Goal: Information Seeking & Learning: Learn about a topic

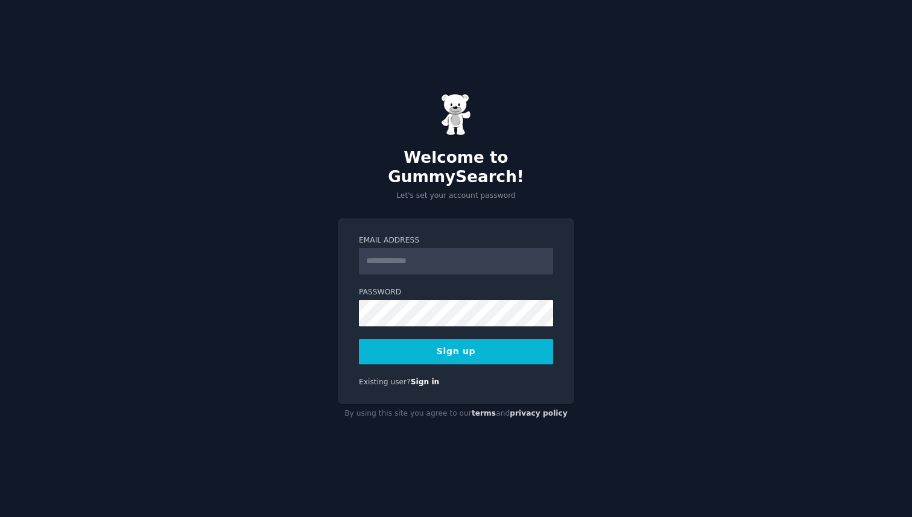
click at [441, 253] on input "Email Address" at bounding box center [456, 261] width 194 height 27
type input "**********"
click at [493, 346] on button "Sign up" at bounding box center [456, 351] width 194 height 25
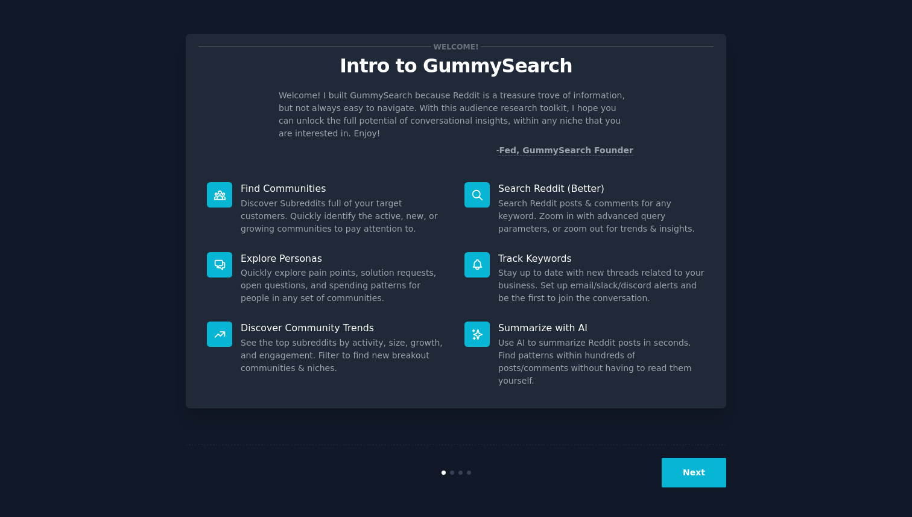
click at [690, 473] on button "Next" at bounding box center [693, 473] width 65 height 30
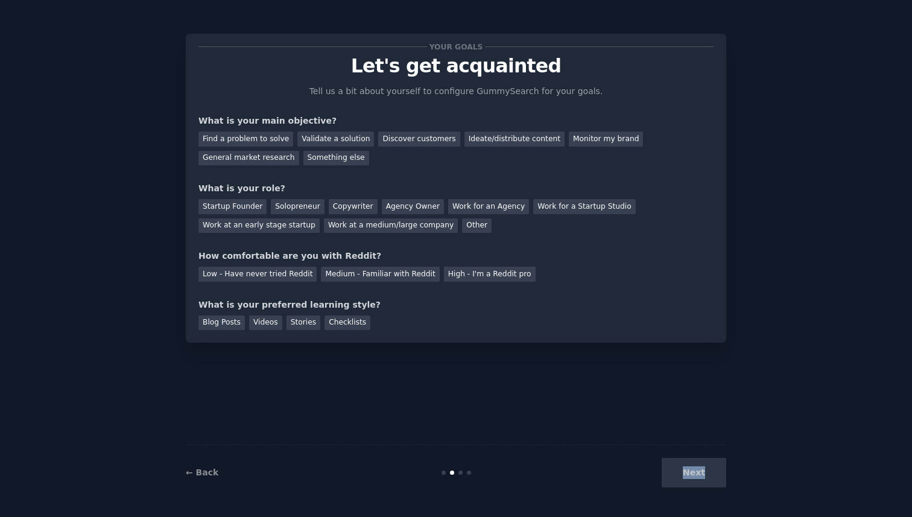
click at [690, 473] on div "Next" at bounding box center [636, 473] width 180 height 30
drag, startPoint x: 427, startPoint y: 168, endPoint x: 343, endPoint y: 178, distance: 85.0
click at [426, 169] on div "Your goals Let's get acquainted Tell us a bit about yourself to configure Gummy…" at bounding box center [455, 187] width 515 height 283
click at [390, 134] on div "Discover customers" at bounding box center [418, 138] width 81 height 15
click at [498, 138] on div "Ideate/distribute content" at bounding box center [514, 138] width 100 height 15
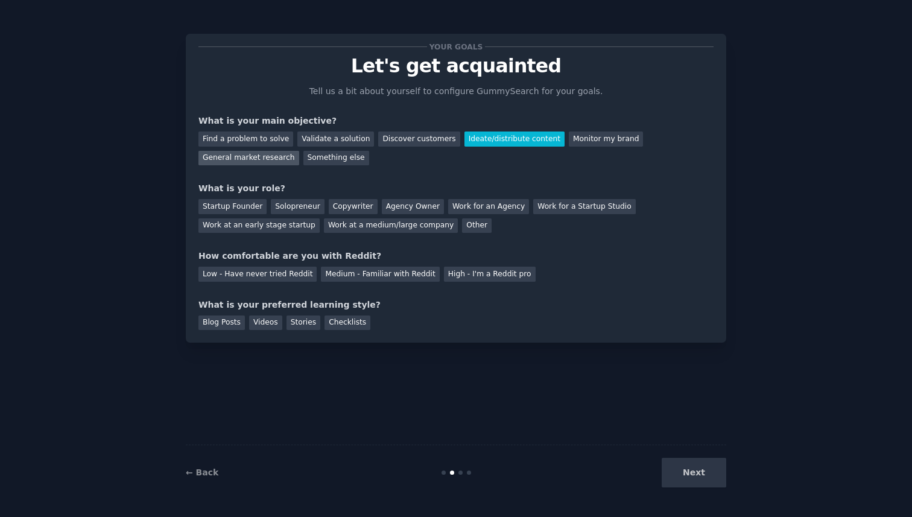
click at [257, 162] on div "General market research" at bounding box center [248, 158] width 101 height 15
click at [251, 209] on div "Startup Founder" at bounding box center [232, 206] width 68 height 15
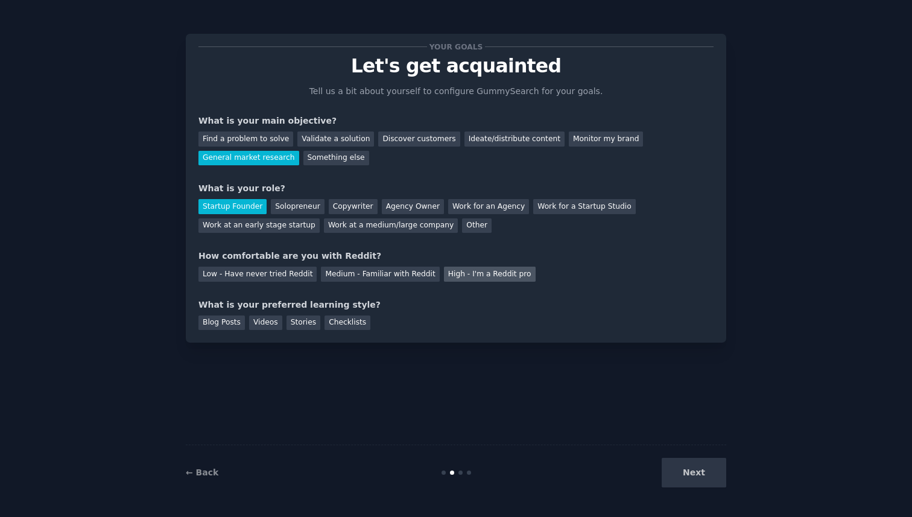
click at [471, 274] on div "High - I'm a Reddit pro" at bounding box center [490, 273] width 92 height 15
click at [225, 323] on div "Blog Posts" at bounding box center [221, 322] width 46 height 15
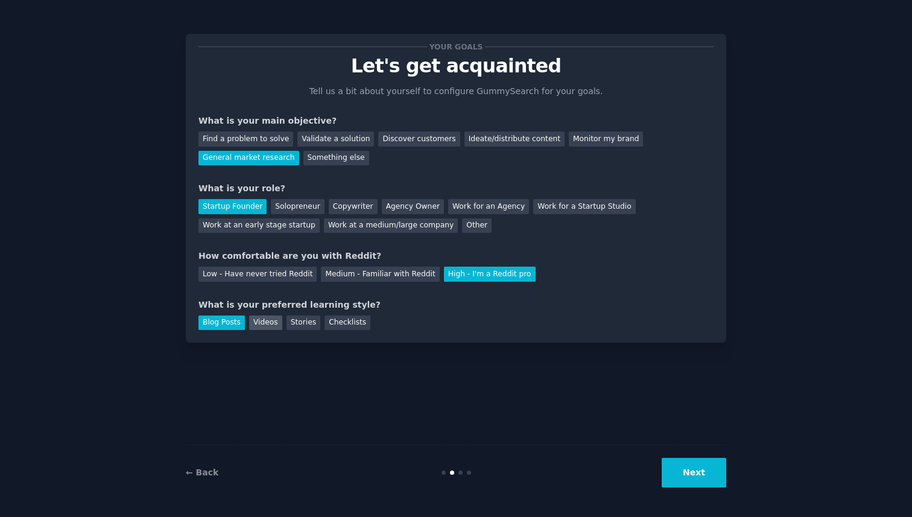
click at [267, 320] on div "Videos" at bounding box center [265, 322] width 33 height 15
click at [691, 481] on button "Next" at bounding box center [693, 473] width 65 height 30
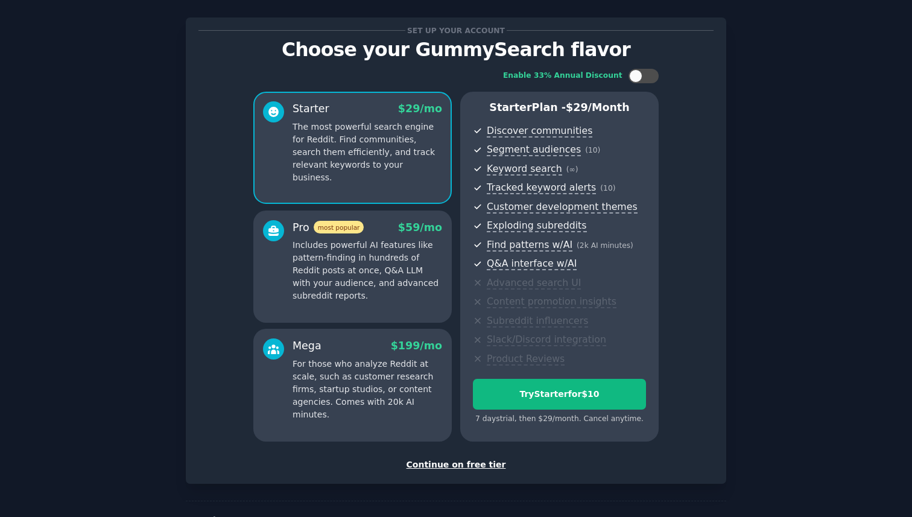
scroll to position [27, 0]
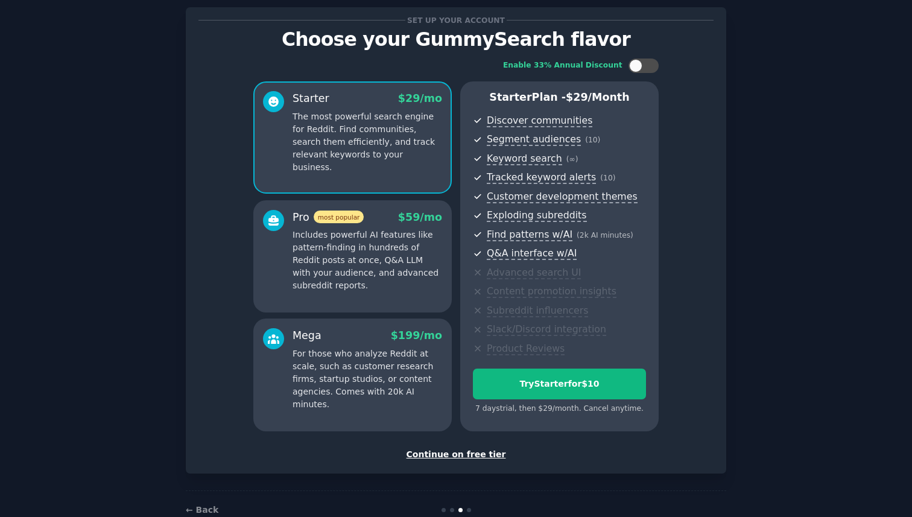
click at [452, 453] on div "Continue on free tier" at bounding box center [455, 454] width 515 height 13
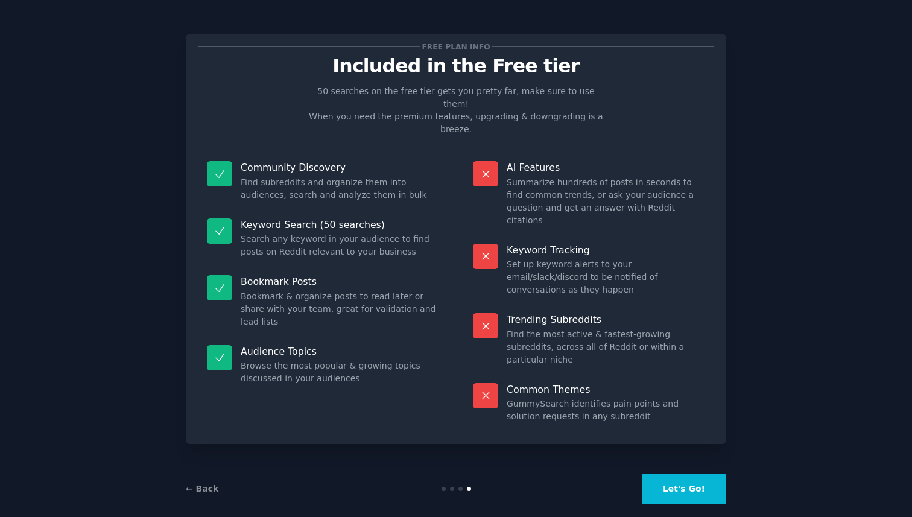
click at [655, 481] on button "Let's Go!" at bounding box center [684, 489] width 84 height 30
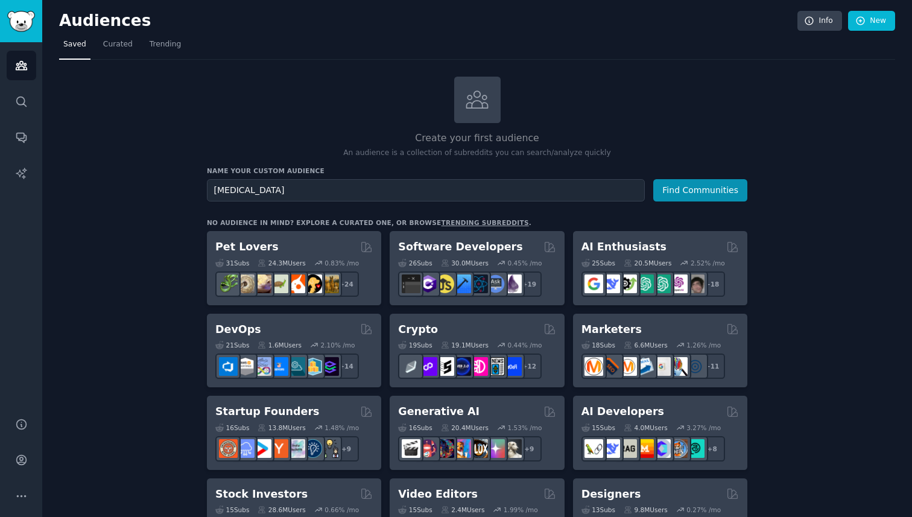
type input "[MEDICAL_DATA]"
click at [653, 179] on button "Find Communities" at bounding box center [700, 190] width 94 height 22
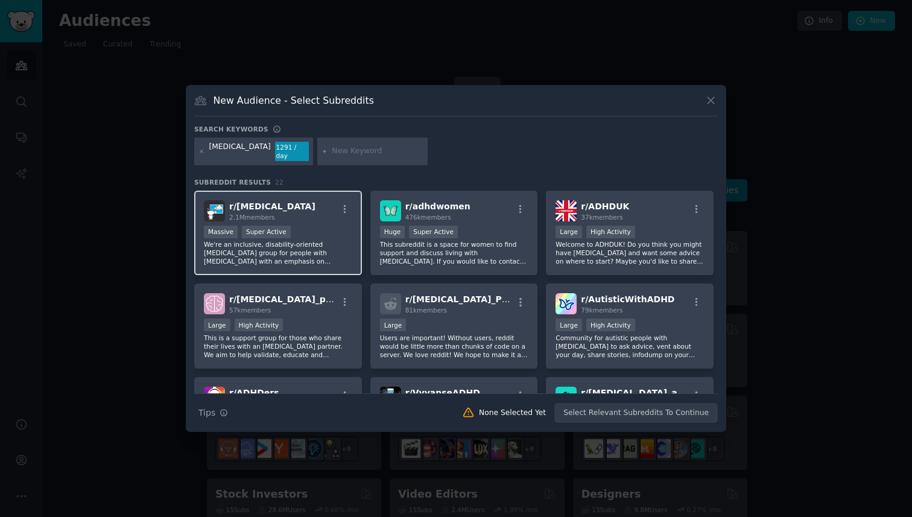
click at [271, 201] on h2 "r/ ADHD 2.1M members" at bounding box center [272, 210] width 86 height 21
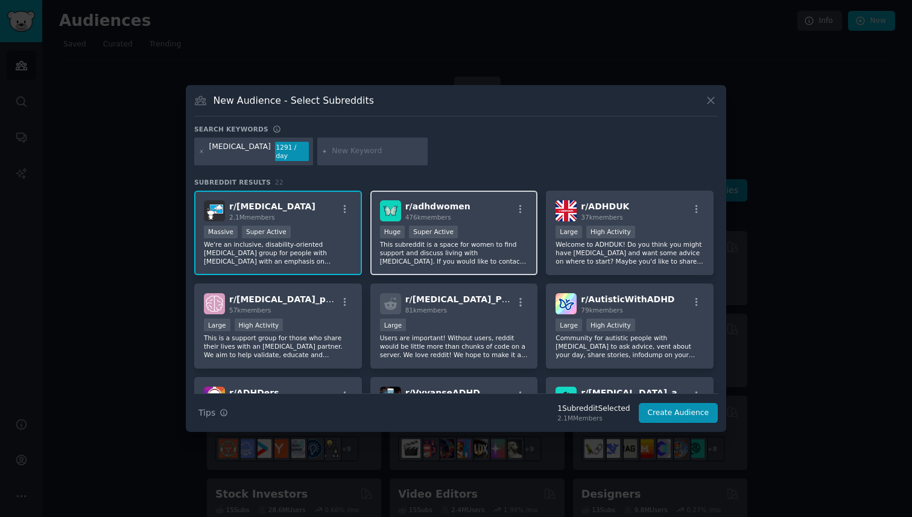
drag, startPoint x: 446, startPoint y: 203, endPoint x: 465, endPoint y: 206, distance: 19.4
click at [446, 203] on span "r/ adhdwomen" at bounding box center [437, 206] width 65 height 10
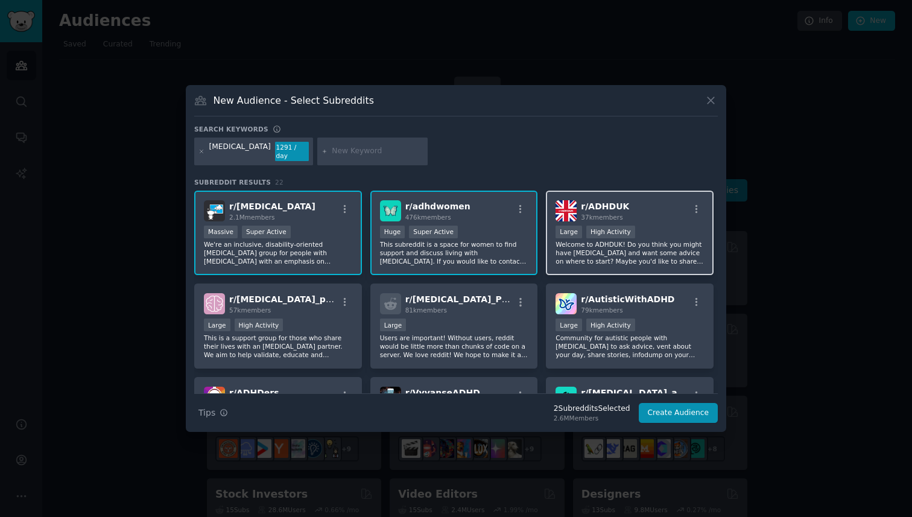
click at [625, 212] on div "r/ ADHDUK 37k members" at bounding box center [629, 210] width 148 height 21
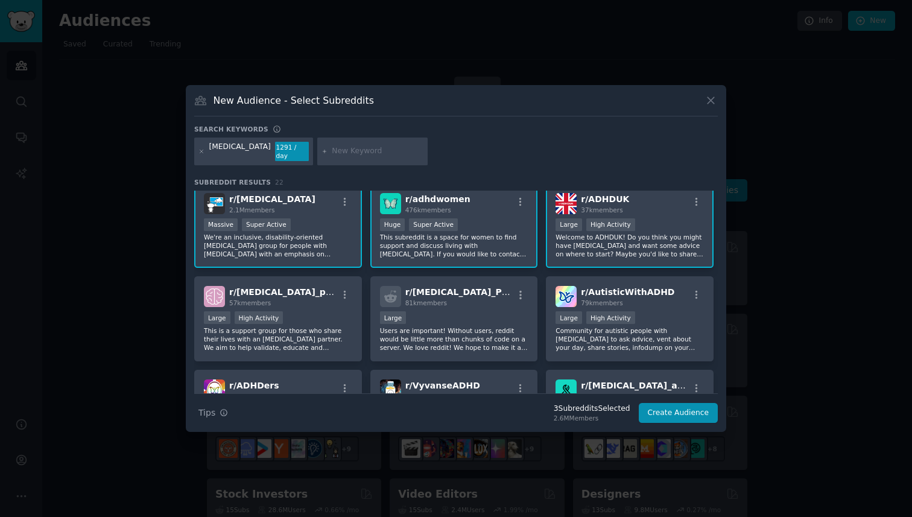
scroll to position [8, 0]
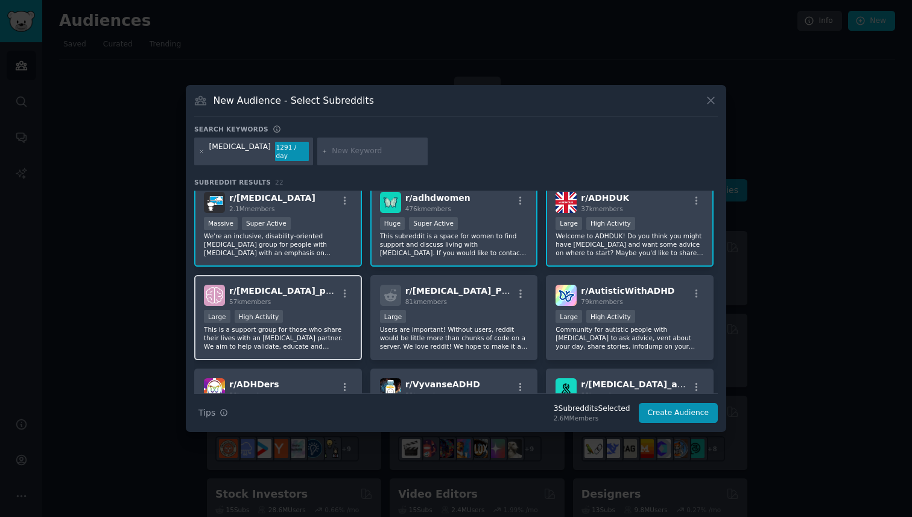
click at [301, 303] on div "r/ ADHD_partners 57k members Large High Activity This is a support group for th…" at bounding box center [278, 317] width 168 height 85
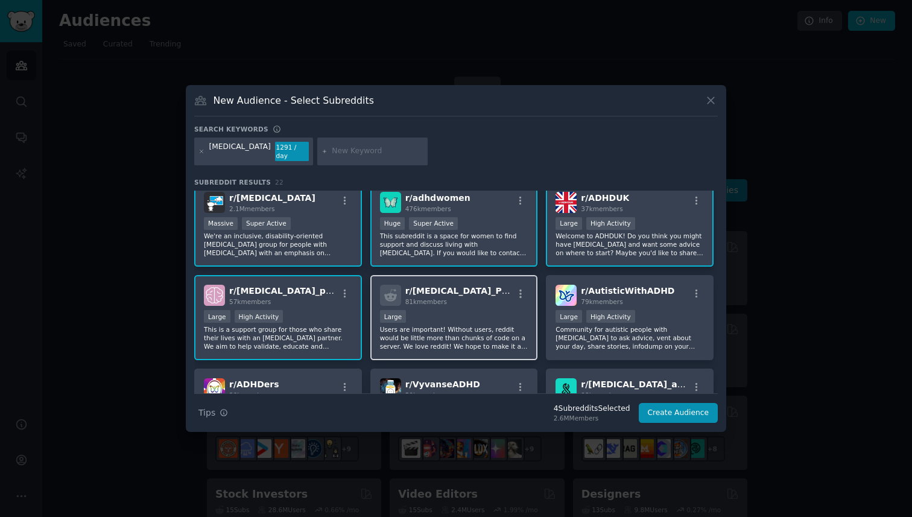
click at [496, 297] on div "r/ ADHD_Programmers 81k members" at bounding box center [454, 295] width 148 height 21
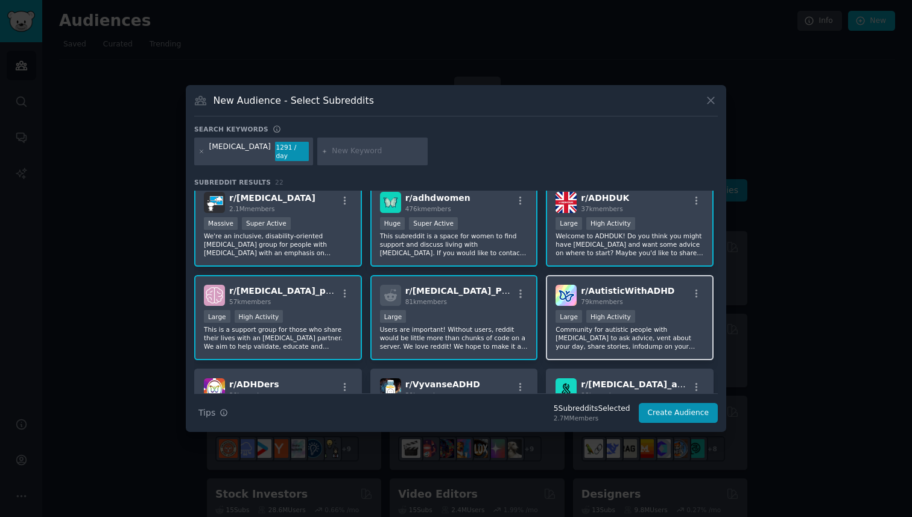
click at [636, 306] on div "r/ AutisticWithADHD 79k members Large High Activity Community for autistic peop…" at bounding box center [630, 317] width 168 height 85
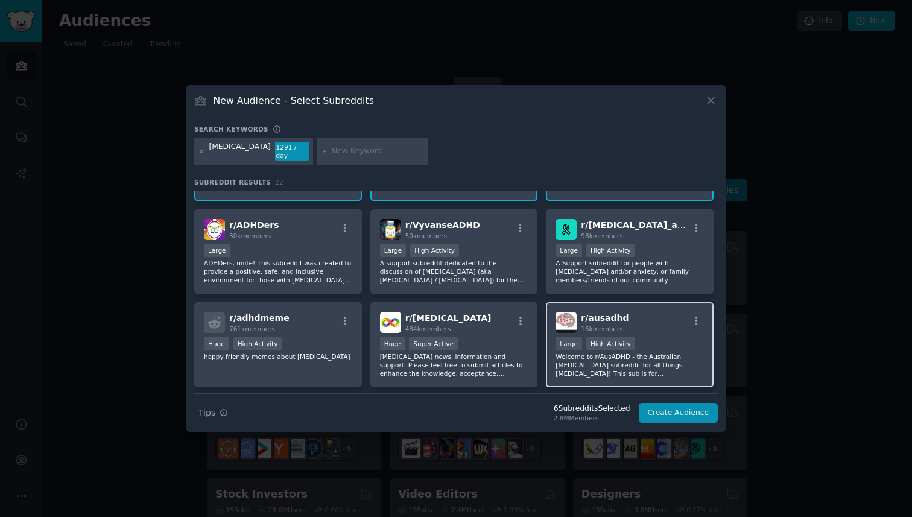
scroll to position [129, 0]
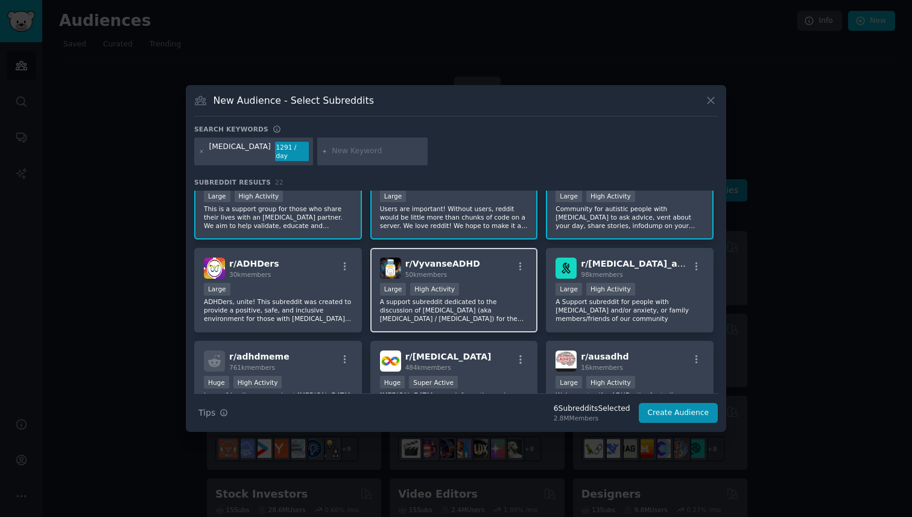
drag, startPoint x: 289, startPoint y: 276, endPoint x: 397, endPoint y: 280, distance: 108.6
click at [289, 276] on div "r/ ADHDers 30k members Large ADHDers, unite! This subreddit was created to prov…" at bounding box center [278, 290] width 168 height 85
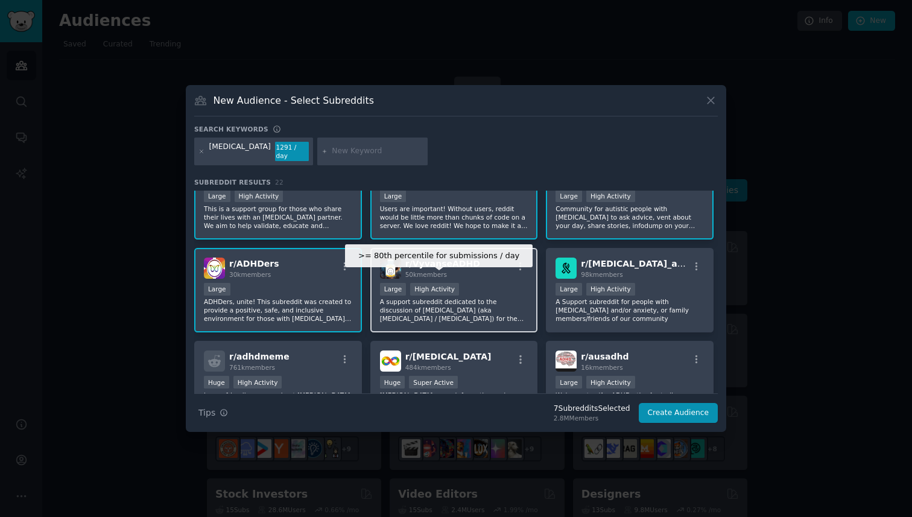
click at [518, 271] on div "r/ VyvanseADHD 50k members" at bounding box center [454, 267] width 148 height 21
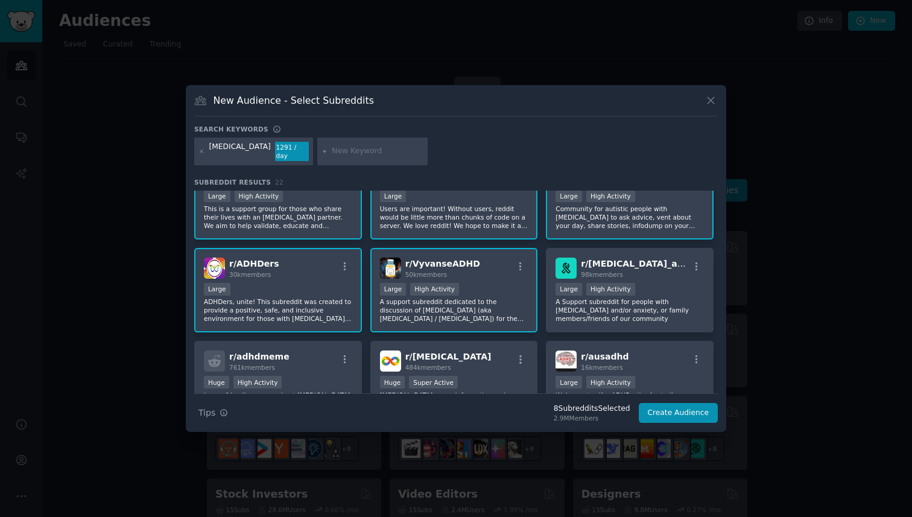
drag, startPoint x: 603, startPoint y: 271, endPoint x: 528, endPoint y: 267, distance: 74.9
click at [603, 271] on span "98k members" at bounding box center [602, 274] width 42 height 7
click at [488, 270] on div "r/ VyvanseADHD 50k members" at bounding box center [454, 267] width 148 height 21
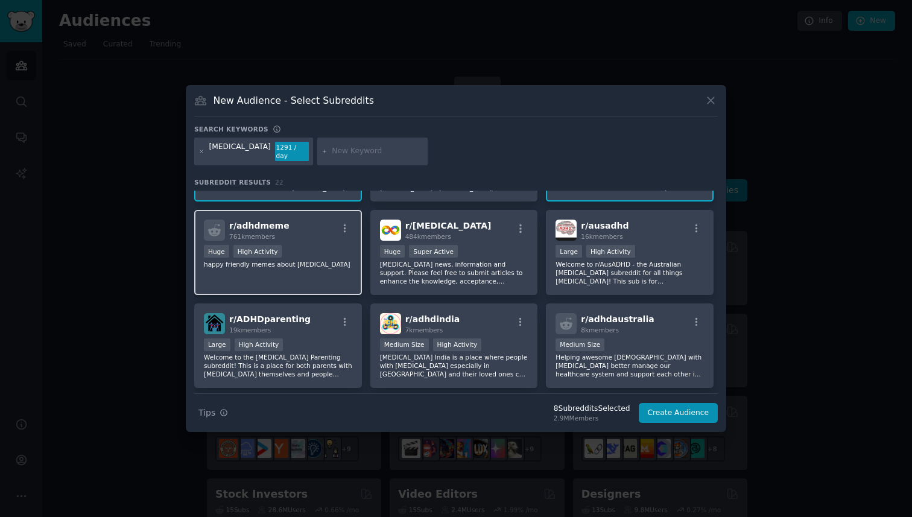
scroll to position [254, 0]
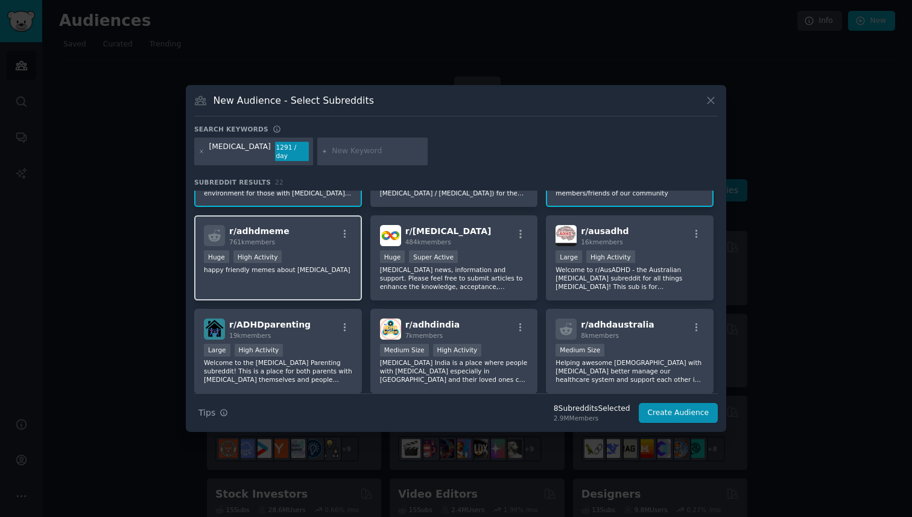
click at [307, 265] on p "happy friendly memes about adhd" at bounding box center [278, 269] width 148 height 8
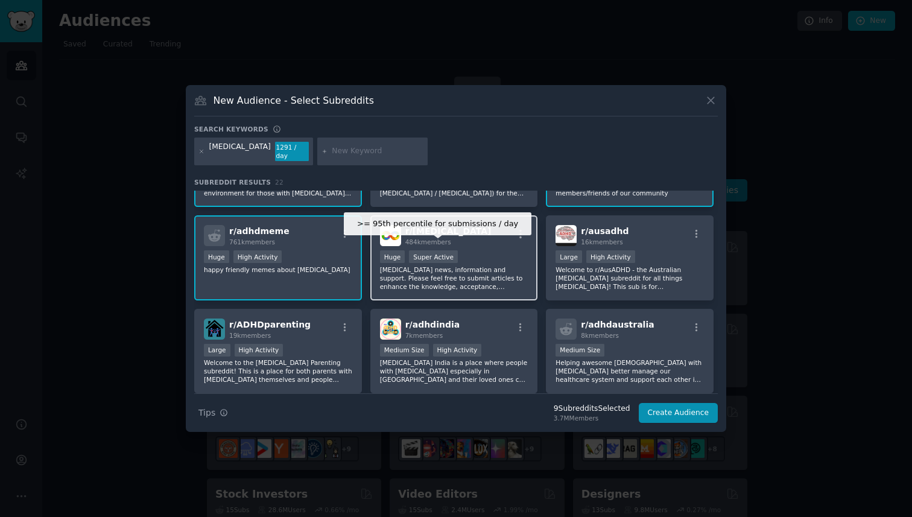
click at [432, 253] on div "Super Active" at bounding box center [433, 256] width 49 height 13
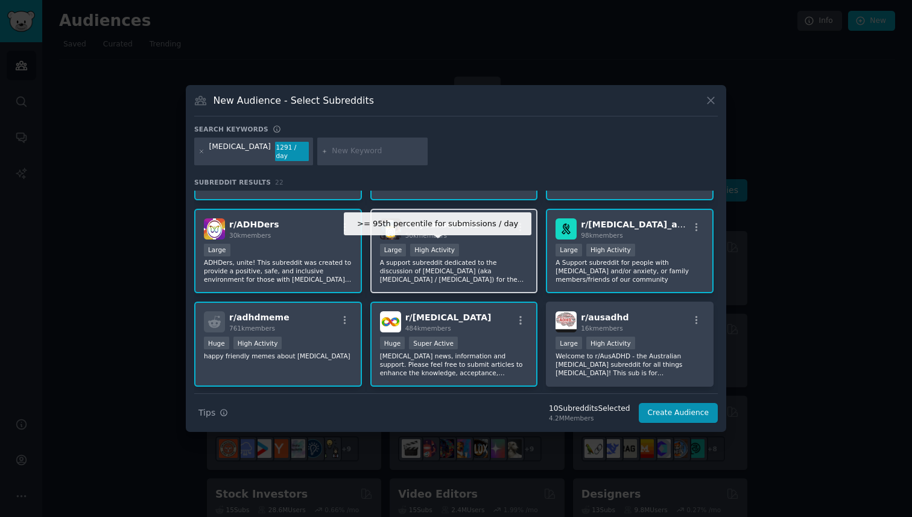
scroll to position [174, 0]
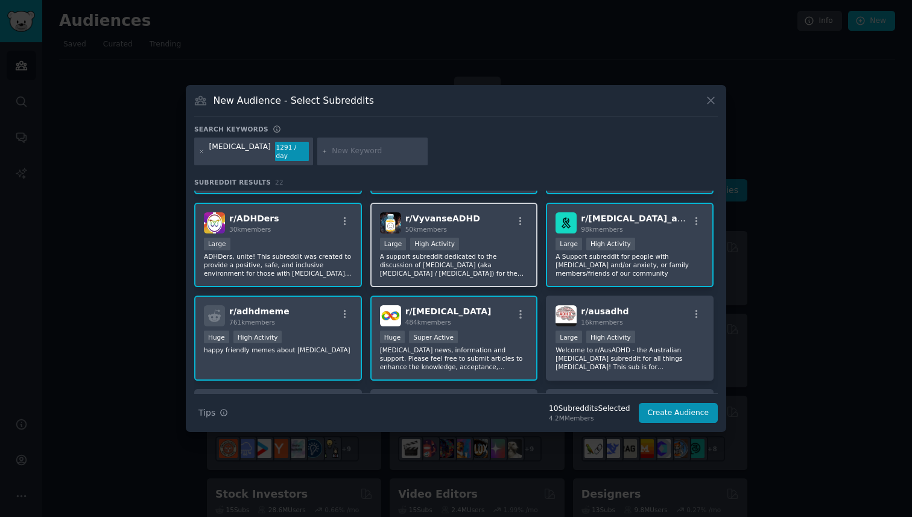
click at [432, 252] on p "A support subreddit dedicated to the discussion of Vyvanse (aka Elvanse / Lisde…" at bounding box center [454, 264] width 148 height 25
click at [474, 307] on div "r/ autism 484k members" at bounding box center [454, 315] width 148 height 21
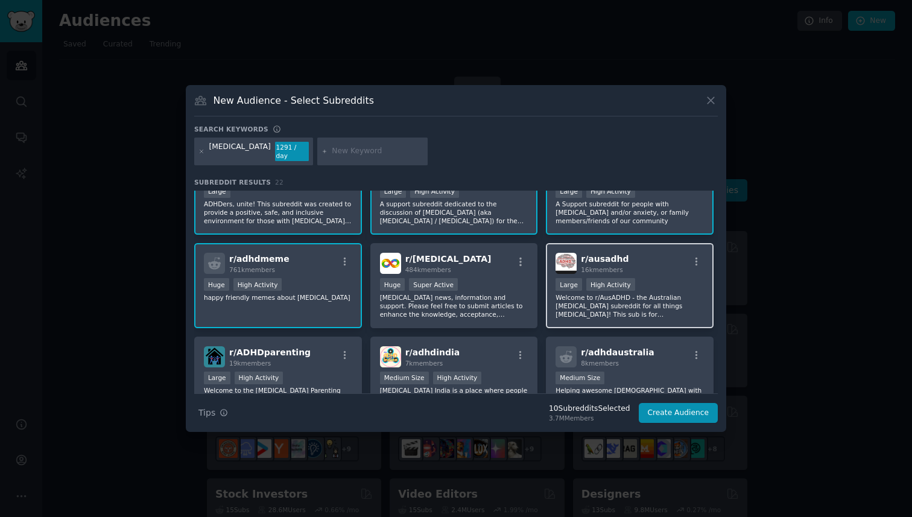
scroll to position [253, 0]
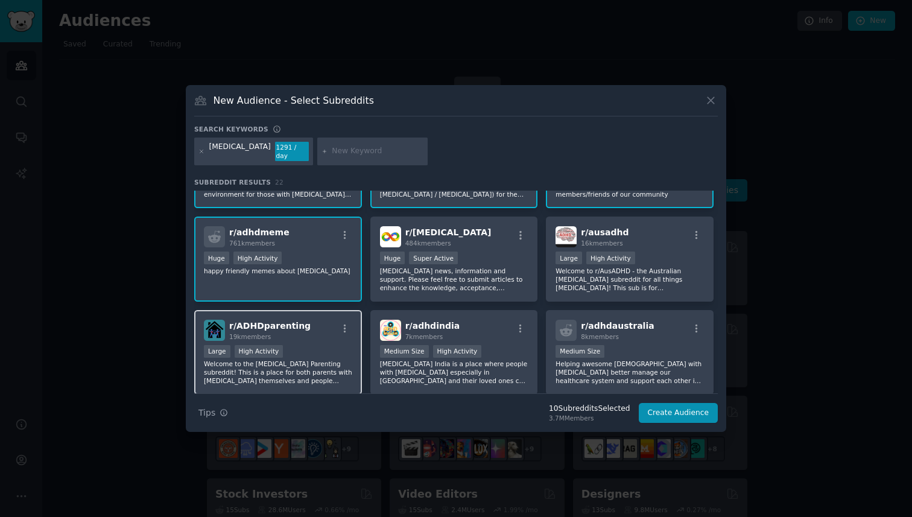
click at [291, 335] on div "19k members" at bounding box center [269, 336] width 81 height 8
click at [291, 334] on div "19k members" at bounding box center [269, 336] width 81 height 8
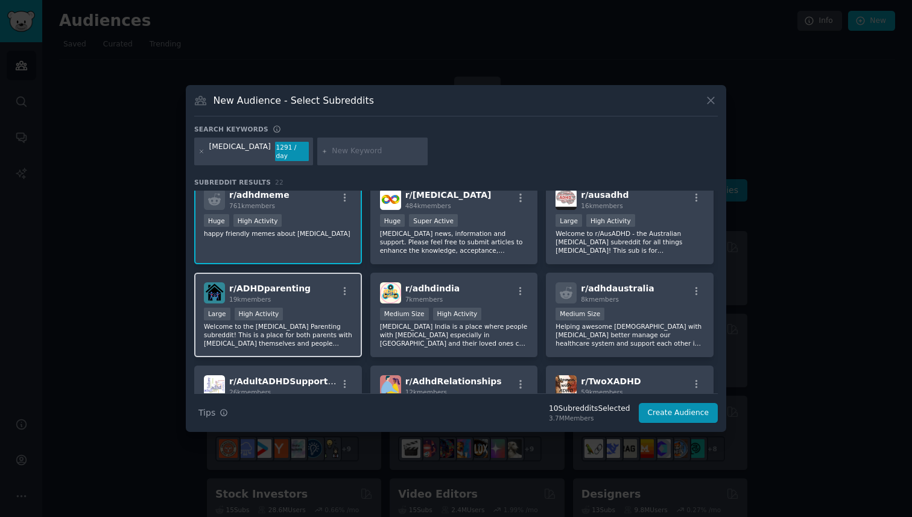
click at [293, 317] on div "Large High Activity" at bounding box center [278, 314] width 148 height 15
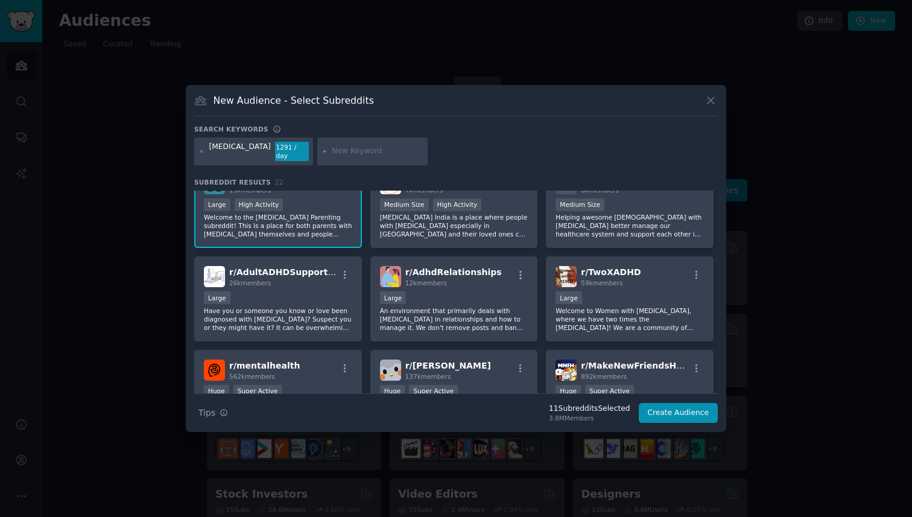
scroll to position [411, 0]
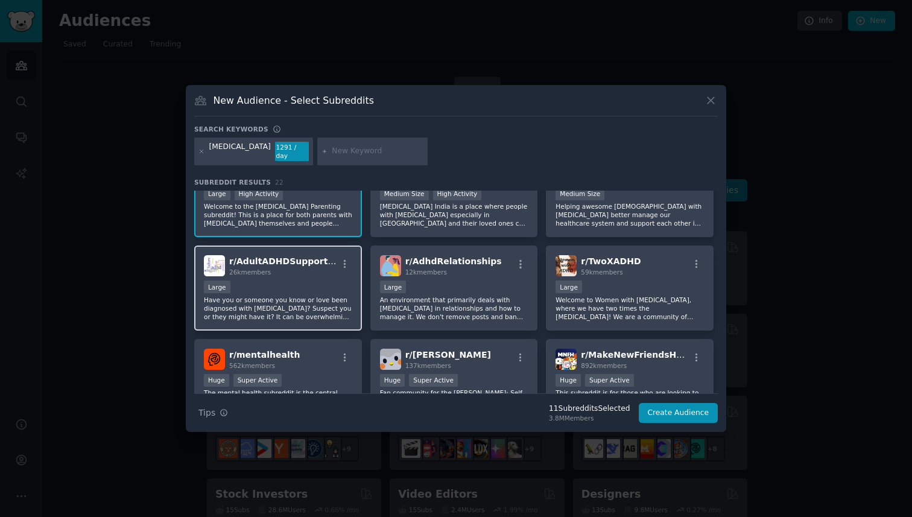
click at [283, 276] on div "r/ AdultADHDSupportGroup 26k members Large Have you or someone you know or love…" at bounding box center [278, 287] width 168 height 85
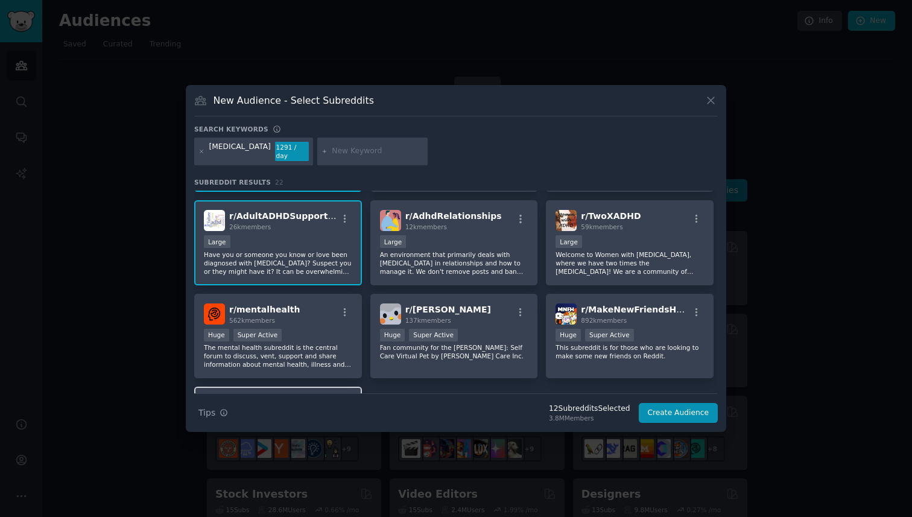
scroll to position [402, 0]
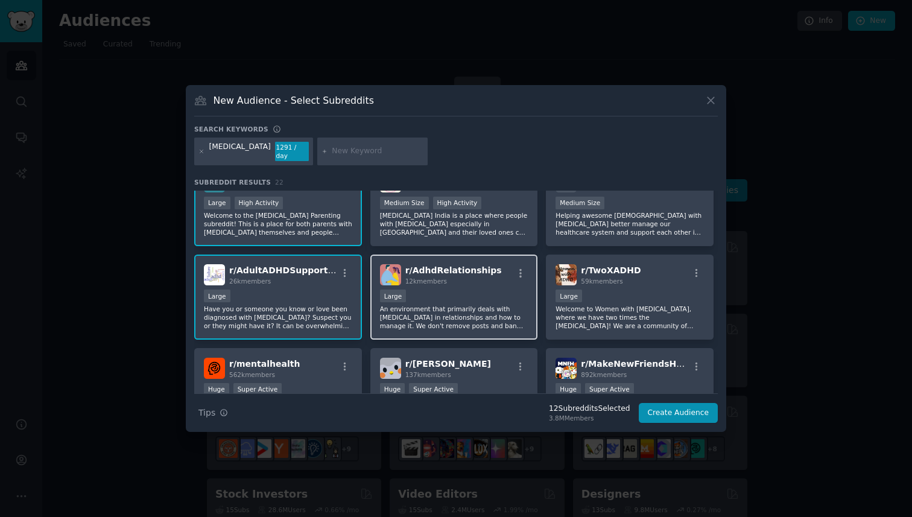
click at [456, 283] on div "r/ AdhdRelationships 12k members 10,000 - 100,000 members Large An environment …" at bounding box center [454, 296] width 168 height 85
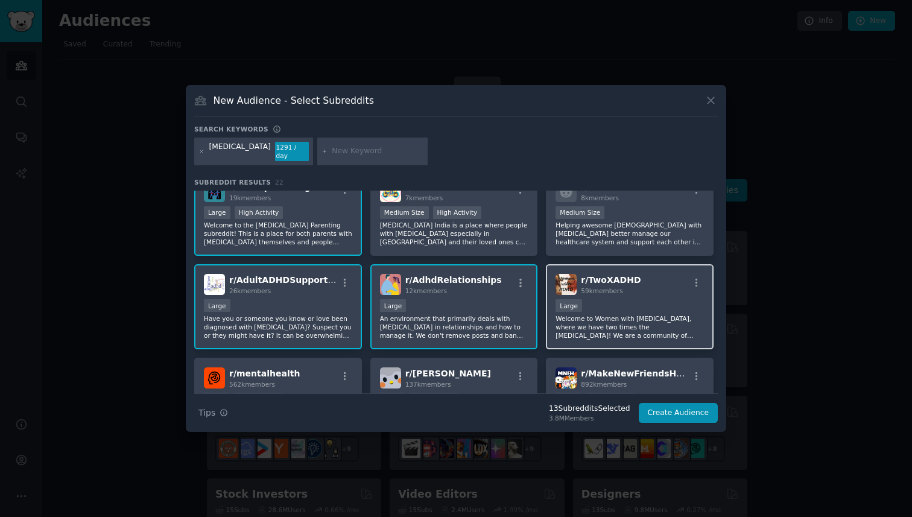
click at [614, 282] on h2 "r/ TwoXADHD 59k members" at bounding box center [611, 284] width 60 height 21
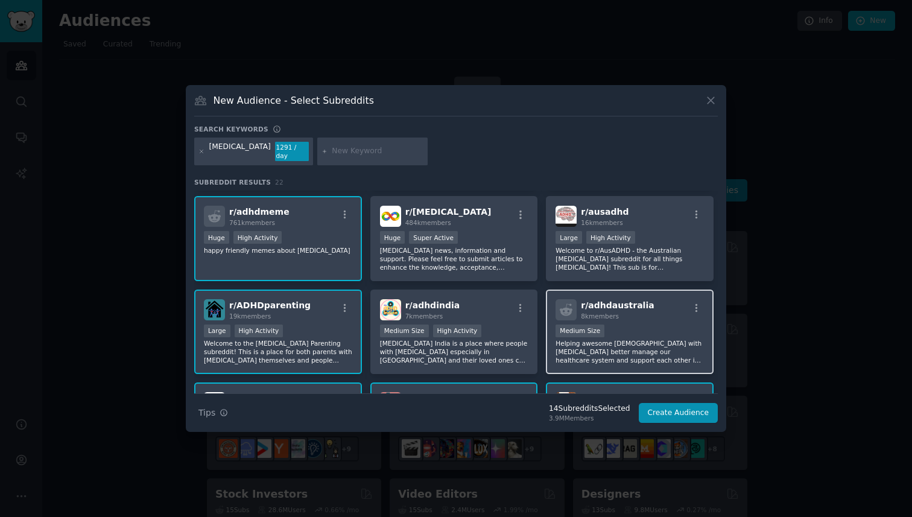
click at [626, 316] on div "r/ adhdaustralia 8k members Medium Size Helping awesome Australians with ADHD b…" at bounding box center [630, 331] width 168 height 85
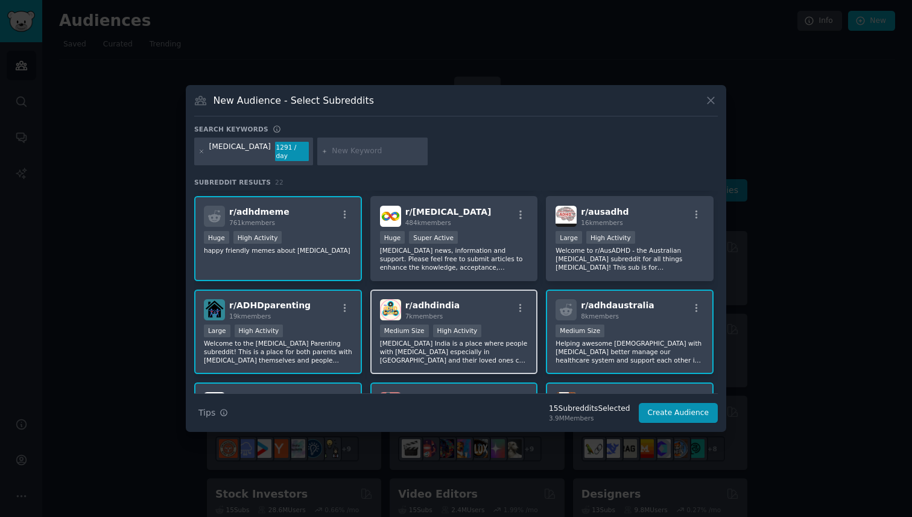
click at [477, 306] on div "r/ adhdindia 7k members" at bounding box center [454, 309] width 148 height 21
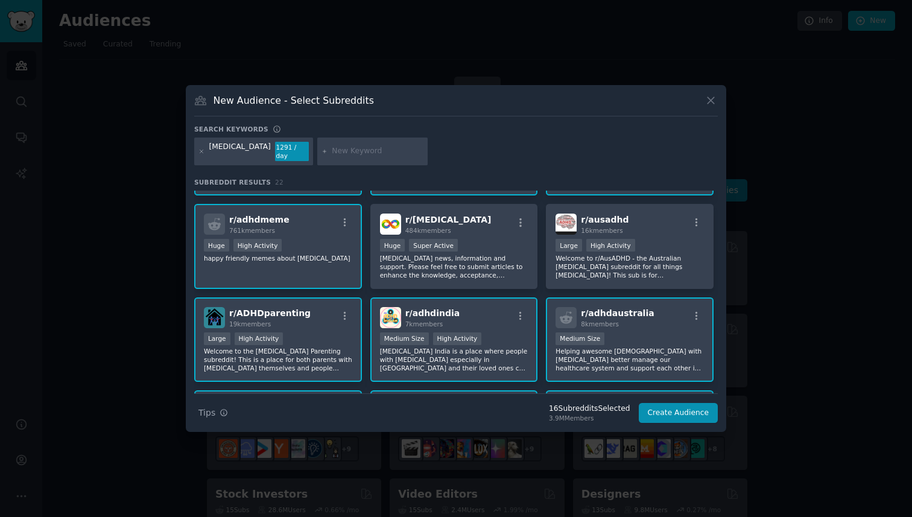
scroll to position [250, 0]
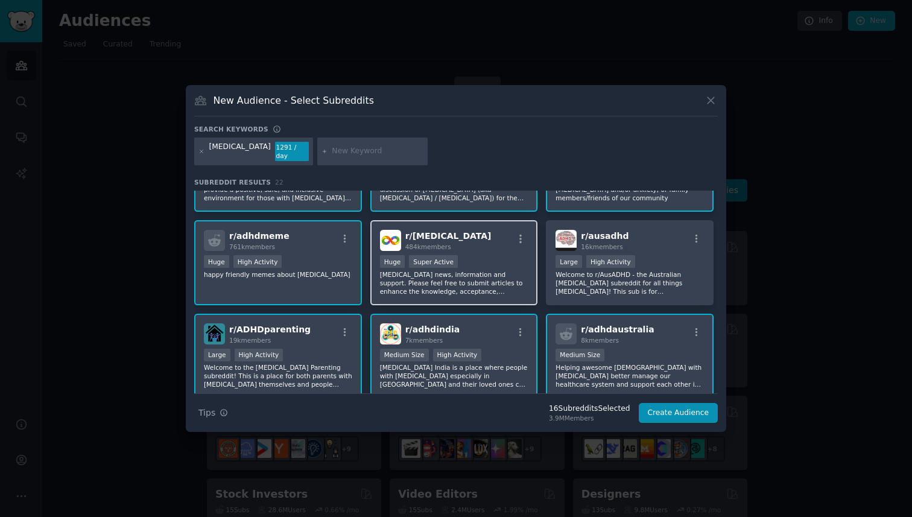
click at [479, 255] on div ">= 95th percentile for submissions / day Huge Super Active" at bounding box center [454, 262] width 148 height 15
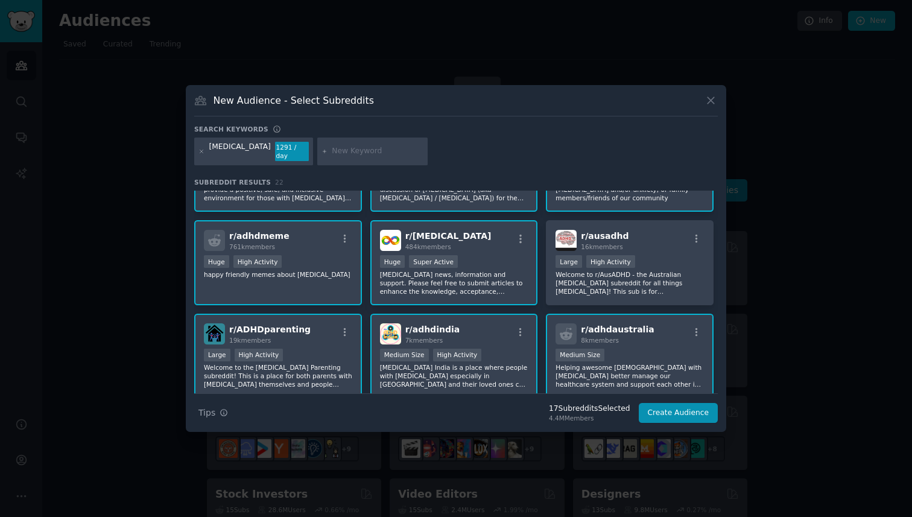
click at [481, 255] on div ">= 95th percentile for submissions / day Huge Super Active" at bounding box center [454, 262] width 148 height 15
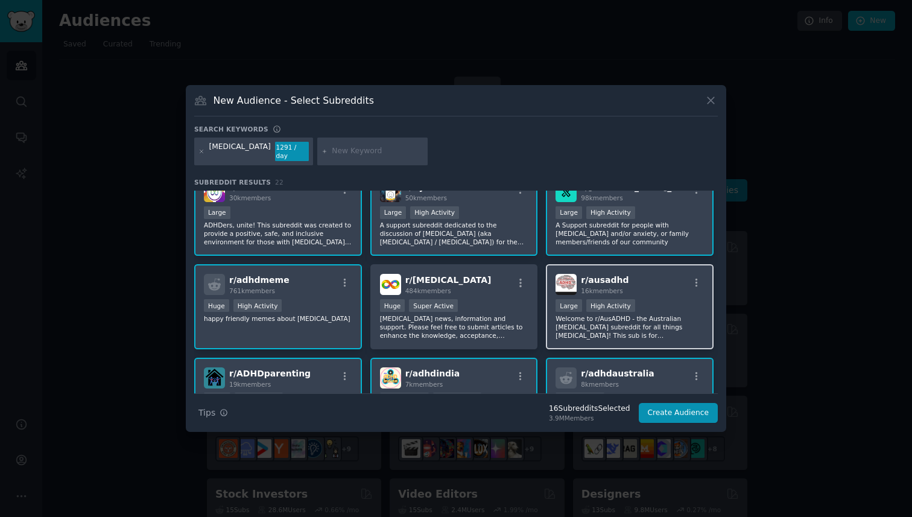
click at [642, 288] on div "r/ ausadhd 16k members" at bounding box center [629, 284] width 148 height 21
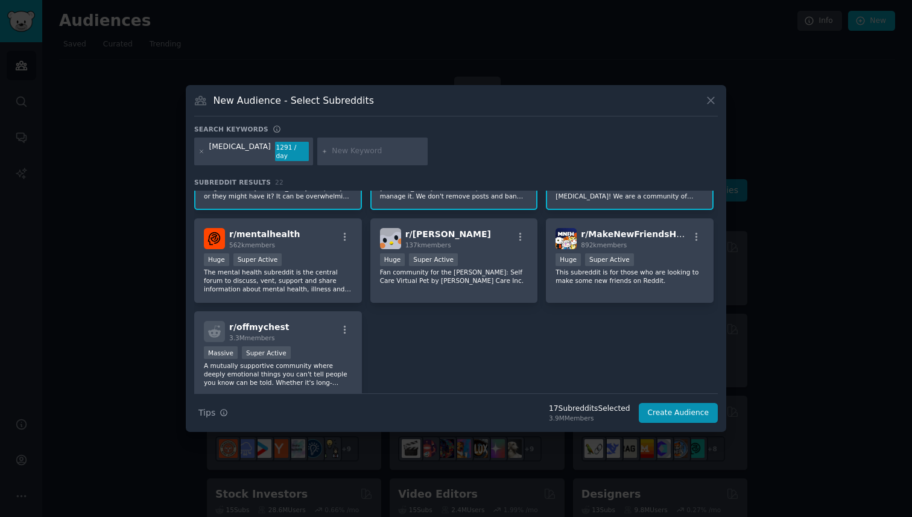
scroll to position [576, 0]
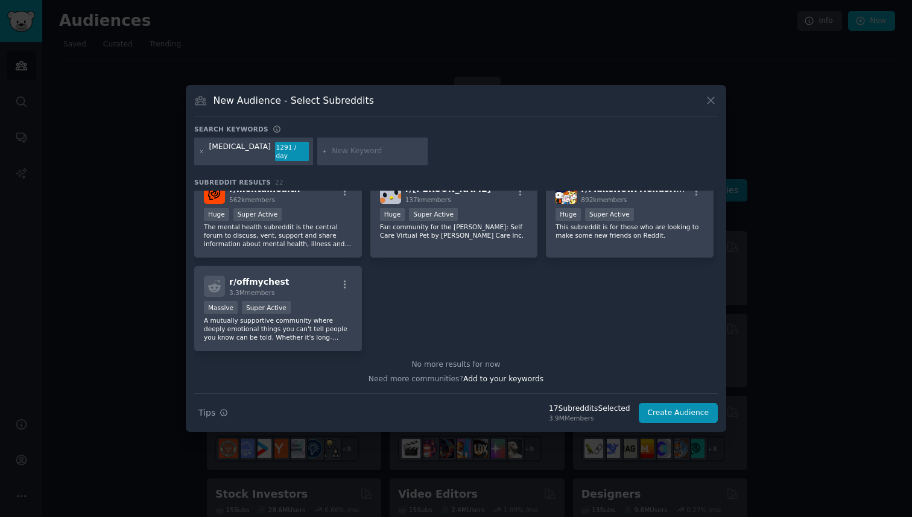
click at [332, 150] on input "text" at bounding box center [378, 151] width 92 height 11
type input "a"
click at [677, 413] on button "Create Audience" at bounding box center [679, 413] width 80 height 20
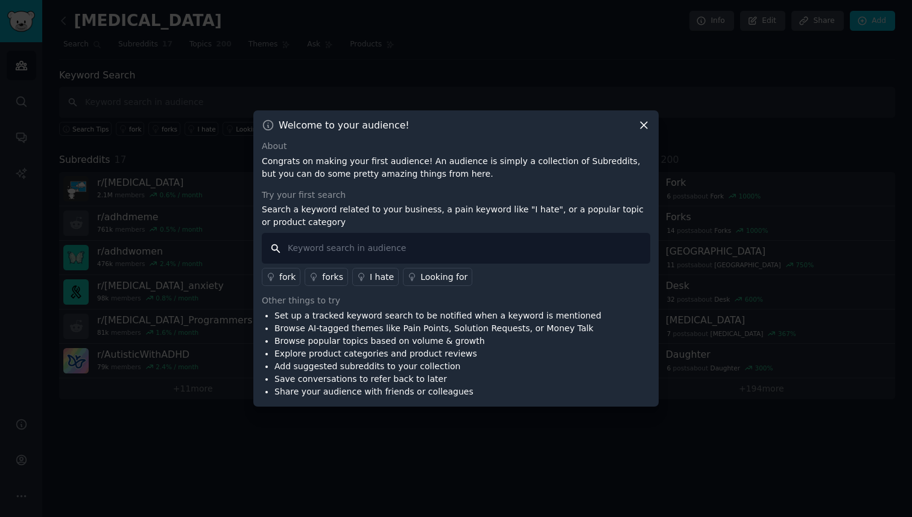
click at [376, 245] on input "text" at bounding box center [456, 248] width 388 height 31
click at [647, 126] on icon at bounding box center [643, 125] width 13 height 13
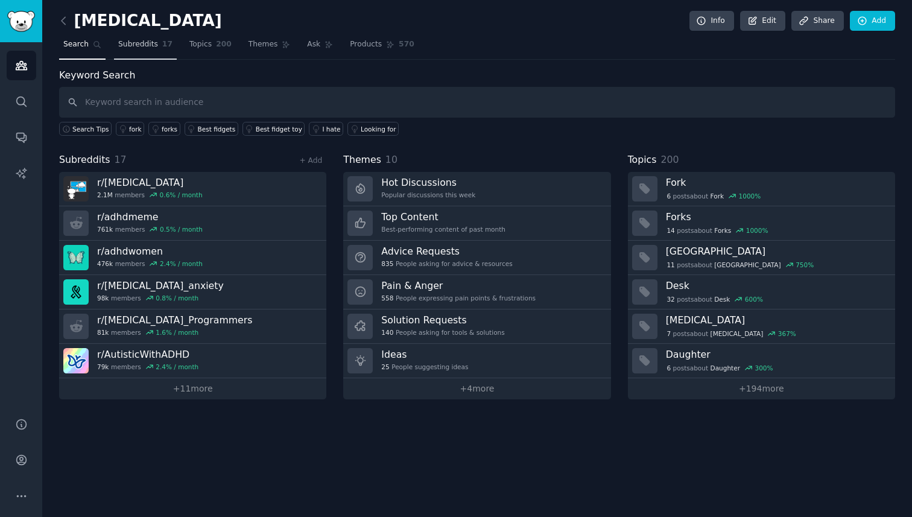
click at [142, 36] on link "Subreddits 17" at bounding box center [145, 47] width 63 height 25
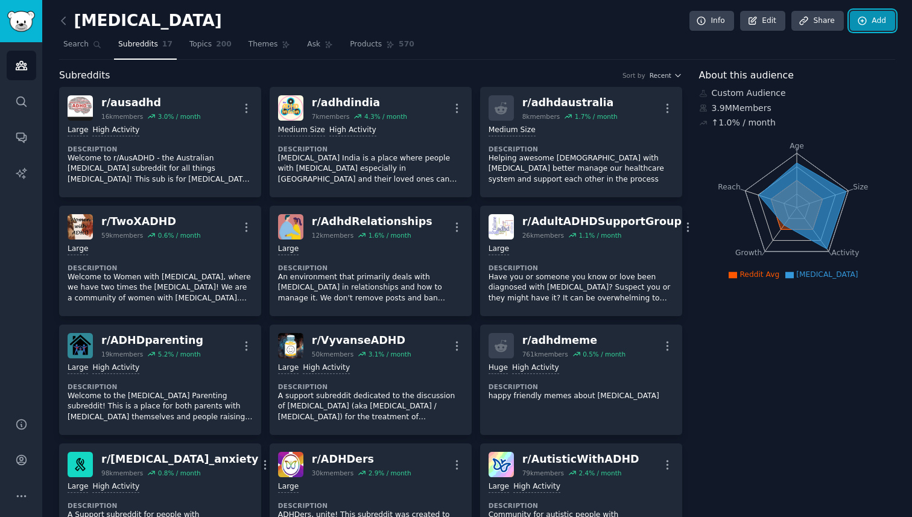
click at [874, 25] on link "Add" at bounding box center [872, 21] width 45 height 20
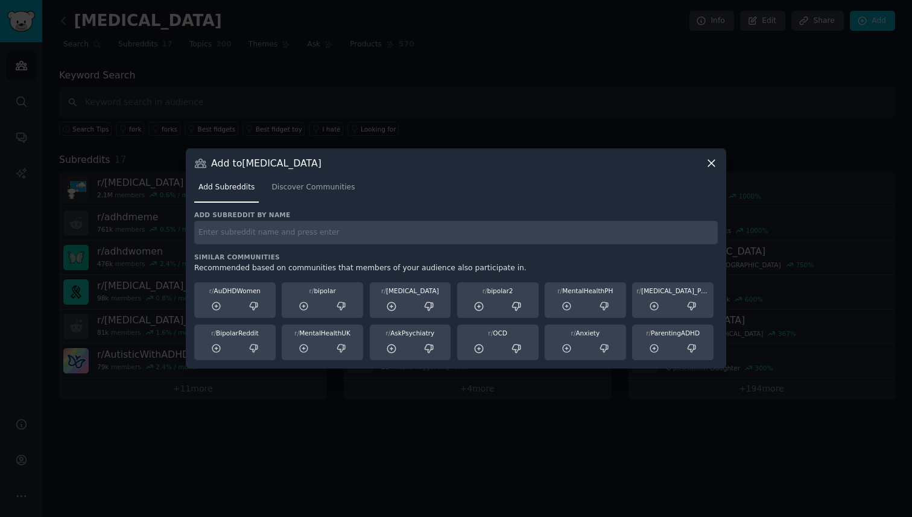
click at [365, 235] on input "text" at bounding box center [455, 233] width 523 height 24
type input "adhdcollege"
paste input "[MEDICAL_DATA]_college"
type input "[MEDICAL_DATA]_college"
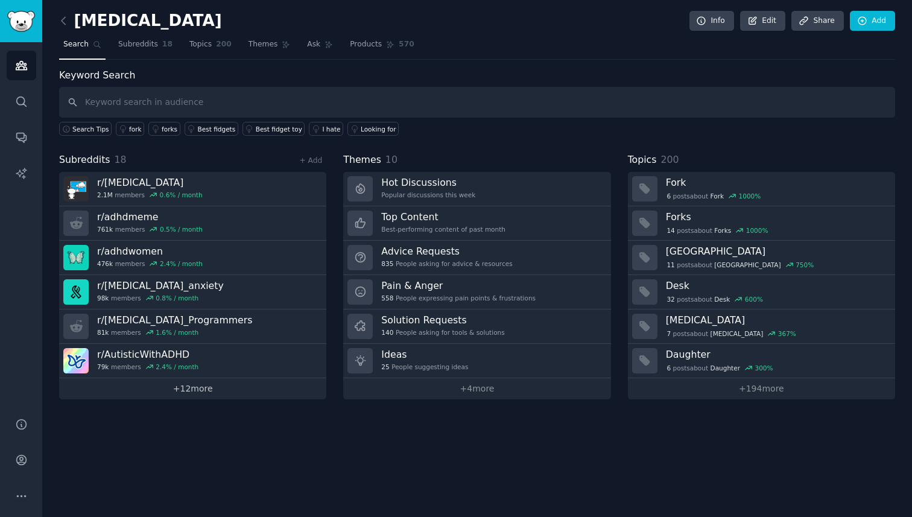
click at [191, 388] on link "+ 12 more" at bounding box center [192, 388] width 267 height 21
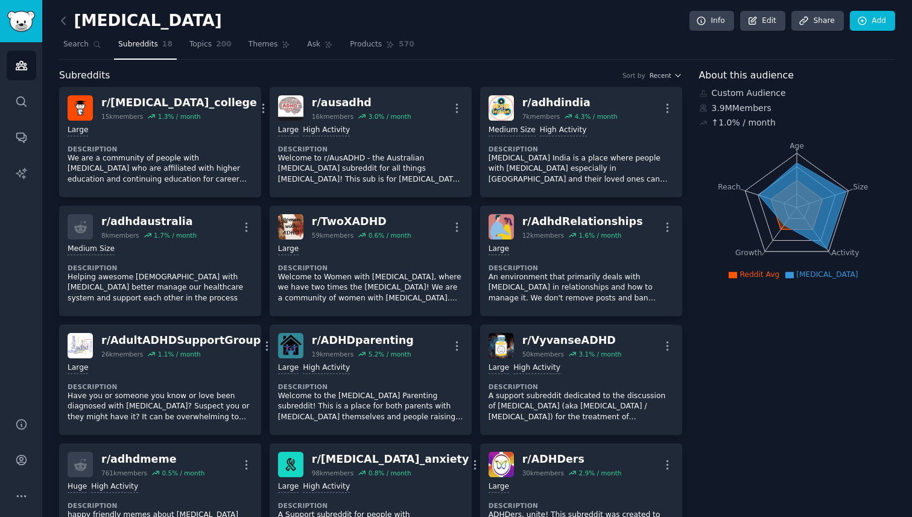
click at [153, 51] on link "Subreddits 18" at bounding box center [145, 47] width 63 height 25
click at [860, 16] on icon at bounding box center [862, 21] width 11 height 11
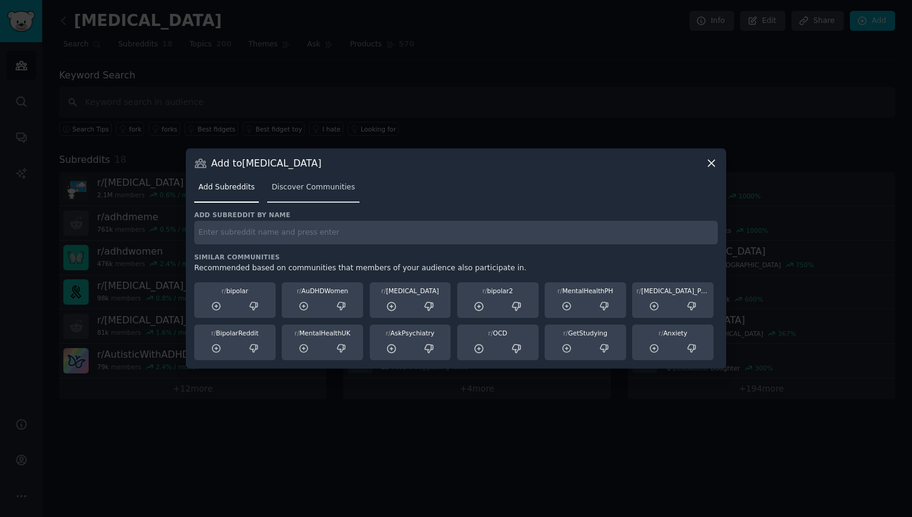
click at [312, 183] on span "Discover Communities" at bounding box center [312, 187] width 83 height 11
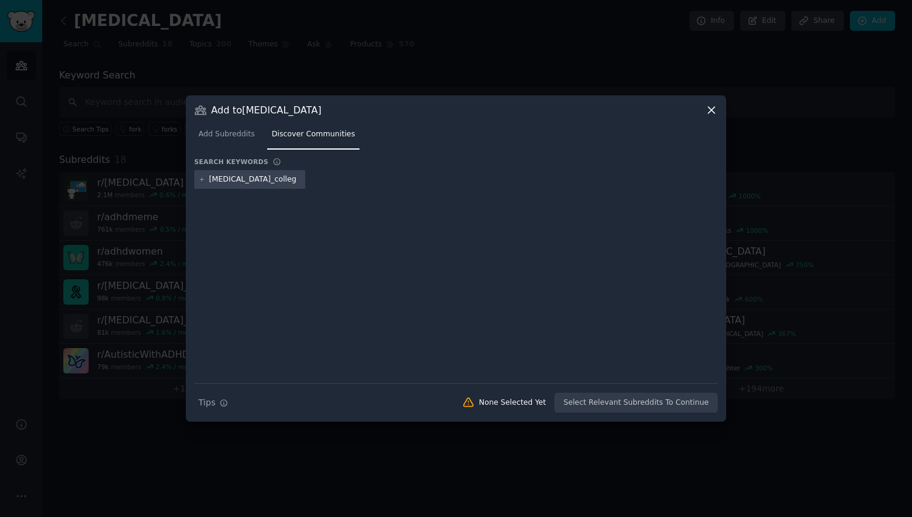
type input "[MEDICAL_DATA]_college"
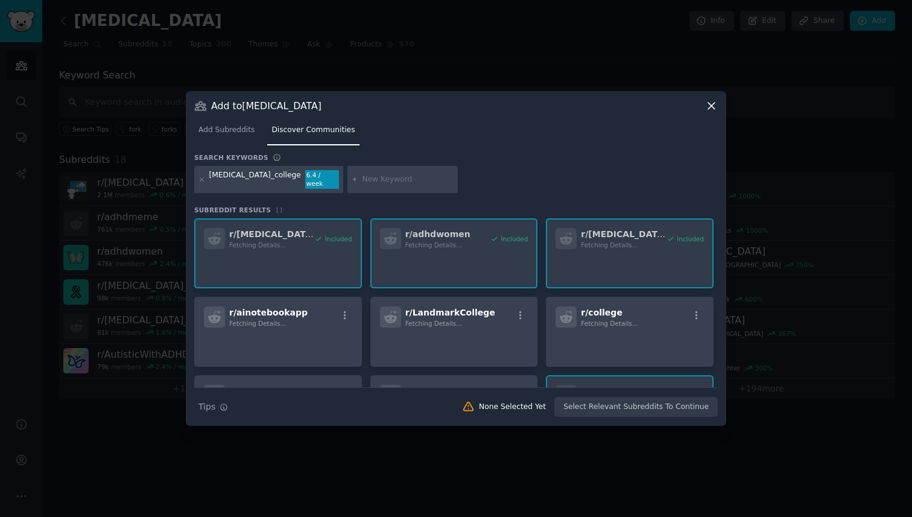
click at [318, 242] on div "r/ adhd_college Fetching Details... Included r/ adhdwomen Fetching Details... I…" at bounding box center [455, 370] width 523 height 305
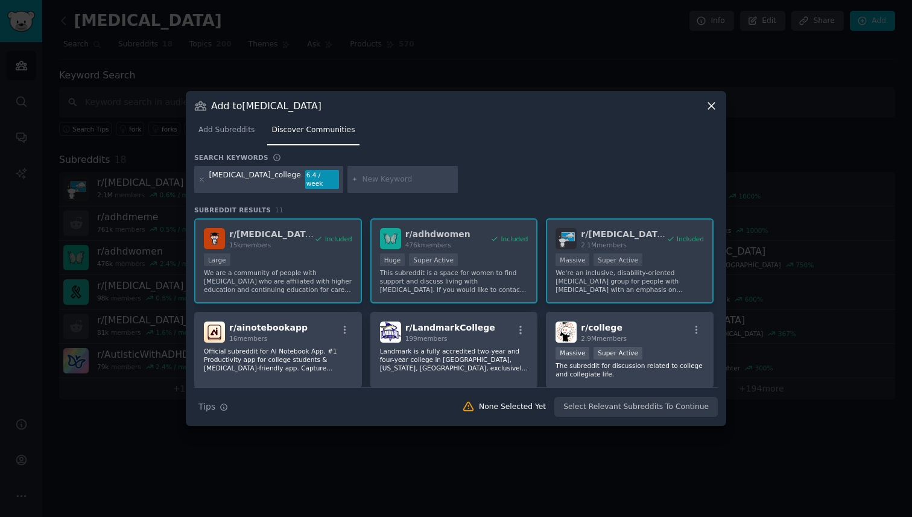
click at [711, 106] on icon at bounding box center [711, 105] width 13 height 13
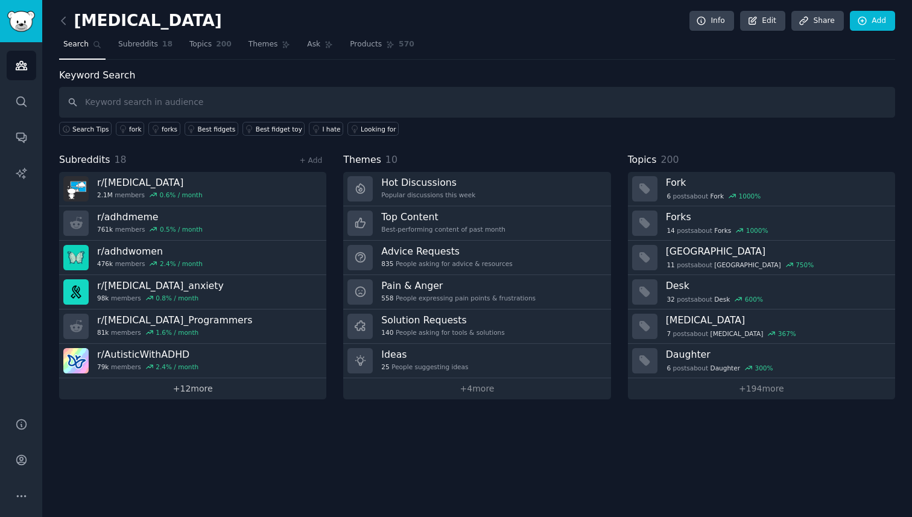
click at [177, 389] on link "+ 12 more" at bounding box center [192, 388] width 267 height 21
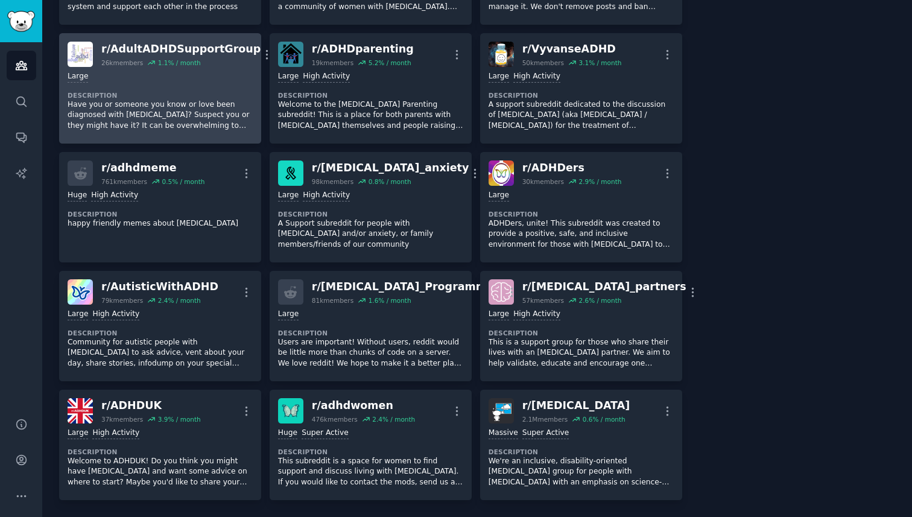
scroll to position [324, 0]
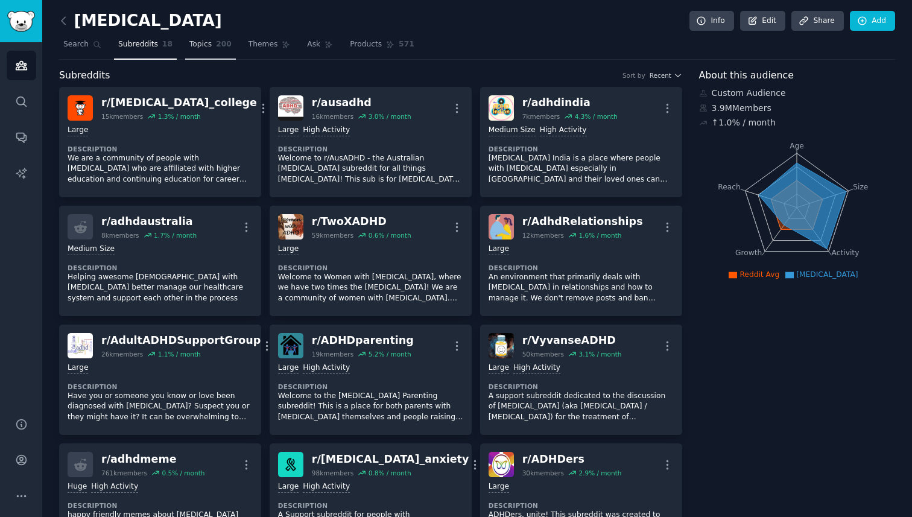
click at [216, 39] on span "200" at bounding box center [224, 44] width 16 height 11
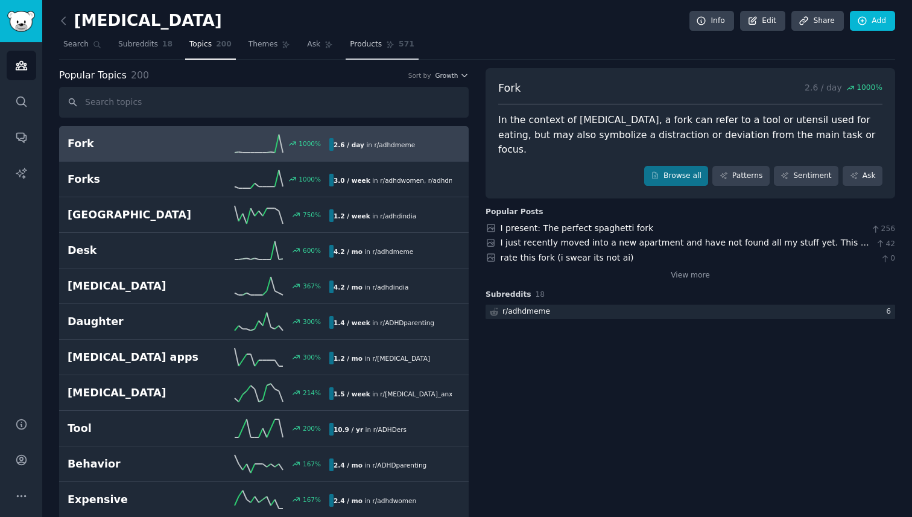
click at [353, 47] on span "Products" at bounding box center [366, 44] width 32 height 11
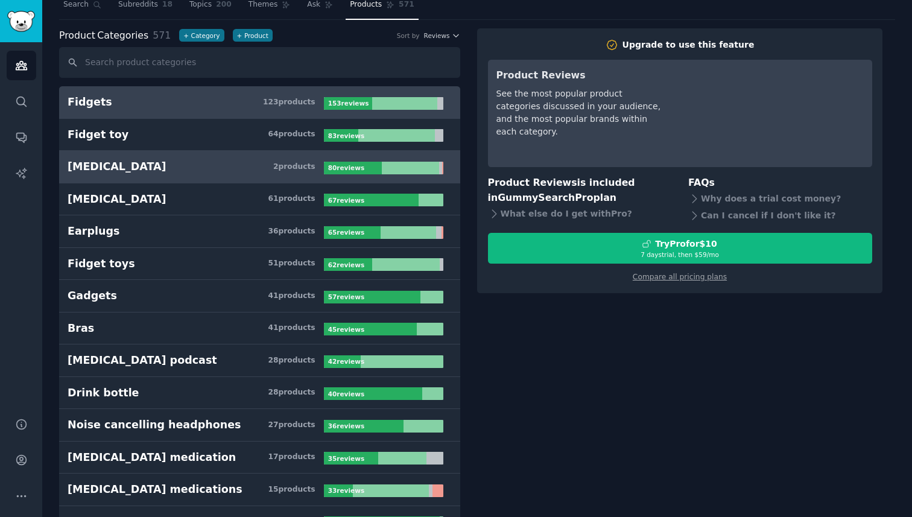
scroll to position [45, 0]
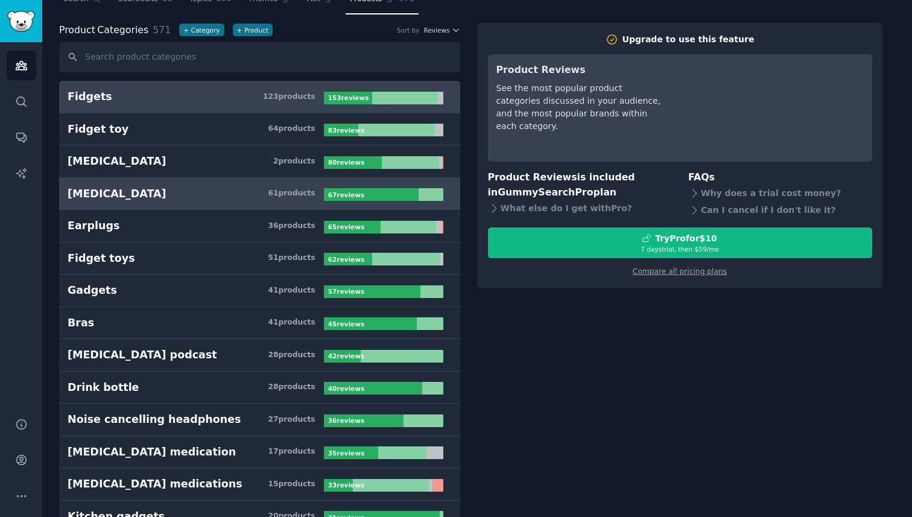
click at [147, 204] on link "Adhd 61 product s 67 review s" at bounding box center [259, 194] width 401 height 33
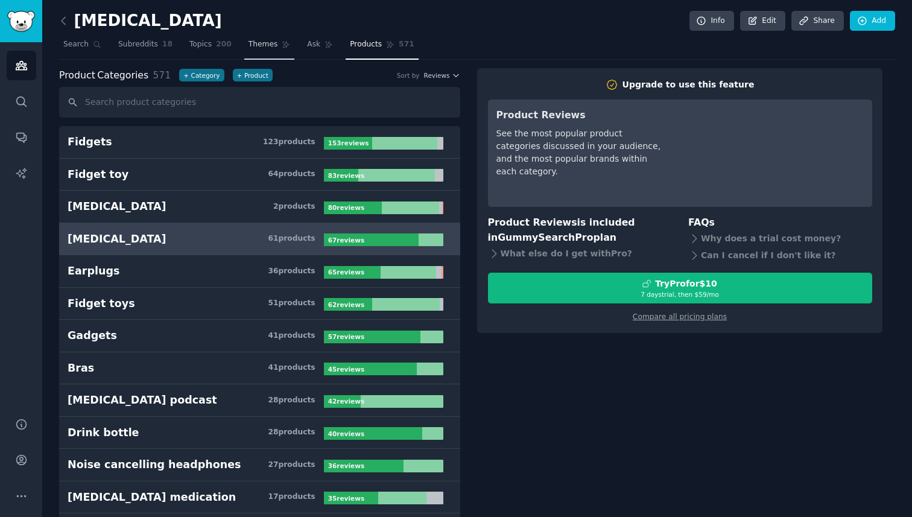
click at [271, 54] on link "Themes" at bounding box center [269, 47] width 51 height 25
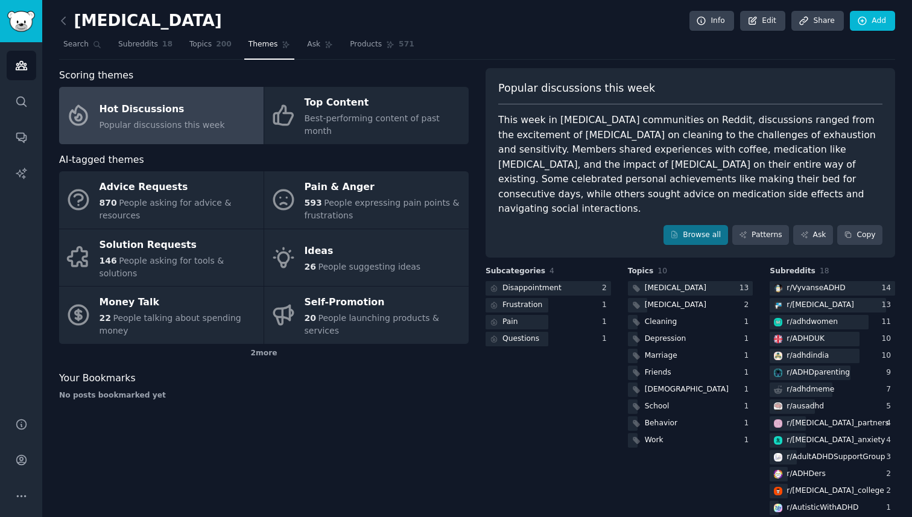
click at [168, 120] on span "Popular discussions this week" at bounding box center [161, 125] width 125 height 10
click at [678, 225] on link "Browse all" at bounding box center [695, 235] width 65 height 20
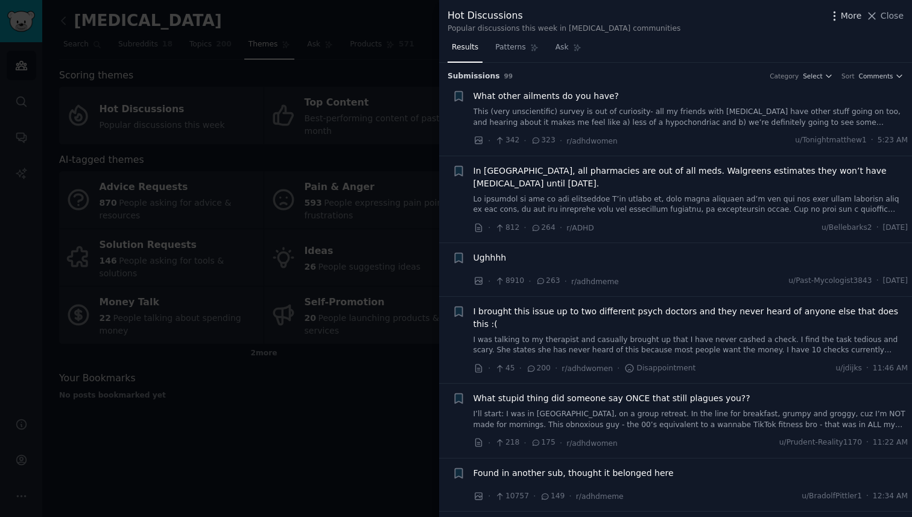
click at [848, 14] on span "More" at bounding box center [850, 16] width 21 height 13
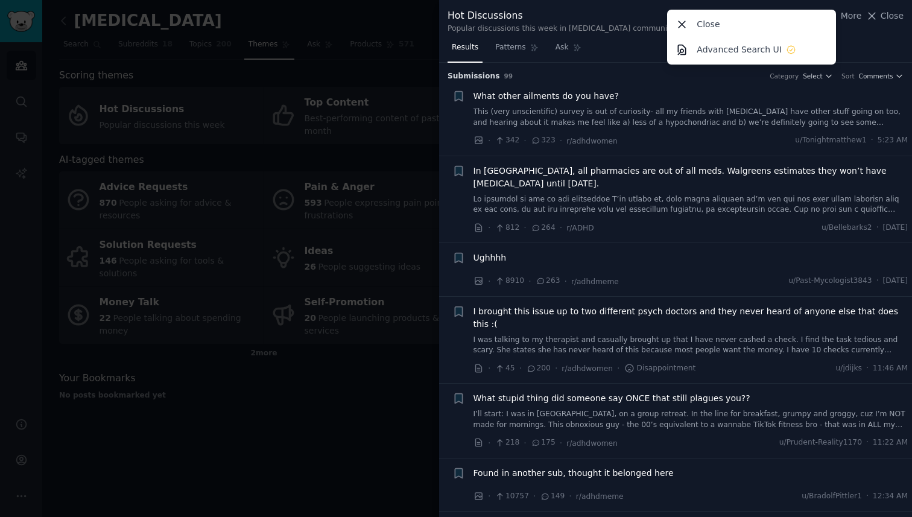
drag, startPoint x: 613, startPoint y: 25, endPoint x: 601, endPoint y: 25, distance: 12.1
click at [613, 25] on div "Popular discussions this week in [MEDICAL_DATA] communities" at bounding box center [563, 29] width 233 height 11
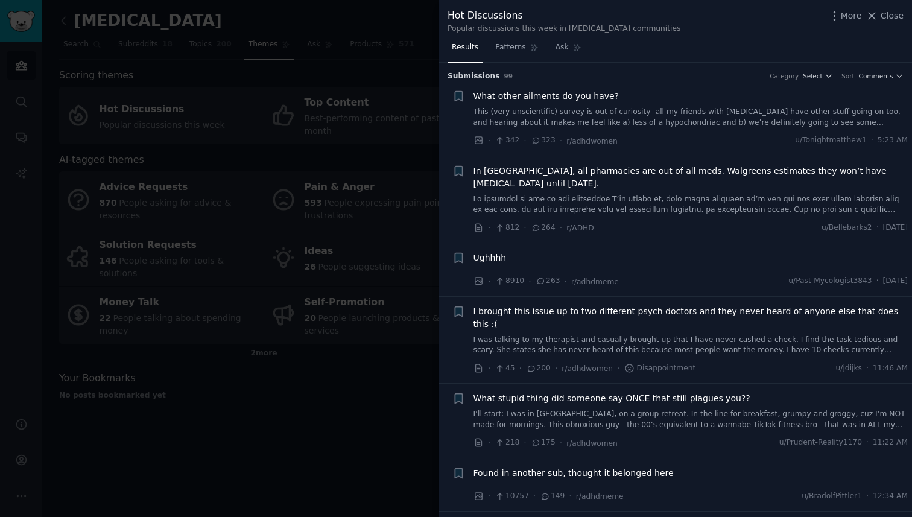
click at [450, 46] on link "Results" at bounding box center [464, 50] width 35 height 25
click at [452, 257] on icon "button" at bounding box center [458, 257] width 13 height 13
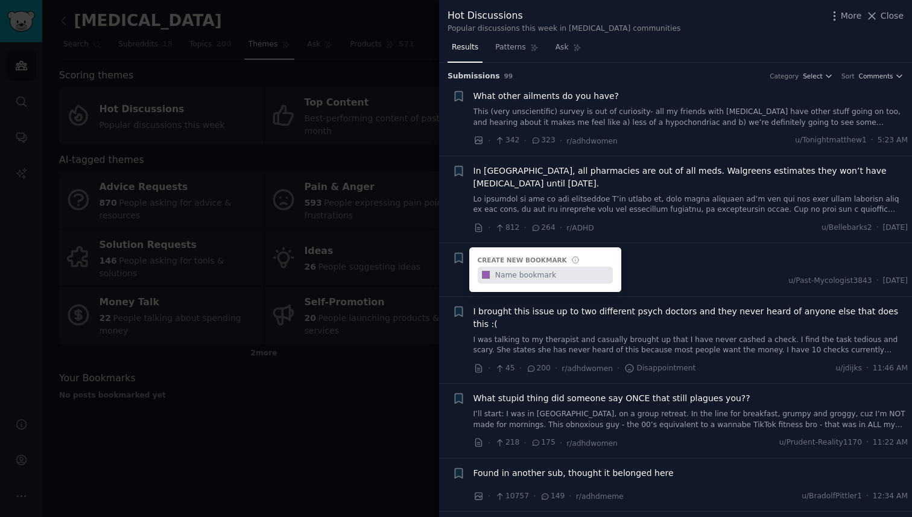
drag, startPoint x: 457, startPoint y: 256, endPoint x: 448, endPoint y: 270, distance: 16.6
click at [458, 256] on div "+ Create new bookmark #9b59b6" at bounding box center [458, 257] width 13 height 13
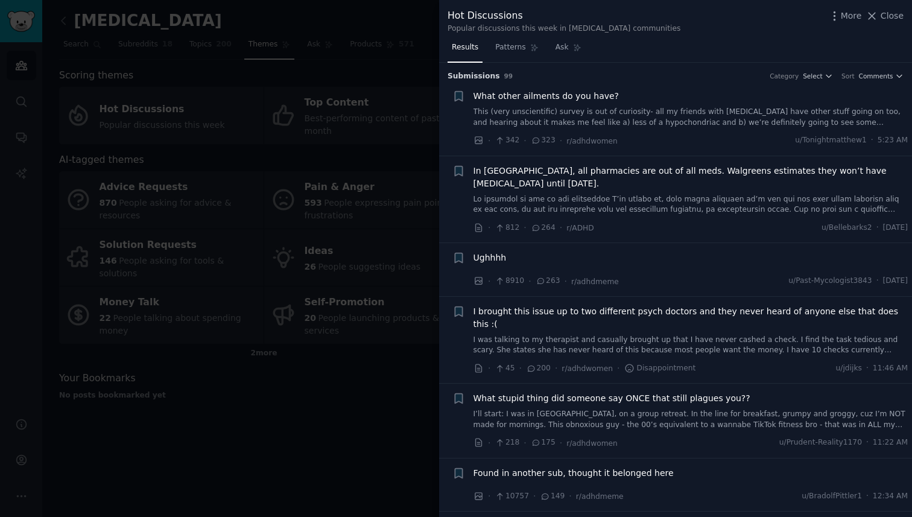
click at [407, 324] on div at bounding box center [456, 258] width 912 height 517
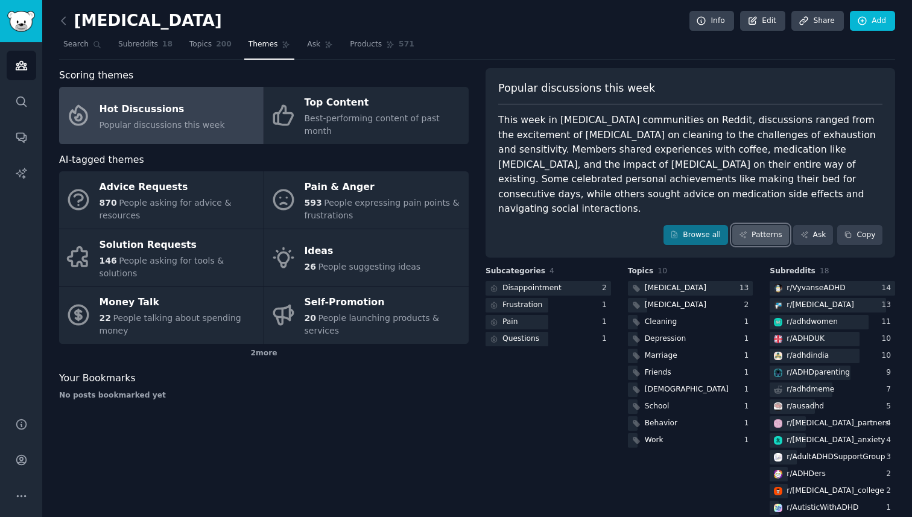
click at [756, 225] on link "Patterns" at bounding box center [760, 235] width 57 height 20
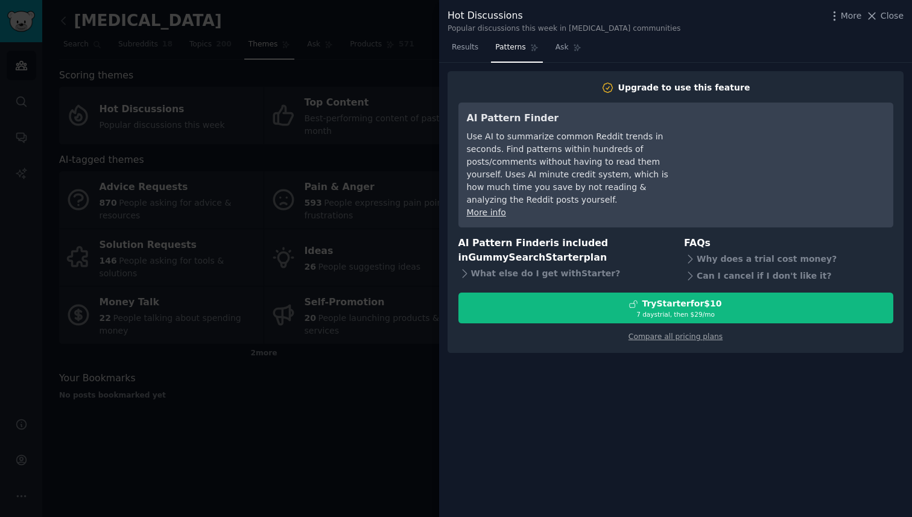
click at [370, 391] on div at bounding box center [456, 258] width 912 height 517
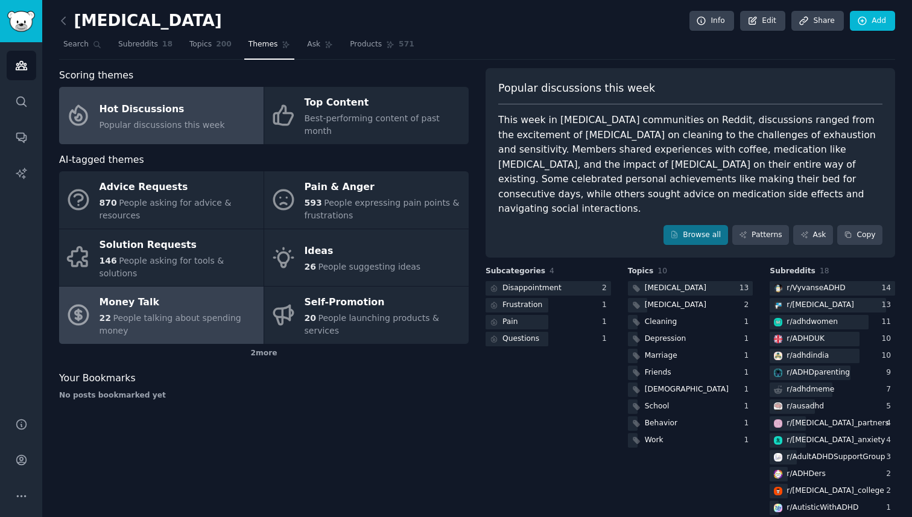
click at [165, 313] on span "People talking about spending money" at bounding box center [170, 324] width 142 height 22
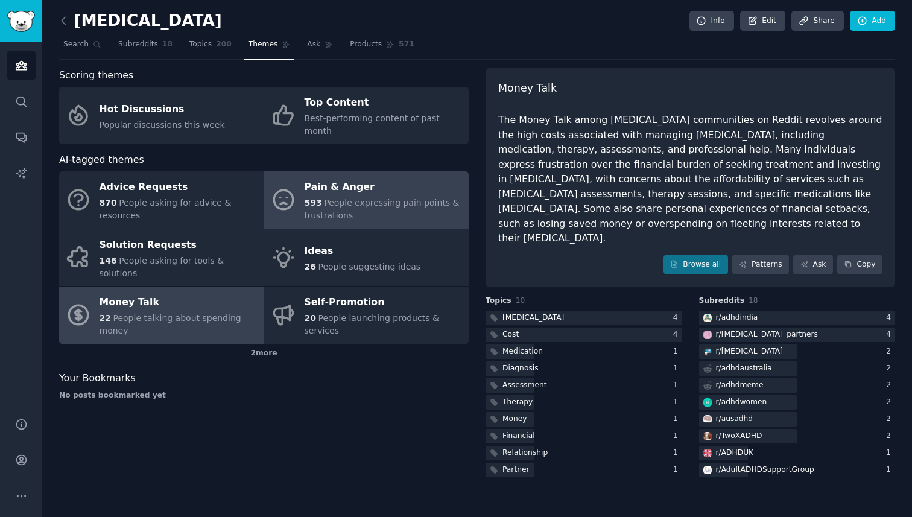
click at [336, 178] on div "Pain & Anger" at bounding box center [383, 187] width 158 height 19
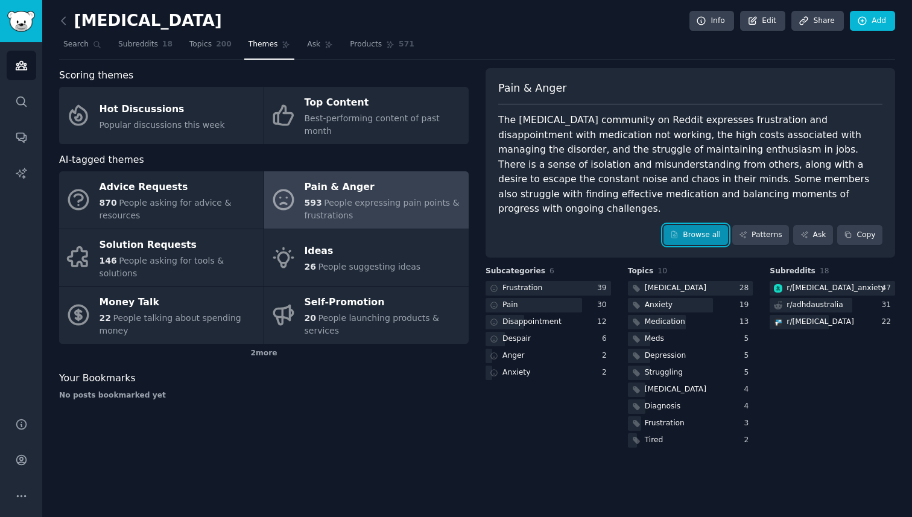
click at [698, 225] on link "Browse all" at bounding box center [695, 235] width 65 height 20
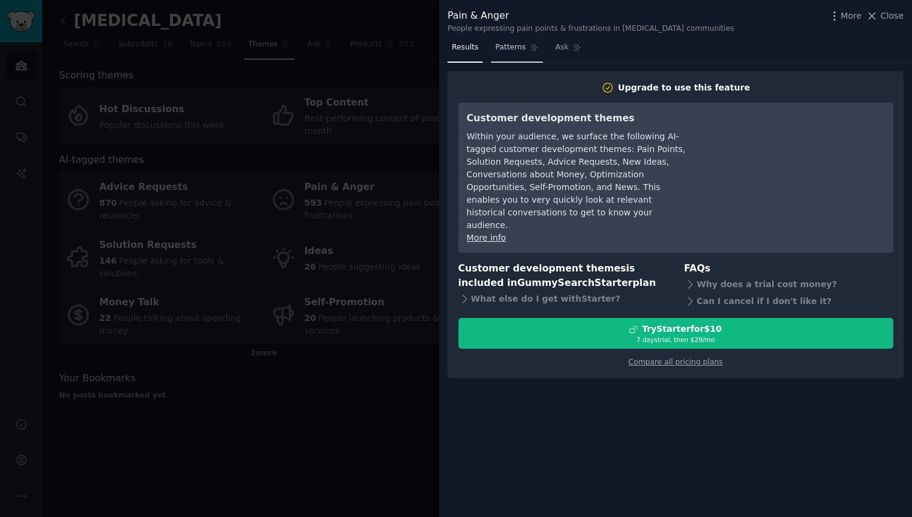
click at [520, 52] on span "Patterns" at bounding box center [510, 47] width 30 height 11
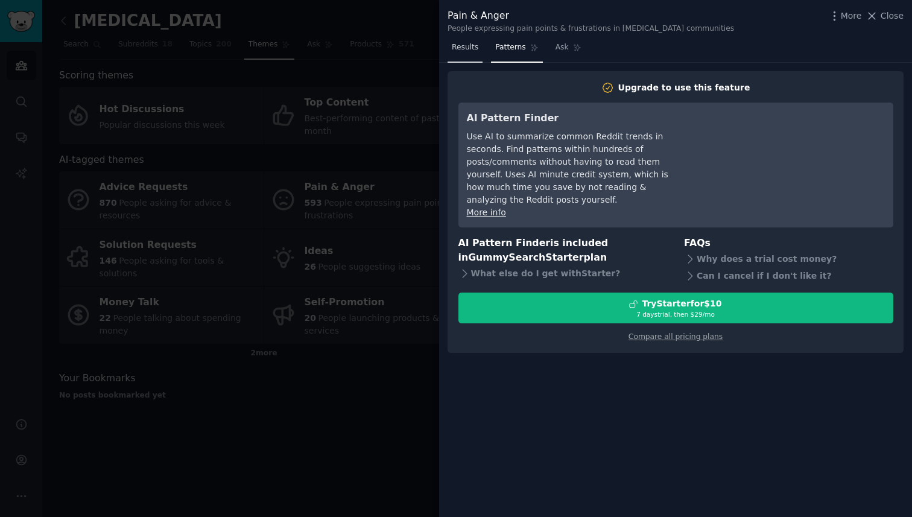
click at [454, 49] on span "Results" at bounding box center [465, 47] width 27 height 11
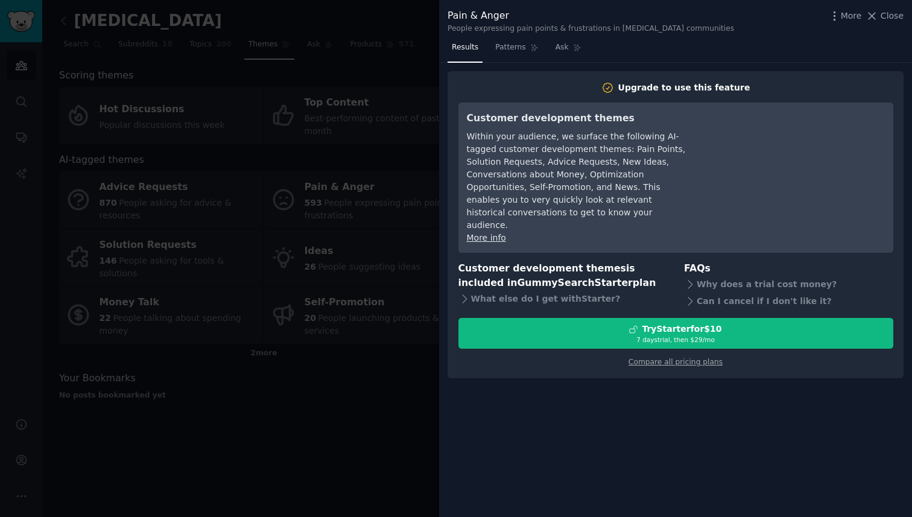
click at [424, 59] on div at bounding box center [456, 258] width 912 height 517
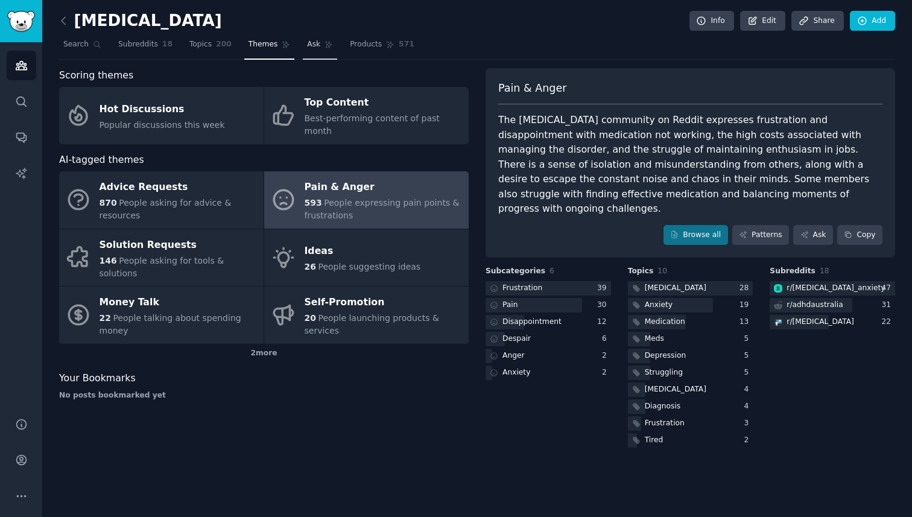
click at [318, 39] on link "Ask" at bounding box center [320, 47] width 34 height 25
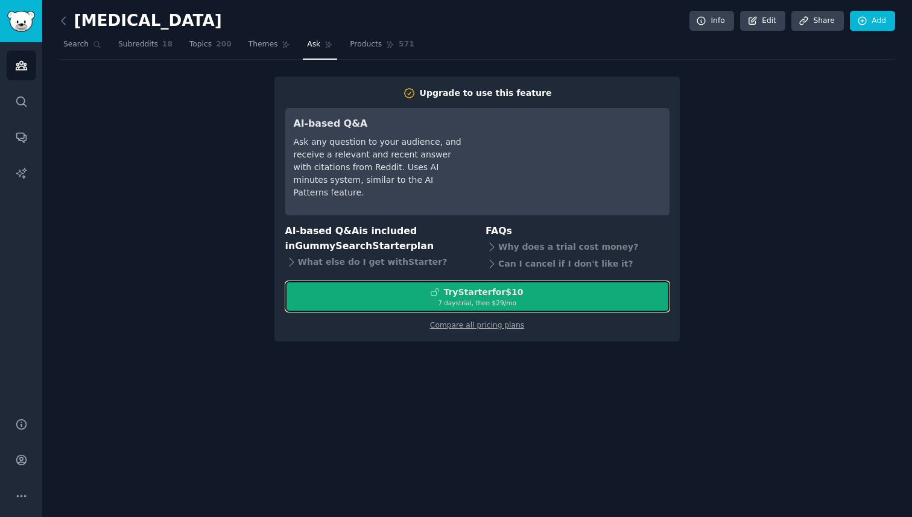
click at [498, 300] on div "7 days trial, then $ 29 /mo" at bounding box center [477, 302] width 383 height 8
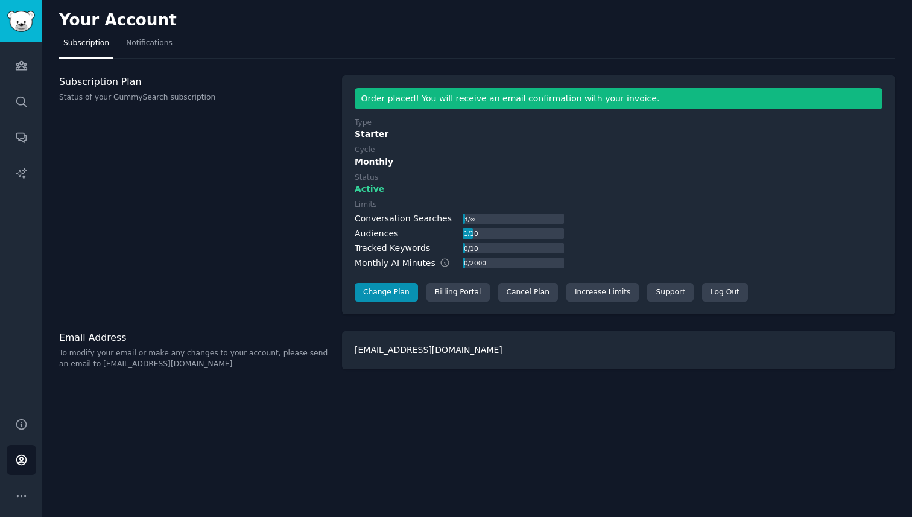
click at [414, 100] on div "Order placed! You will receive an email confirmation with your invoice." at bounding box center [619, 98] width 528 height 21
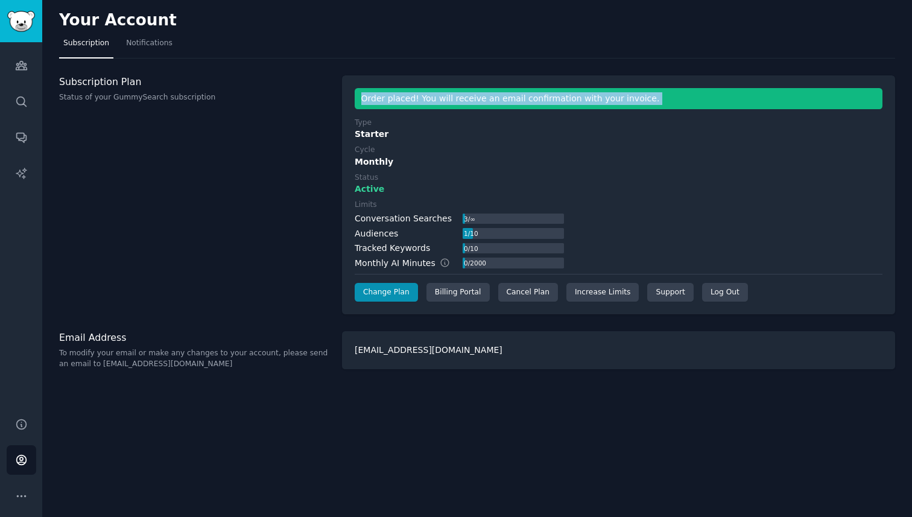
click at [414, 100] on div "Order placed! You will receive an email confirmation with your invoice." at bounding box center [619, 98] width 528 height 21
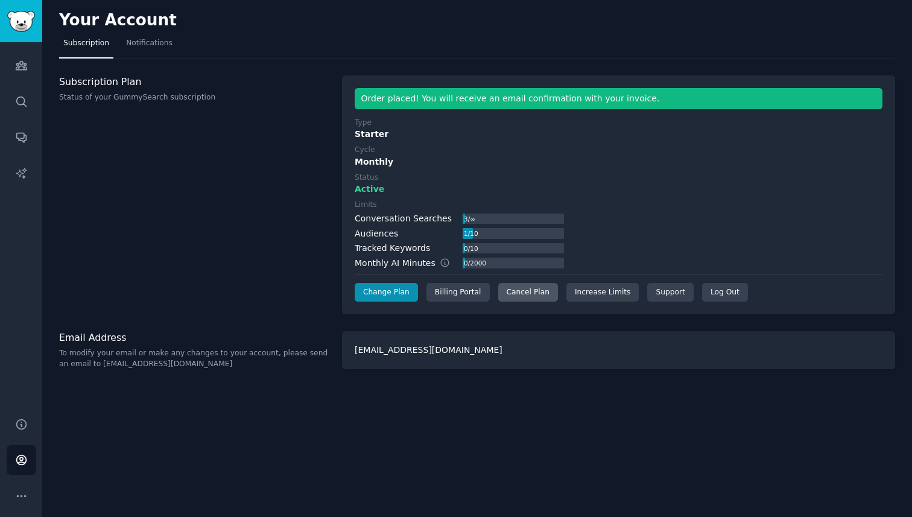
click at [541, 297] on div "Cancel Plan" at bounding box center [528, 292] width 60 height 19
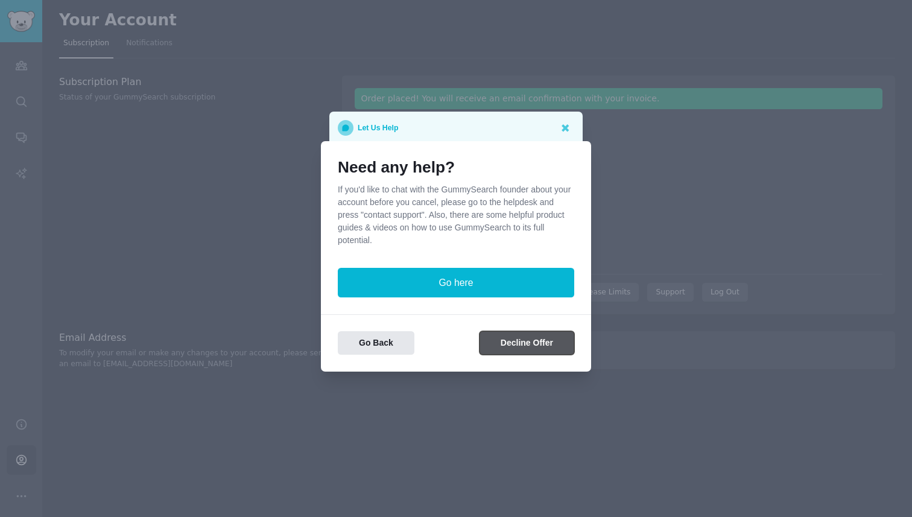
click at [538, 350] on button "Decline Offer" at bounding box center [526, 343] width 95 height 24
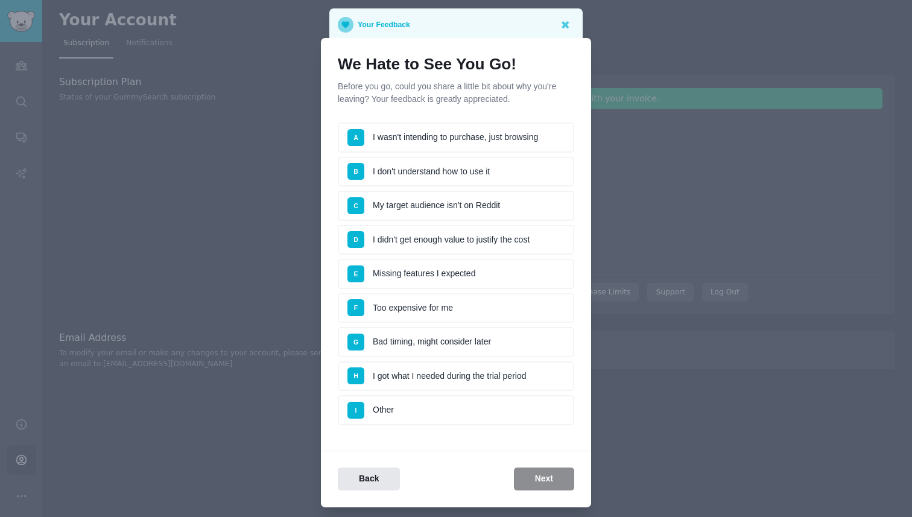
click at [525, 420] on li "I Other" at bounding box center [456, 410] width 236 height 30
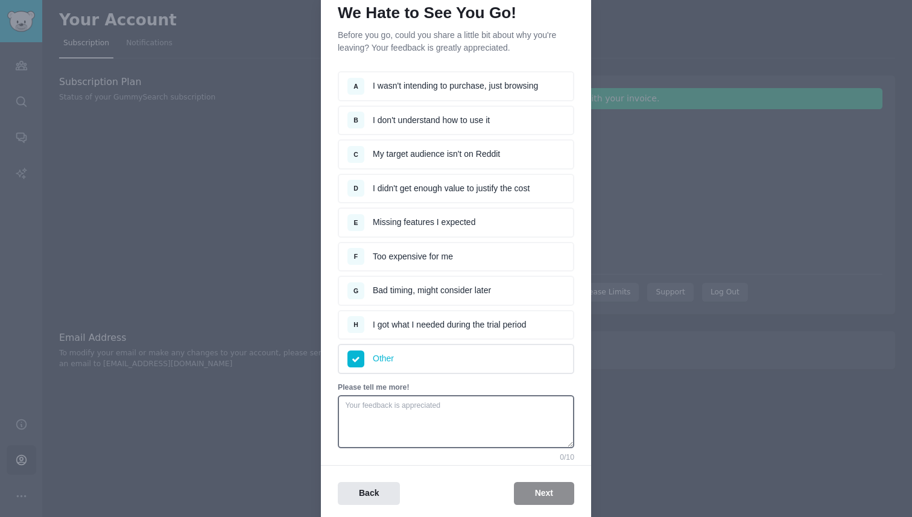
scroll to position [98, 0]
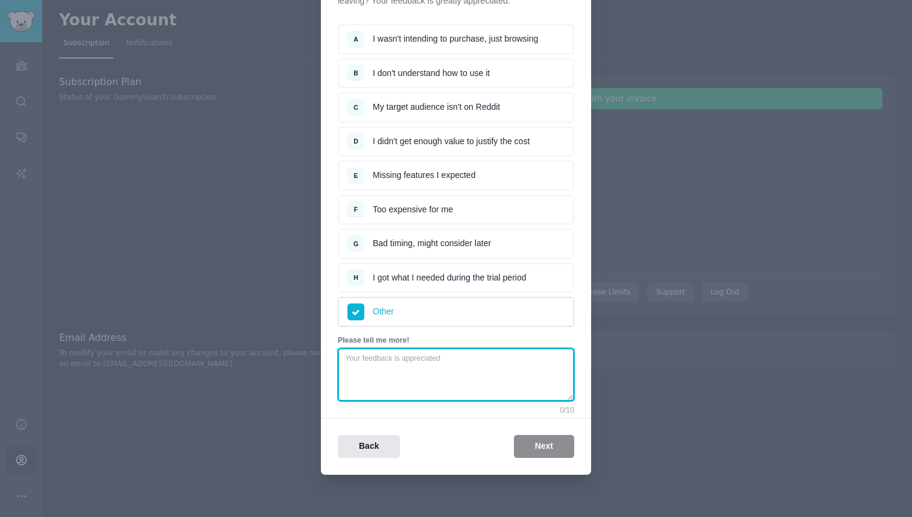
click at [487, 391] on textarea at bounding box center [456, 374] width 236 height 53
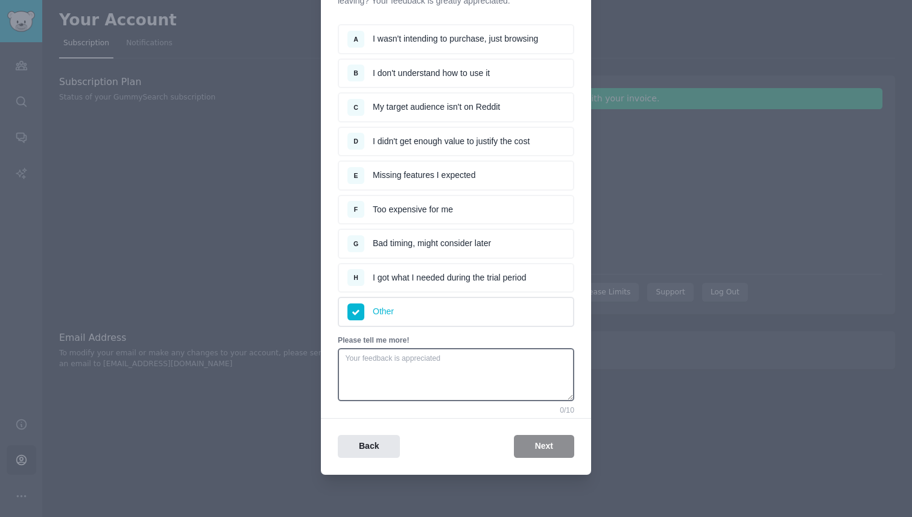
click at [452, 286] on li "H I got what I needed during the trial period" at bounding box center [456, 278] width 236 height 30
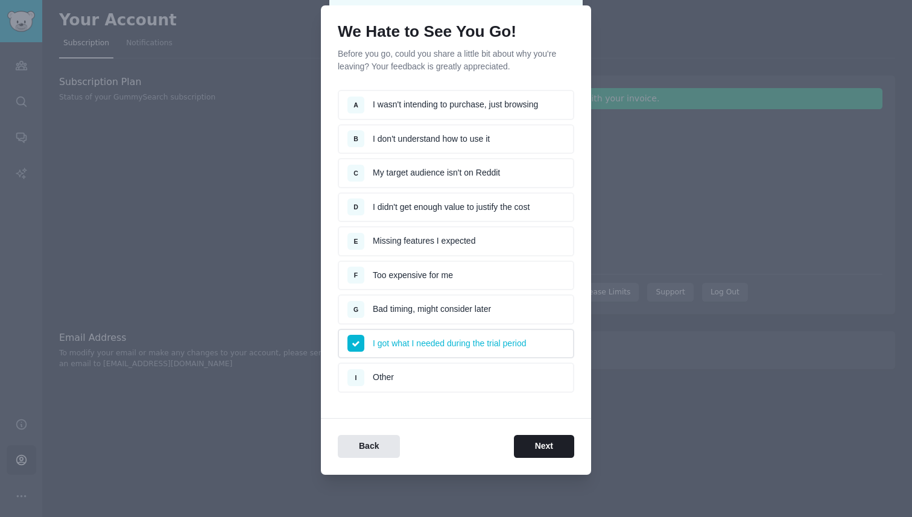
scroll to position [33, 0]
click at [543, 446] on button "Next" at bounding box center [544, 447] width 60 height 24
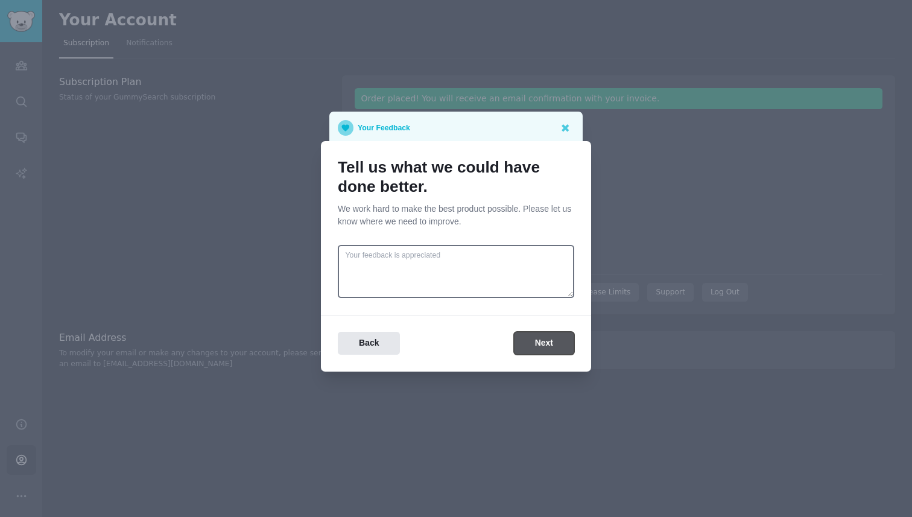
scroll to position [0, 0]
click at [538, 339] on button "Next" at bounding box center [544, 344] width 60 height 24
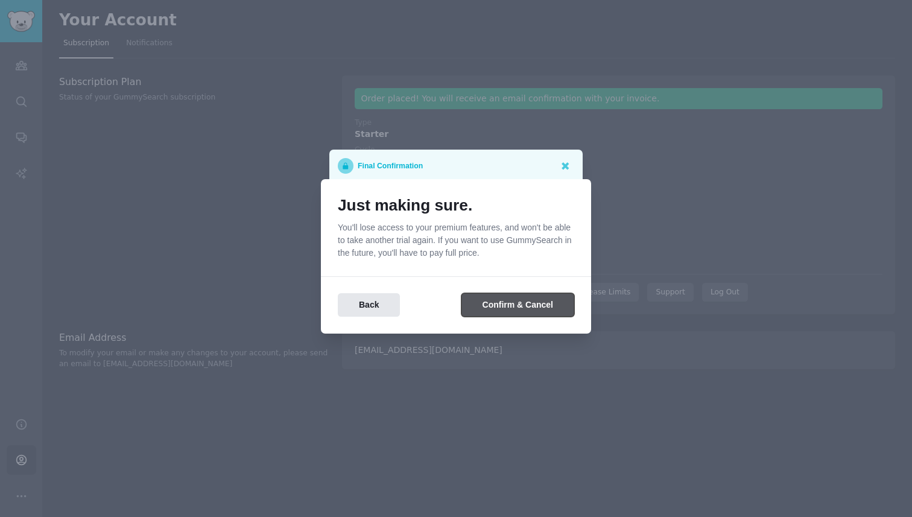
click at [514, 301] on button "Confirm & Cancel" at bounding box center [517, 305] width 113 height 24
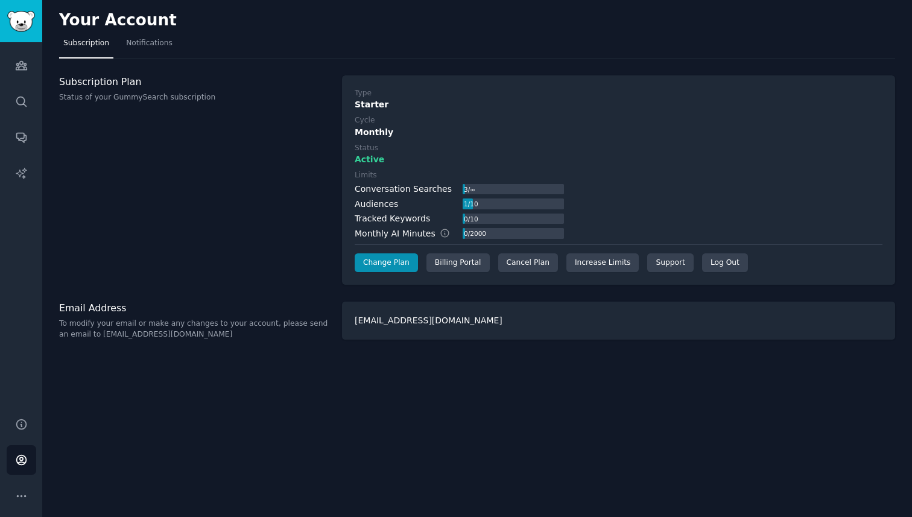
click at [171, 327] on p "To modify your email or make any changes to your account, please send an email …" at bounding box center [194, 328] width 270 height 21
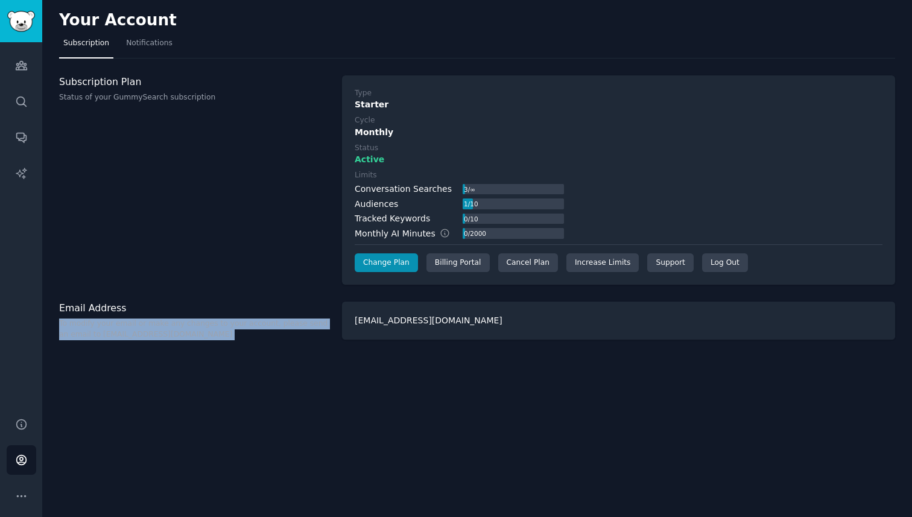
click at [171, 327] on p "To modify your email or make any changes to your account, please send an email …" at bounding box center [194, 328] width 270 height 21
click at [160, 48] on link "Notifications" at bounding box center [149, 46] width 55 height 25
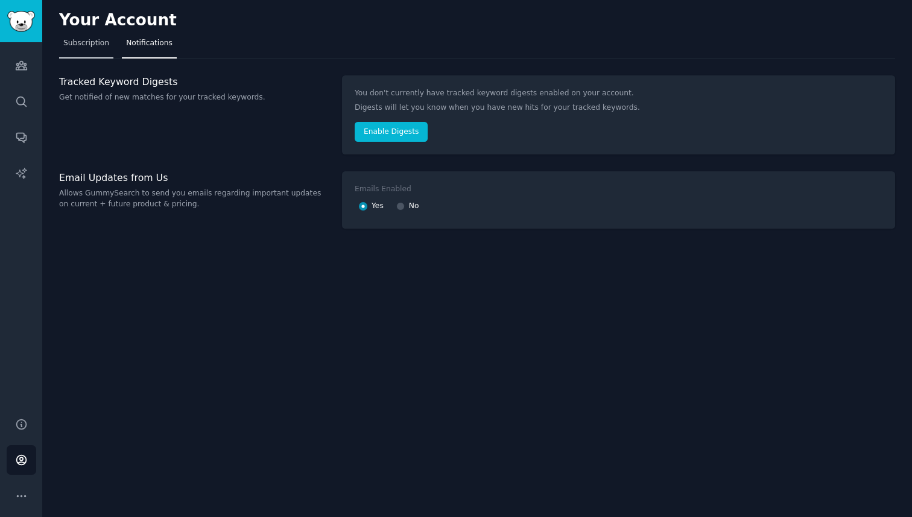
click at [86, 48] on span "Subscription" at bounding box center [86, 43] width 46 height 11
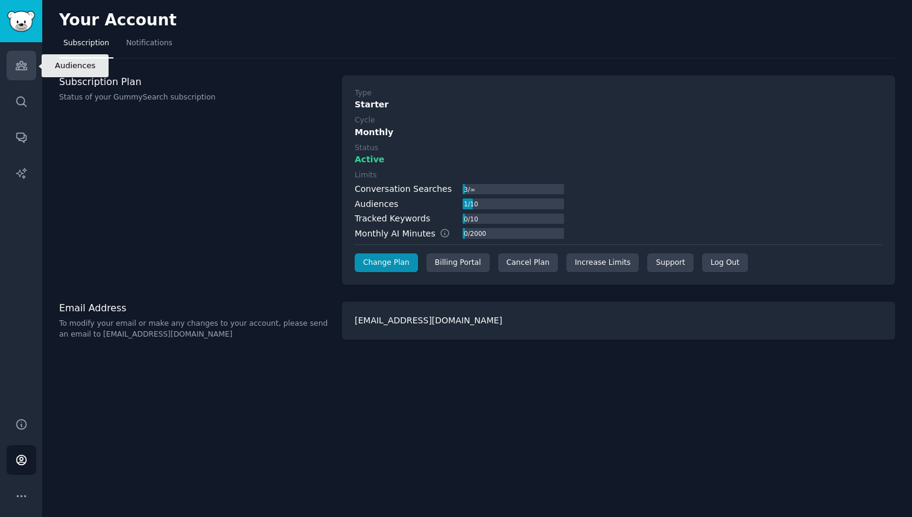
click at [17, 61] on icon "Sidebar" at bounding box center [21, 65] width 13 height 13
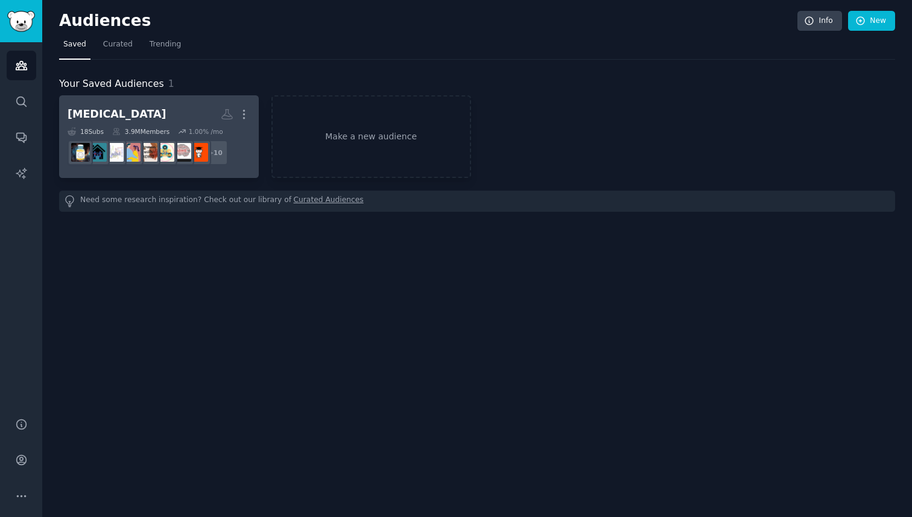
click at [128, 106] on h2 "adhd More" at bounding box center [159, 114] width 183 height 21
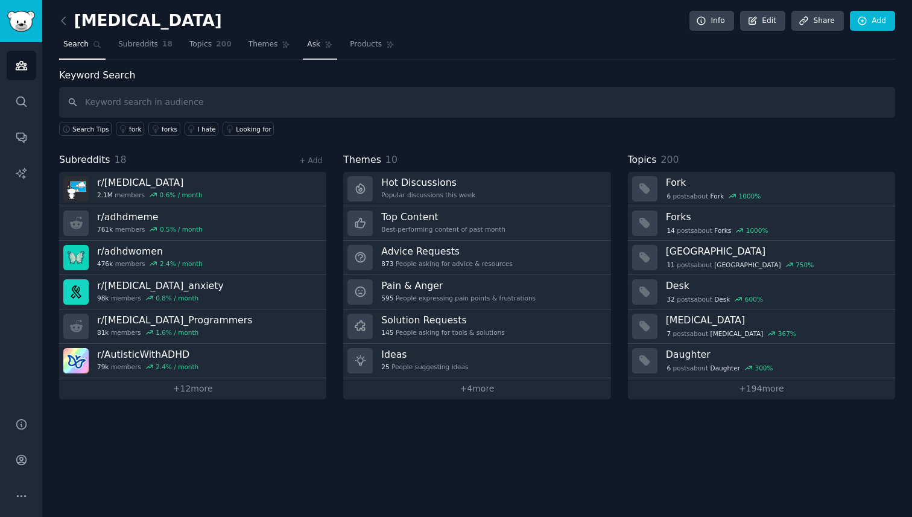
click at [303, 39] on link "Ask" at bounding box center [320, 47] width 34 height 25
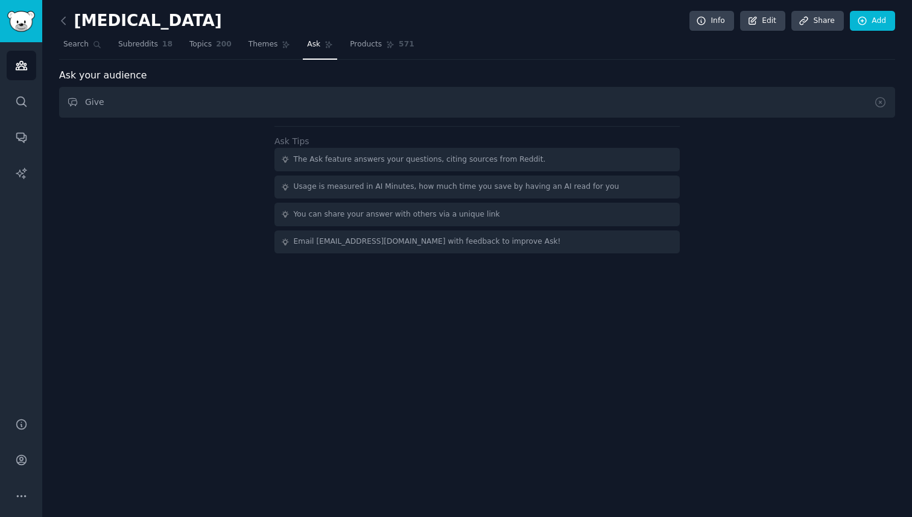
type input "Give"
type input "Detail me the"
type input "Poin"
type input "Give"
paste input "You are a customer-research analyst with full read access to ADHD-related subre…"
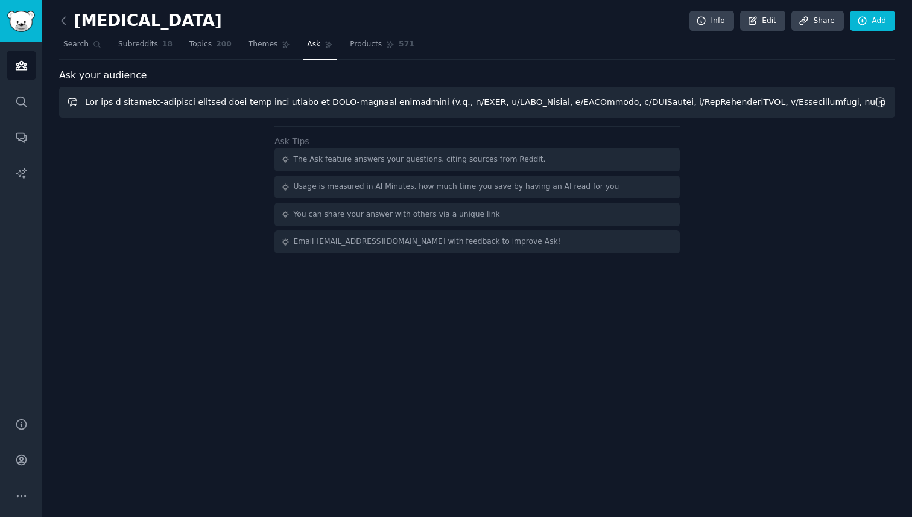
scroll to position [0, 17346]
type input "You are a customer-research analyst with full read access to ADHD-related subre…"
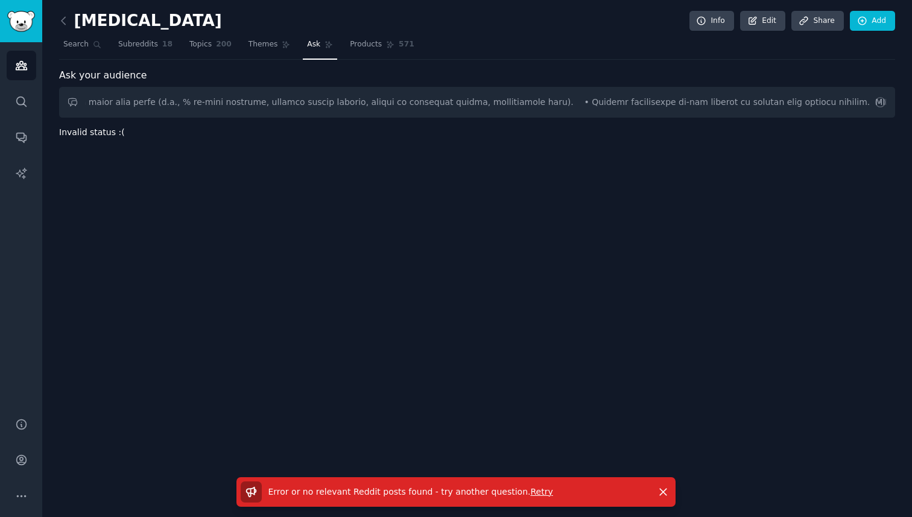
scroll to position [0, 0]
click at [405, 494] on span "Error or no relevant Reddit posts found - try another question ." at bounding box center [399, 492] width 262 height 10
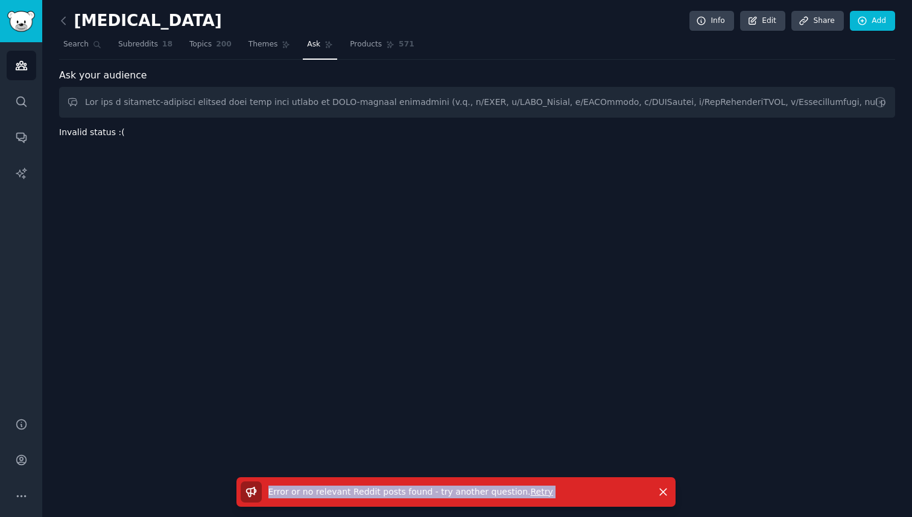
click at [405, 494] on span "Error or no relevant Reddit posts found - try another question ." at bounding box center [399, 492] width 262 height 10
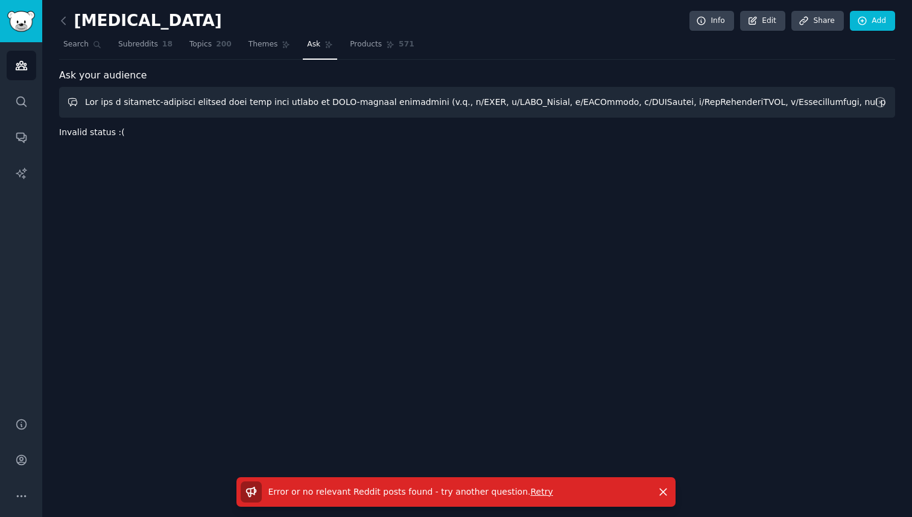
click at [246, 103] on input "text" at bounding box center [477, 102] width 836 height 31
click at [212, 104] on input "text" at bounding box center [477, 102] width 836 height 31
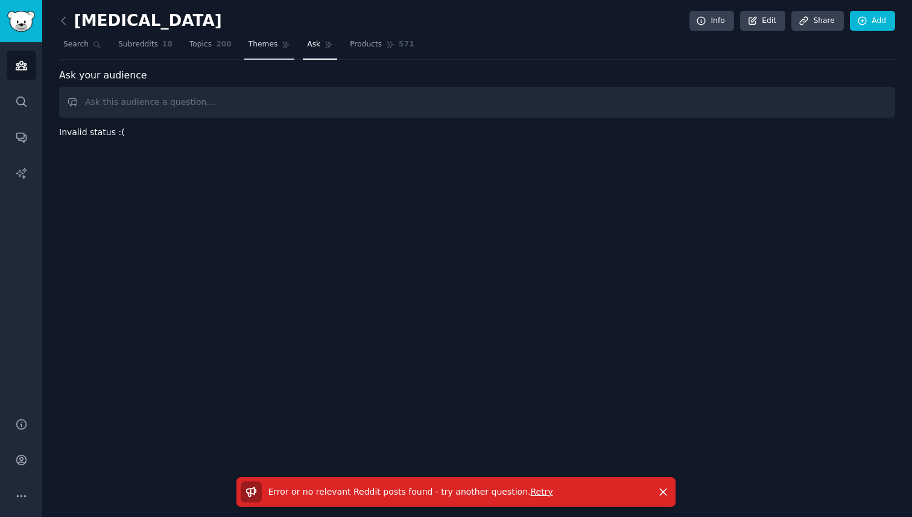
click at [277, 40] on link "Themes" at bounding box center [269, 47] width 51 height 25
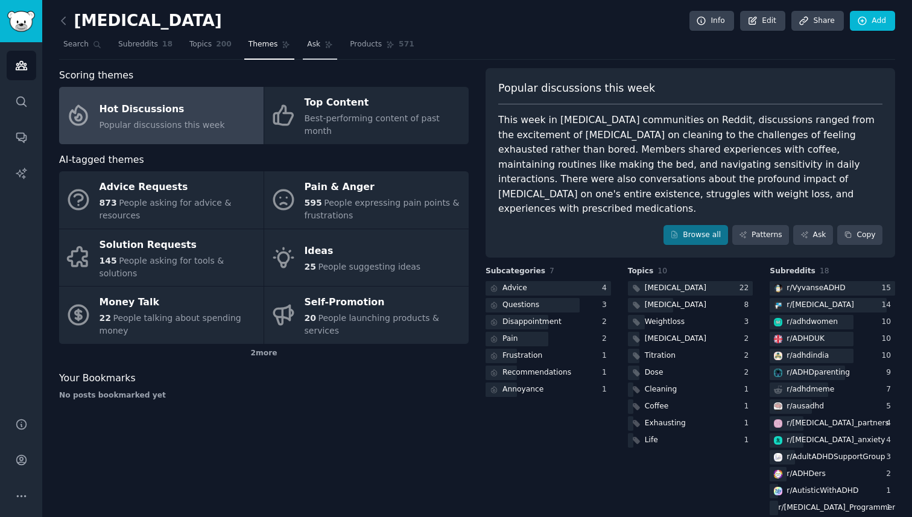
click at [317, 44] on link "Ask" at bounding box center [320, 47] width 34 height 25
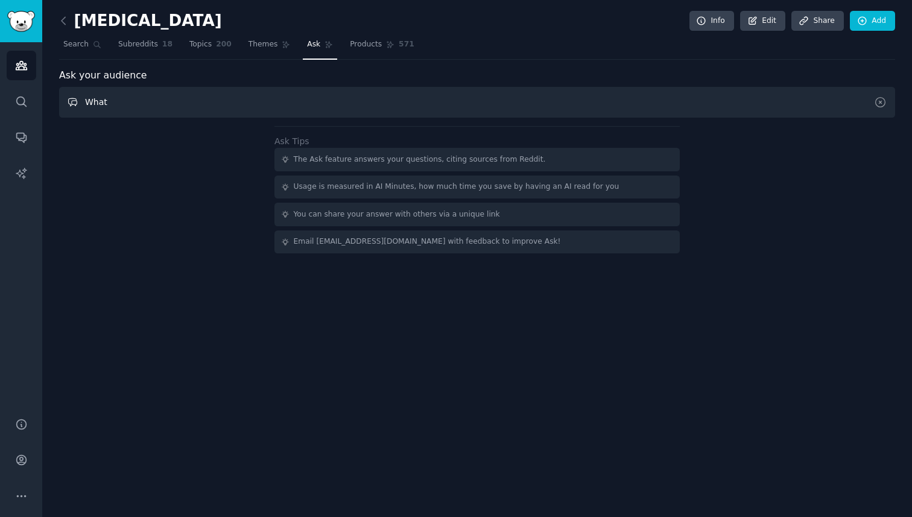
type input "What"
paste input "Who they are, the #1 pain, #1 desired outcome, and the emotional arc in their o…"
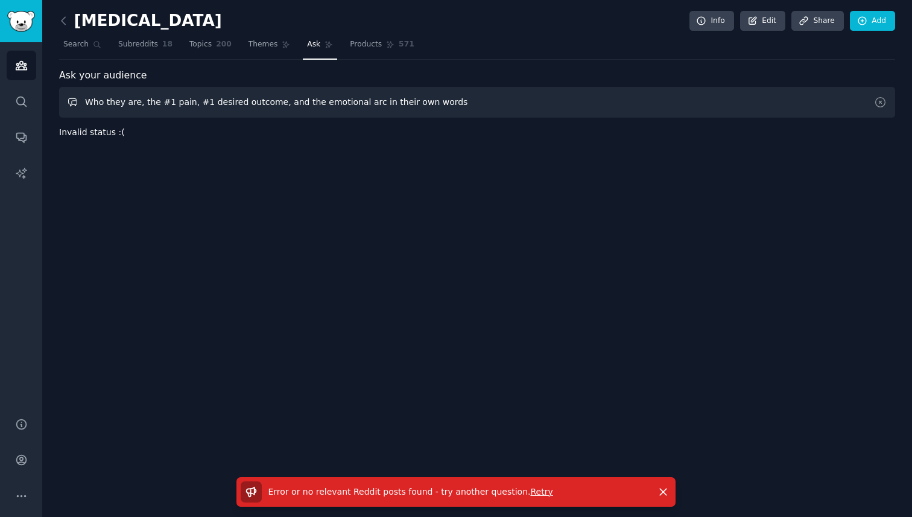
type input "Who they are, the #1 pain, #1 desired outcome, and the emotional arc in their o…"
click at [530, 493] on span "Retry" at bounding box center [541, 492] width 22 height 10
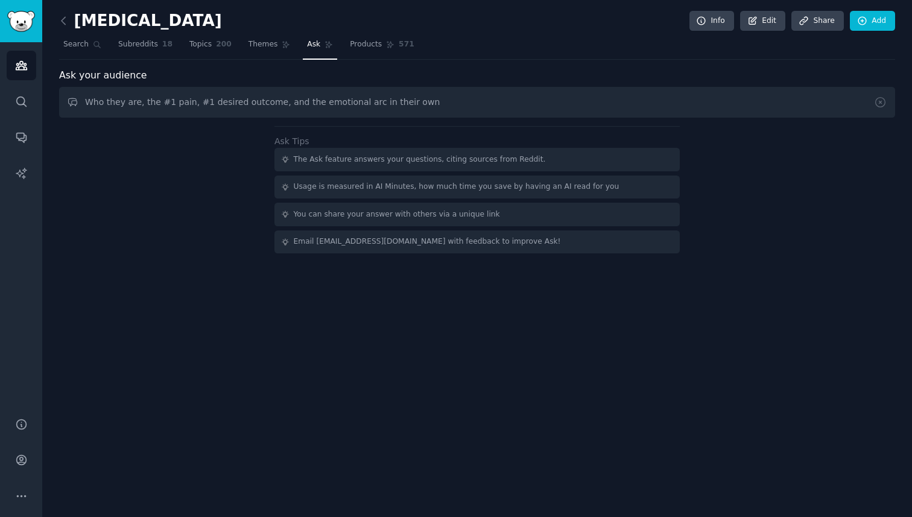
type input "Who they are, the #1 pain, #1 desired outcome, and the emotional arc in their"
type input "What is their number 1 pain"
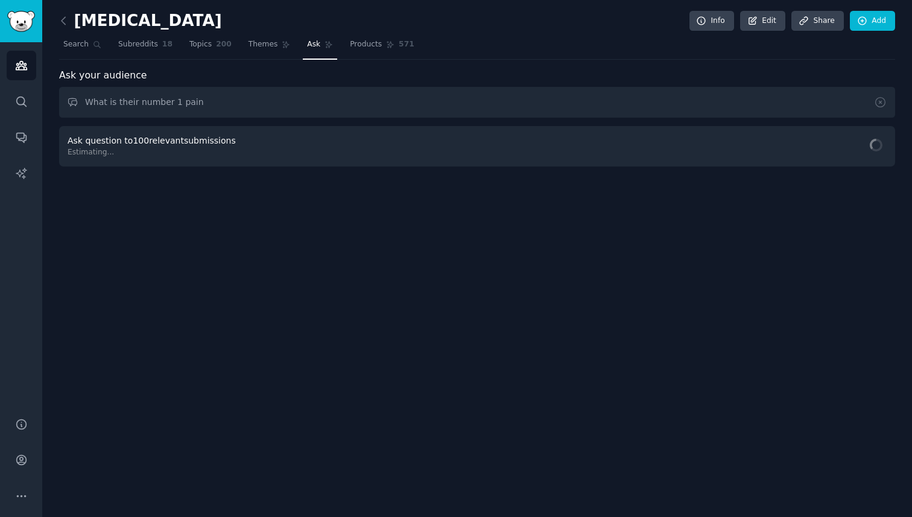
click at [134, 140] on span "Ask question to 100 relevant submissions" at bounding box center [152, 141] width 168 height 10
click at [112, 148] on div "Save 86 min by not reading 20775 words" at bounding box center [154, 152] width 172 height 11
click at [112, 142] on div "Ask question to 100 relevant submissions" at bounding box center [152, 140] width 168 height 13
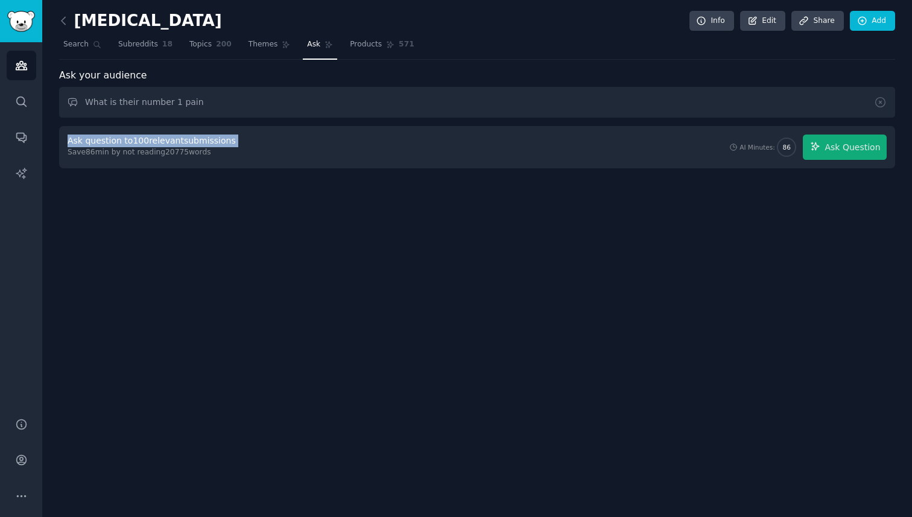
click at [112, 142] on div "Ask question to 100 relevant submissions" at bounding box center [152, 140] width 168 height 13
click at [879, 101] on icon at bounding box center [880, 103] width 10 height 10
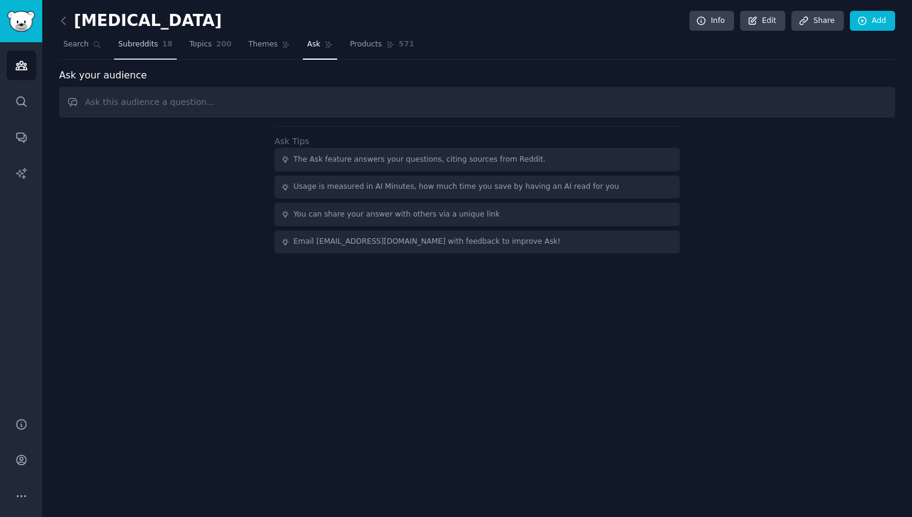
click at [130, 46] on span "Subreddits" at bounding box center [138, 44] width 40 height 11
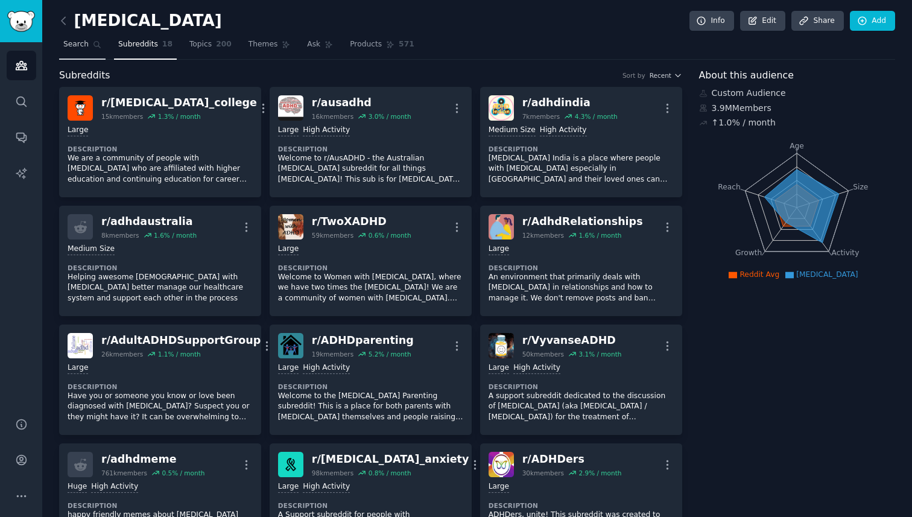
click at [81, 46] on span "Search" at bounding box center [75, 44] width 25 height 11
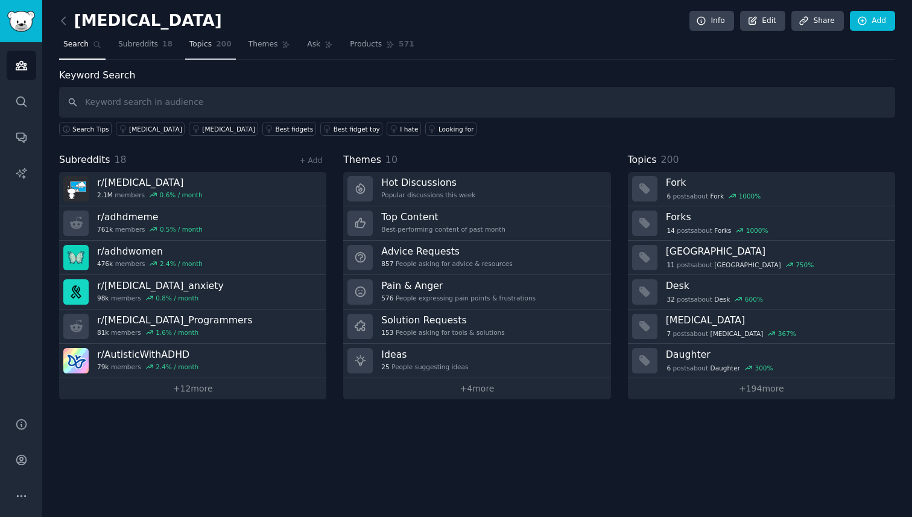
click at [194, 48] on span "Topics" at bounding box center [200, 44] width 22 height 11
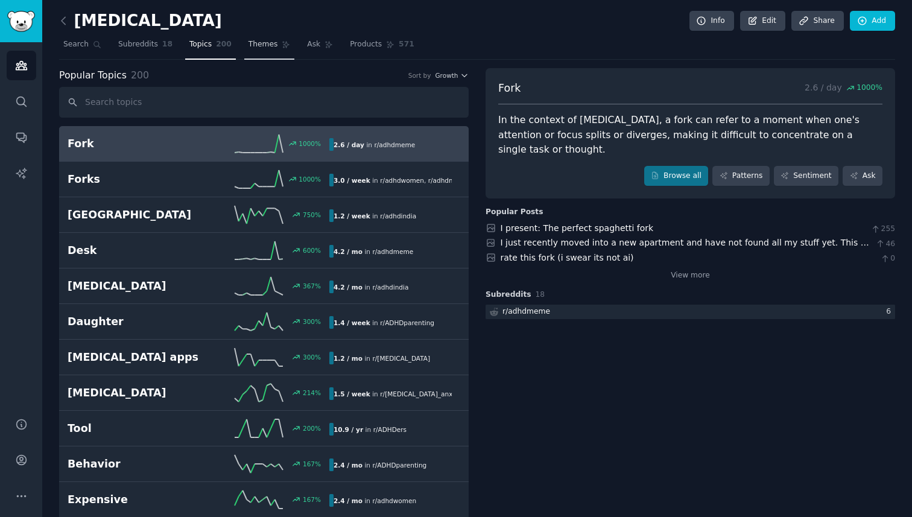
click at [256, 48] on span "Themes" at bounding box center [263, 44] width 30 height 11
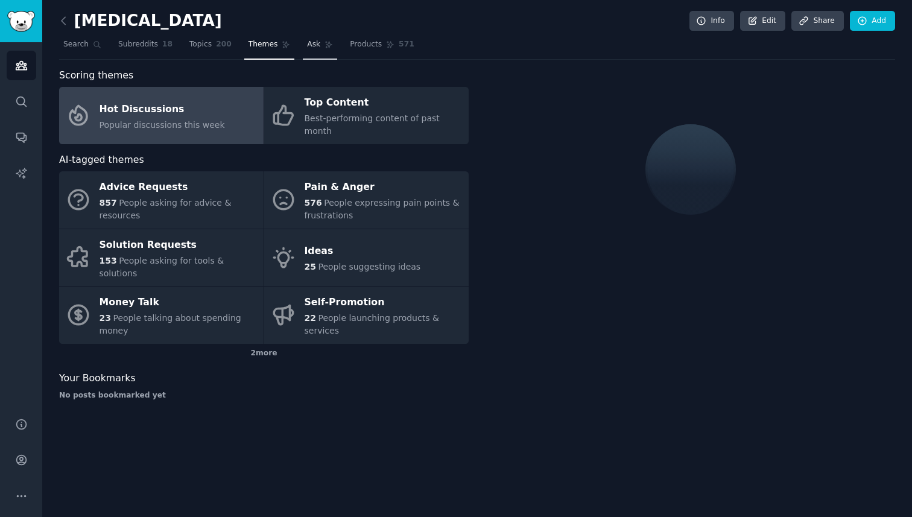
click at [311, 48] on span "Ask" at bounding box center [313, 44] width 13 height 11
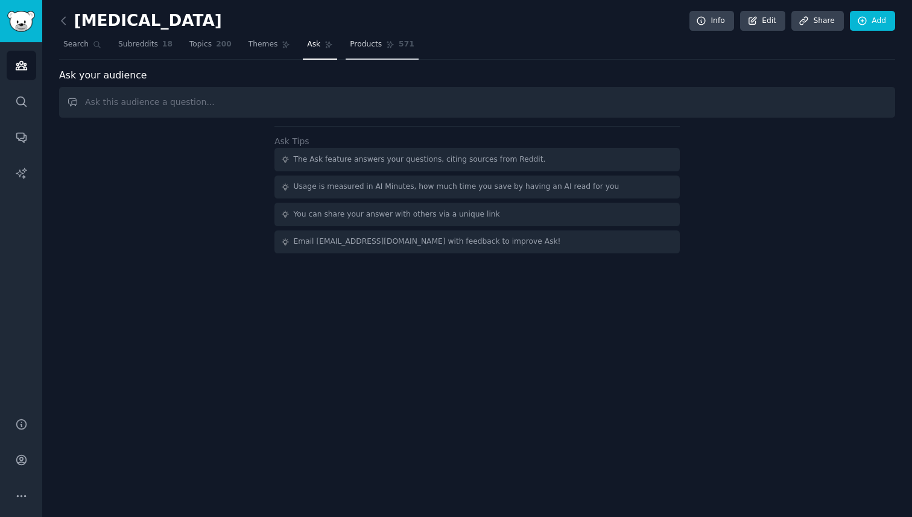
click at [363, 48] on span "Products" at bounding box center [366, 44] width 32 height 11
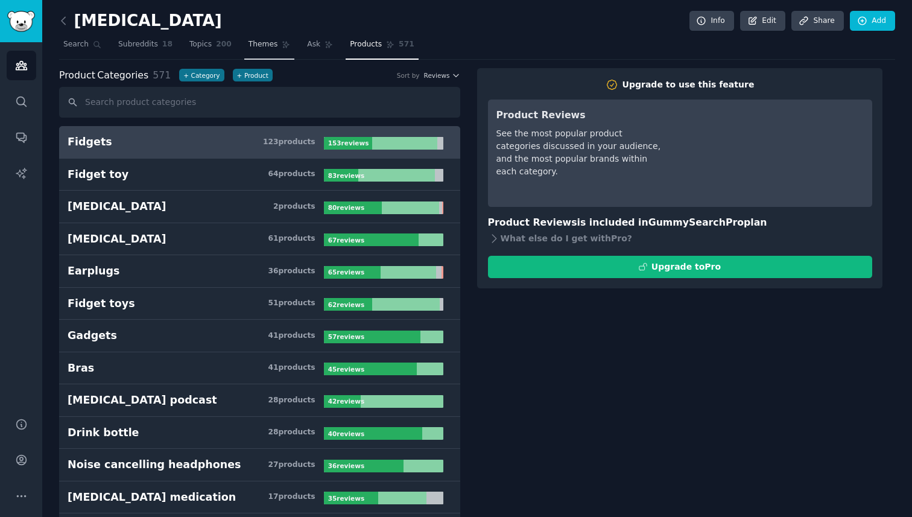
click at [262, 44] on span "Themes" at bounding box center [263, 44] width 30 height 11
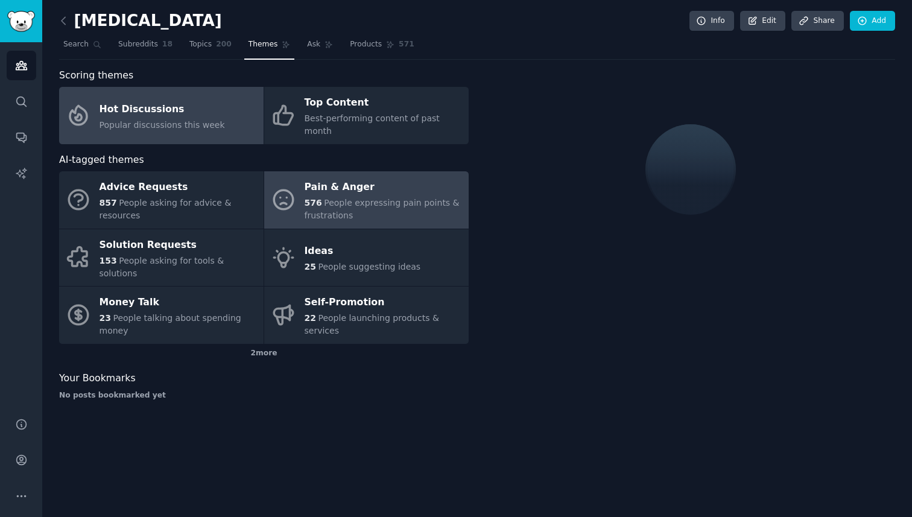
click at [319, 198] on span "People expressing pain points & frustrations" at bounding box center [381, 209] width 155 height 22
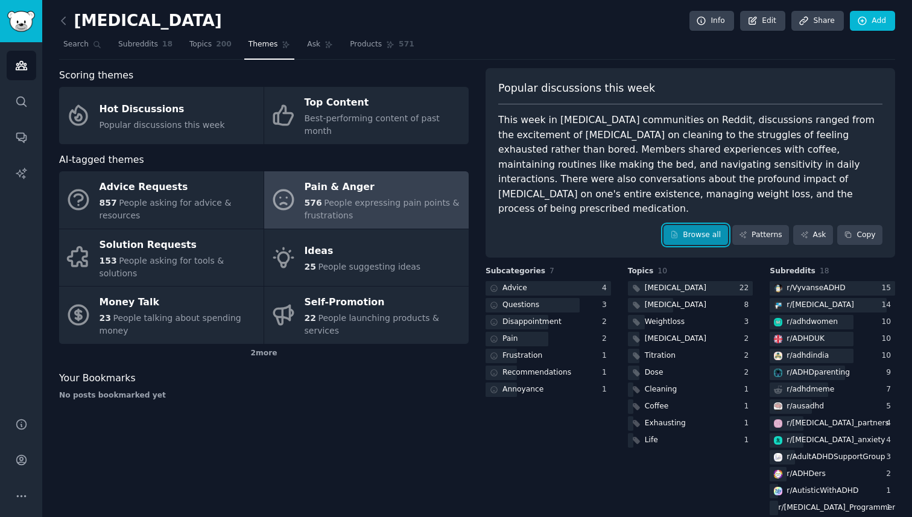
click at [708, 225] on link "Browse all" at bounding box center [695, 235] width 65 height 20
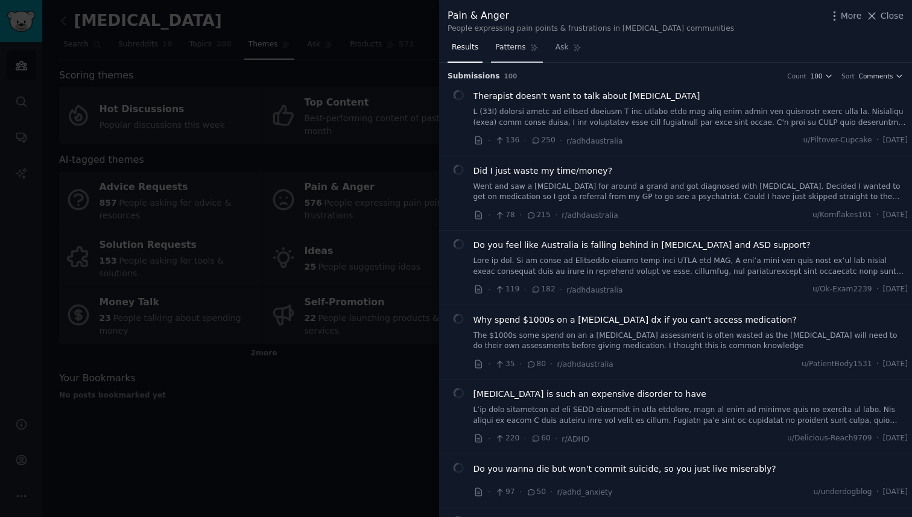
click at [515, 48] on span "Patterns" at bounding box center [510, 47] width 30 height 11
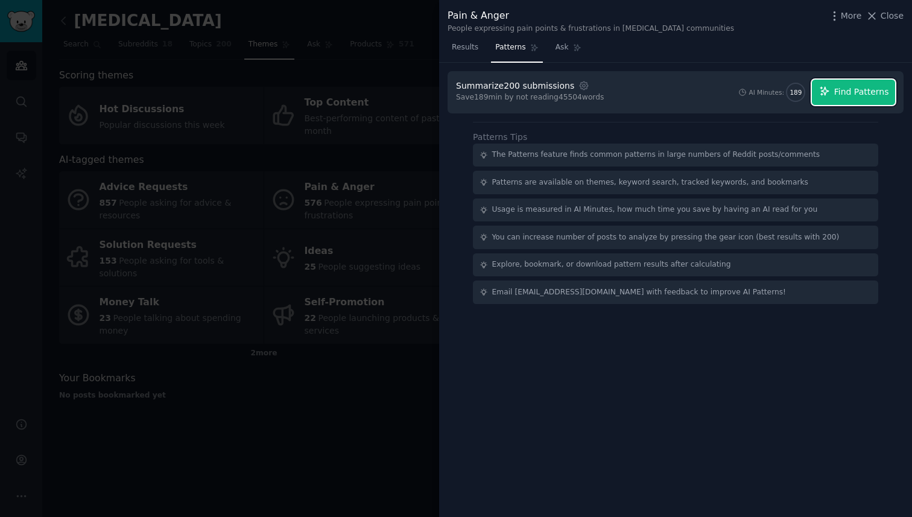
click at [857, 100] on button "Find Patterns" at bounding box center [853, 92] width 83 height 25
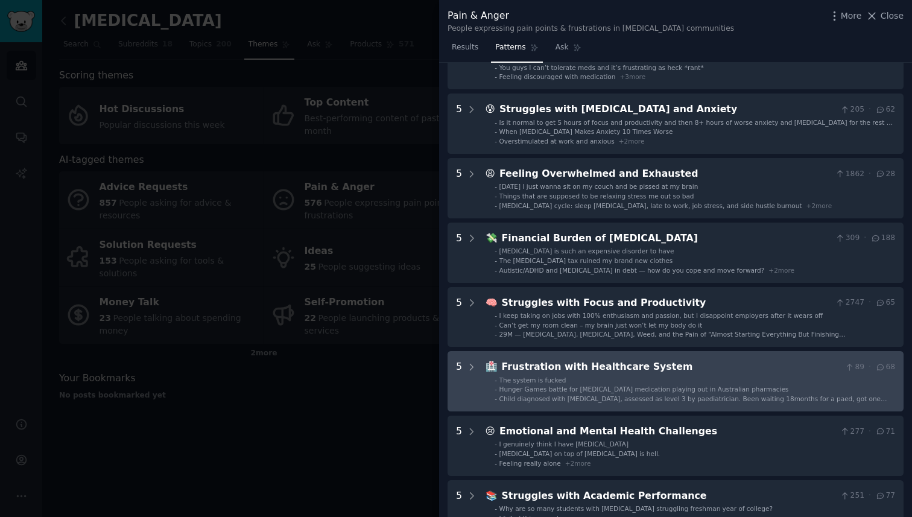
scroll to position [133, 0]
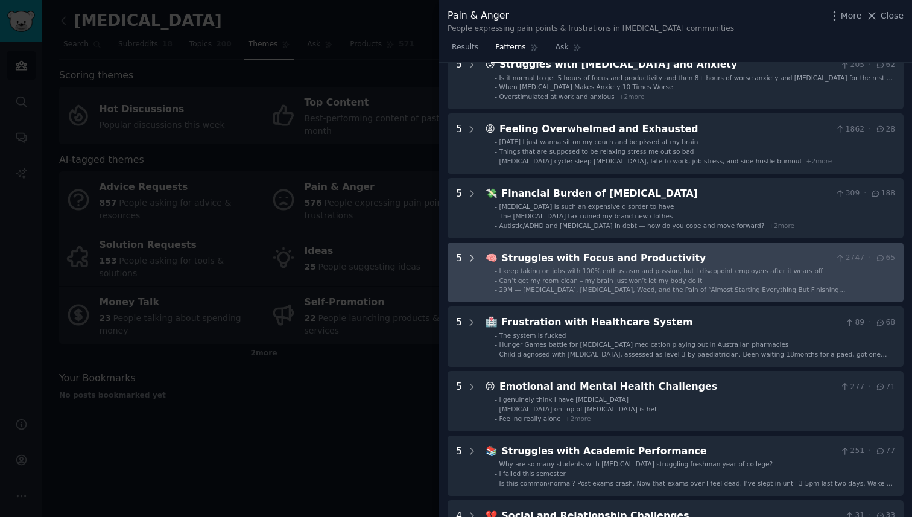
click at [472, 255] on icon at bounding box center [471, 258] width 11 height 11
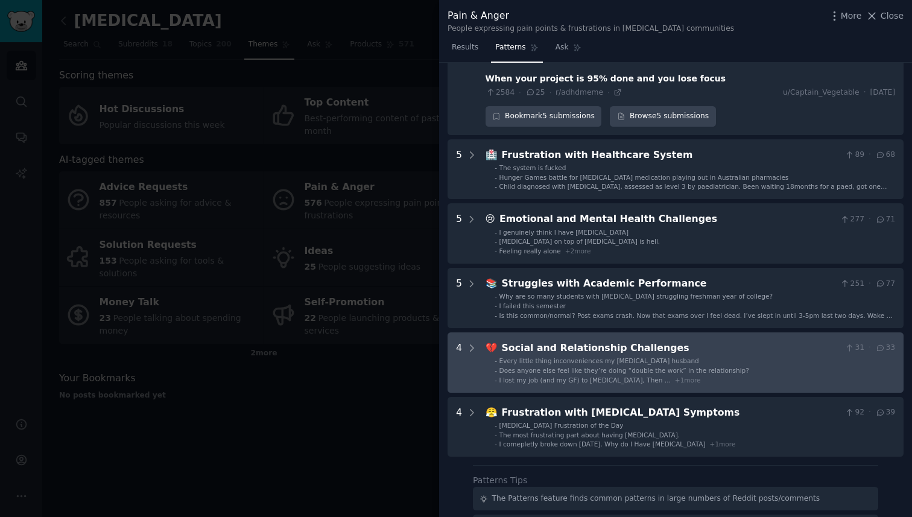
scroll to position [658, 0]
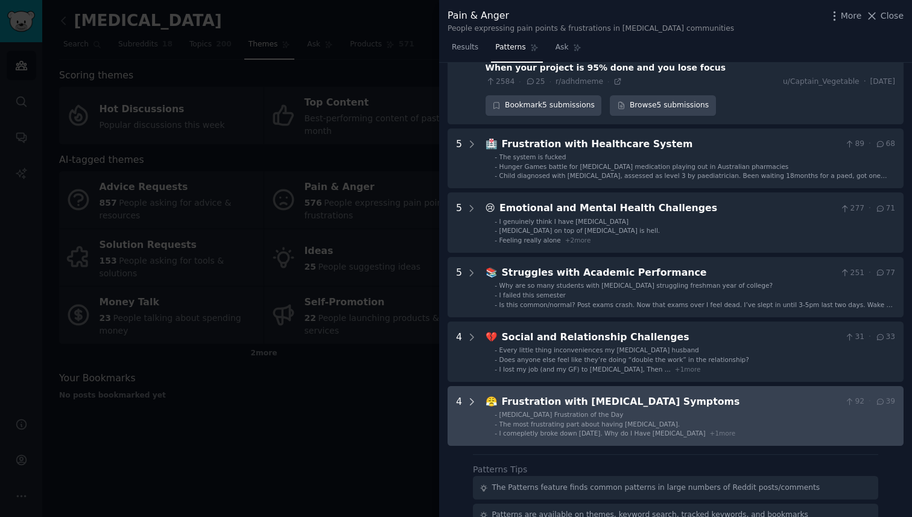
click at [471, 400] on icon at bounding box center [471, 402] width 3 height 6
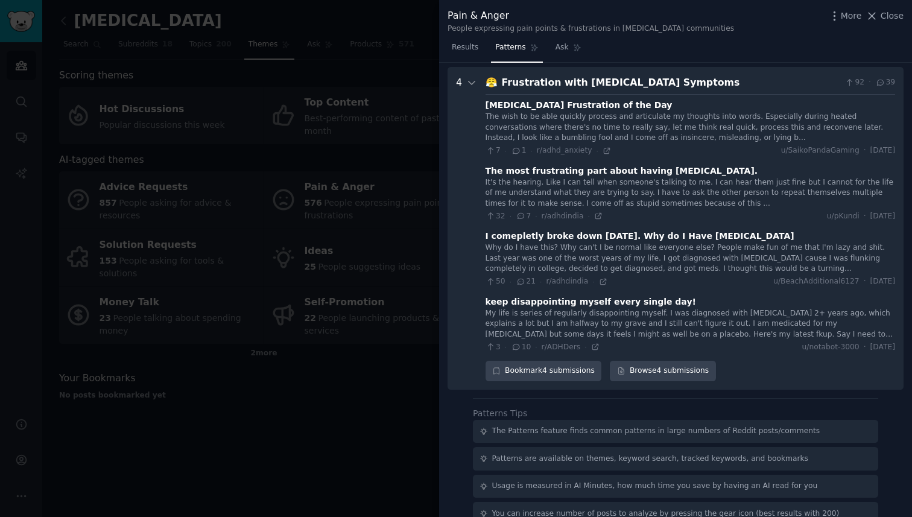
scroll to position [981, 0]
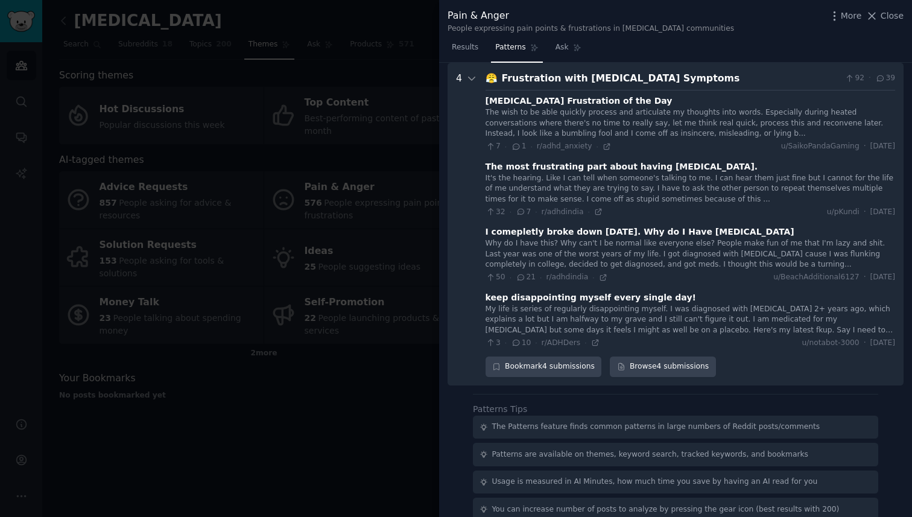
click at [562, 235] on div "I comepletly broke down [DATE]. Why do I Have [MEDICAL_DATA]" at bounding box center [639, 231] width 309 height 13
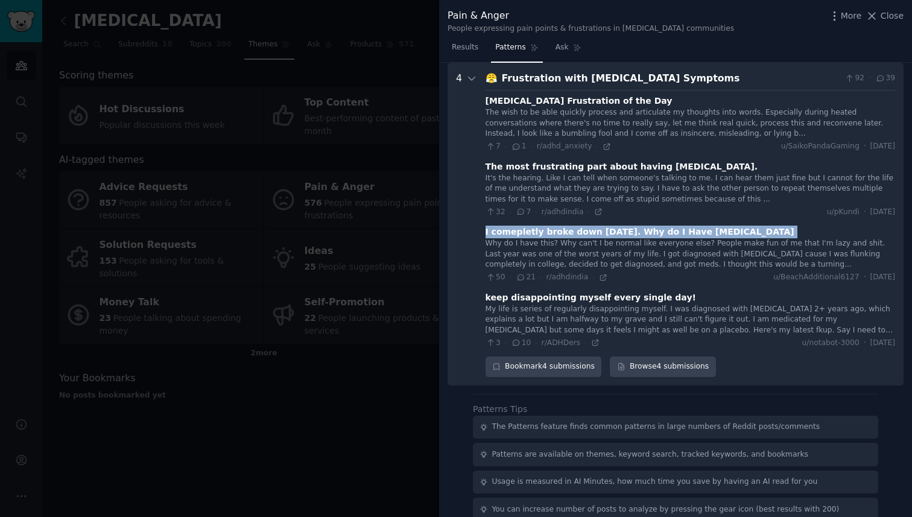
click at [562, 235] on div "I comepletly broke down [DATE]. Why do I Have [MEDICAL_DATA]" at bounding box center [639, 231] width 309 height 13
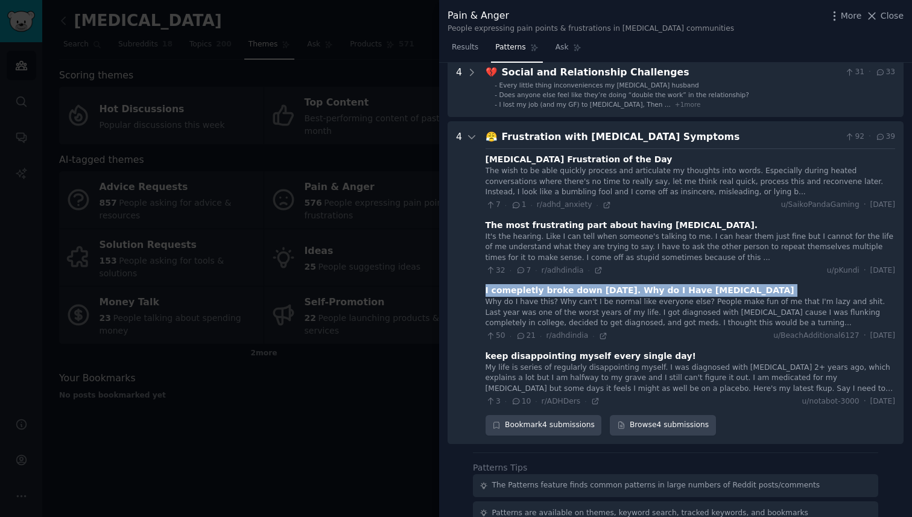
scroll to position [912, 0]
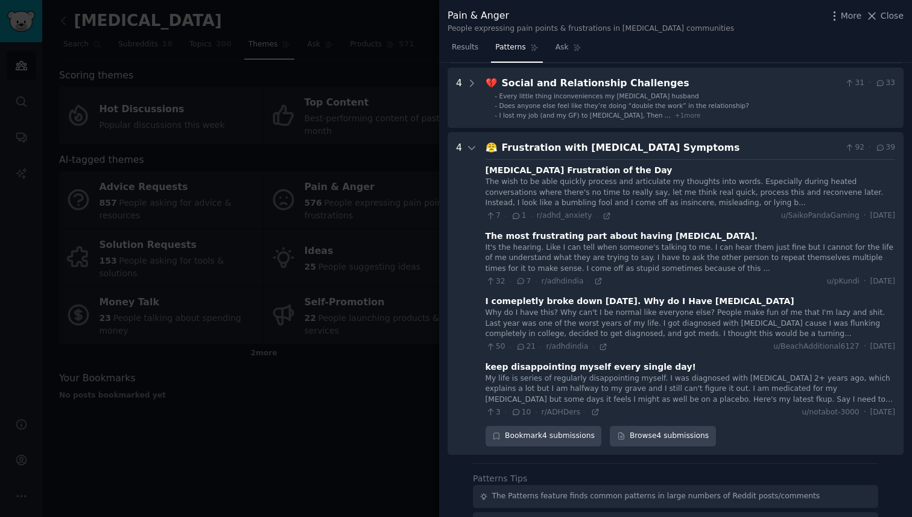
click at [561, 240] on div "The most frustrating part about having [MEDICAL_DATA]." at bounding box center [621, 236] width 273 height 13
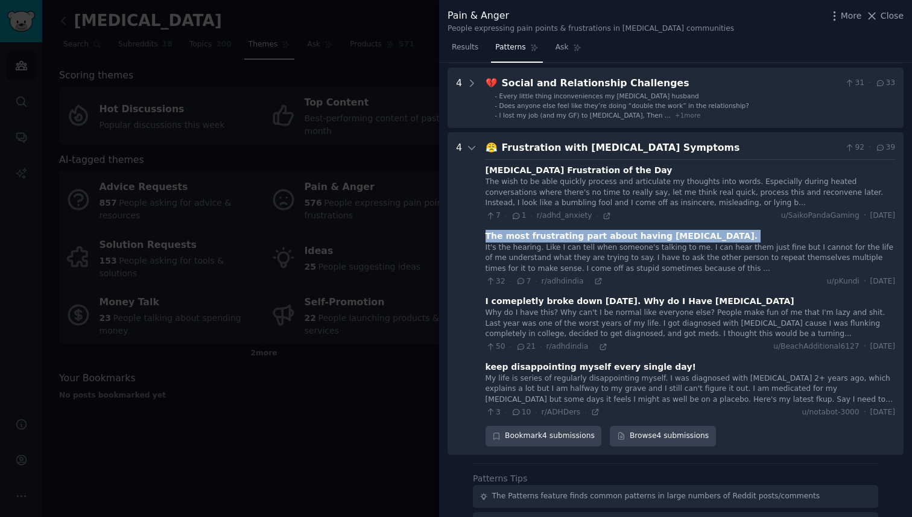
click at [561, 240] on div "The most frustrating part about having [MEDICAL_DATA]." at bounding box center [621, 236] width 273 height 13
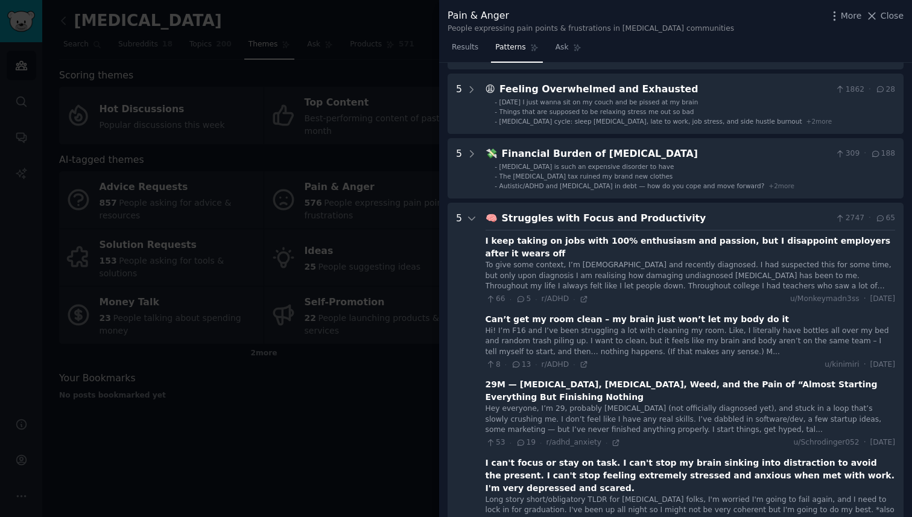
scroll to position [124, 0]
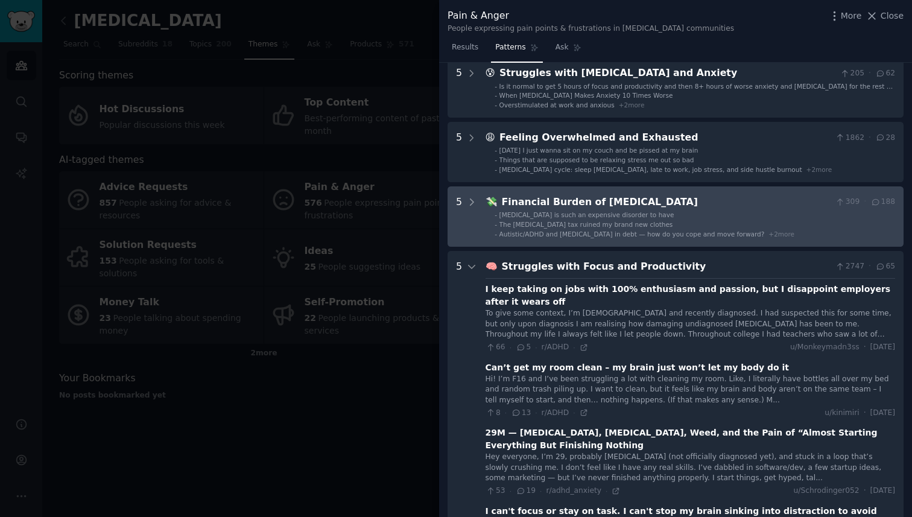
click at [465, 194] on ADHD "5 💸 Financial Burden of [MEDICAL_DATA] 309 · 188 - [MEDICAL_DATA] is such an ex…" at bounding box center [675, 216] width 456 height 60
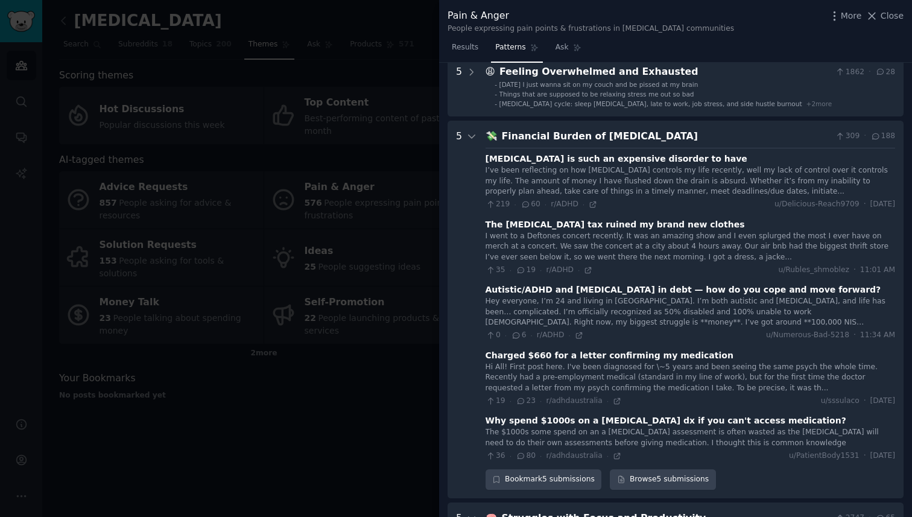
scroll to position [248, 0]
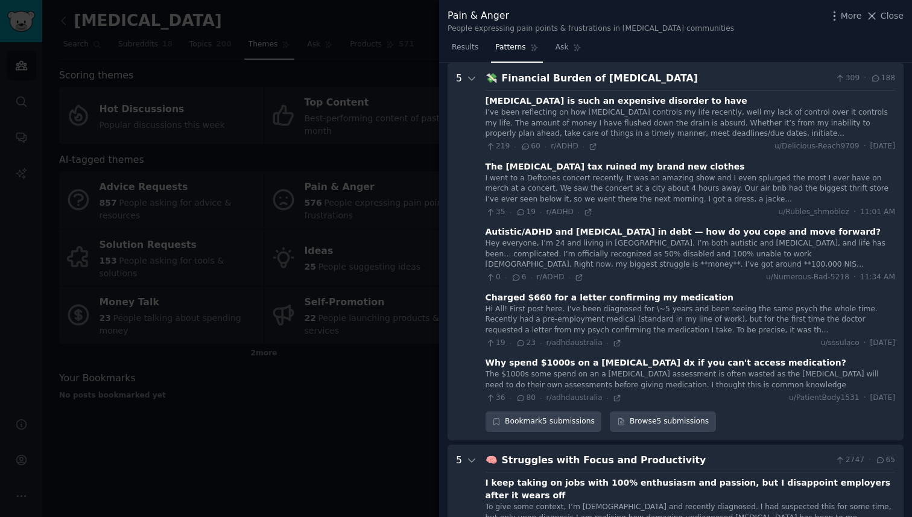
click at [536, 298] on div "Charged $660 for a letter confirming my medication" at bounding box center [609, 297] width 248 height 13
click at [563, 364] on div "Why spend $1000s on a [MEDICAL_DATA] dx if you can't access medication?" at bounding box center [665, 362] width 361 height 13
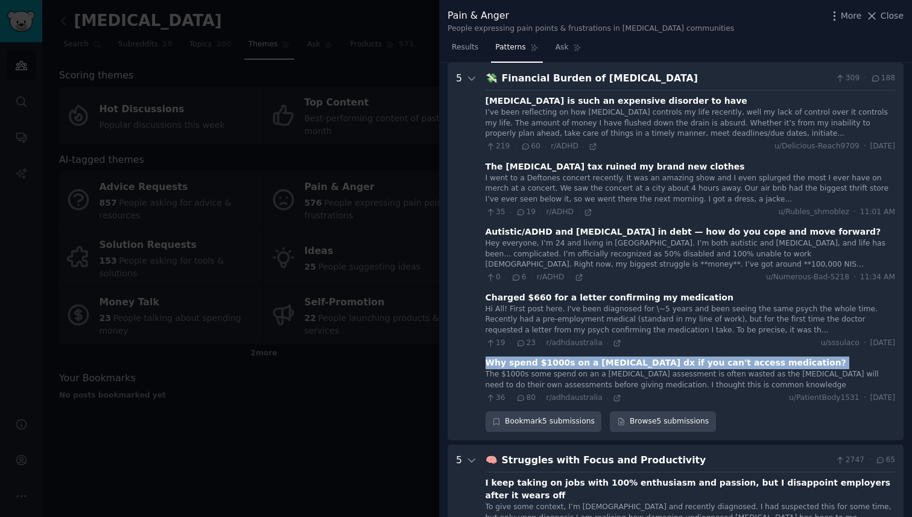
click at [563, 364] on div "Why spend $1000s on a [MEDICAL_DATA] dx if you can't access medication?" at bounding box center [665, 362] width 361 height 13
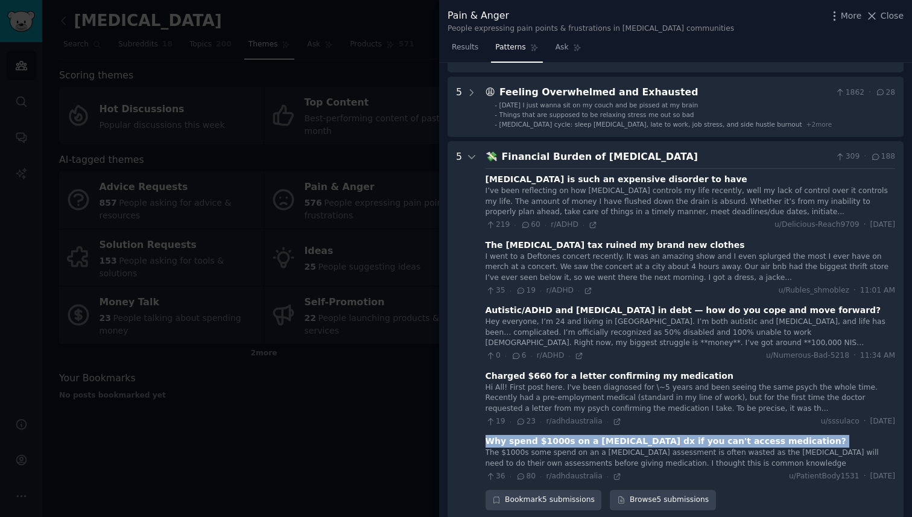
scroll to position [39, 0]
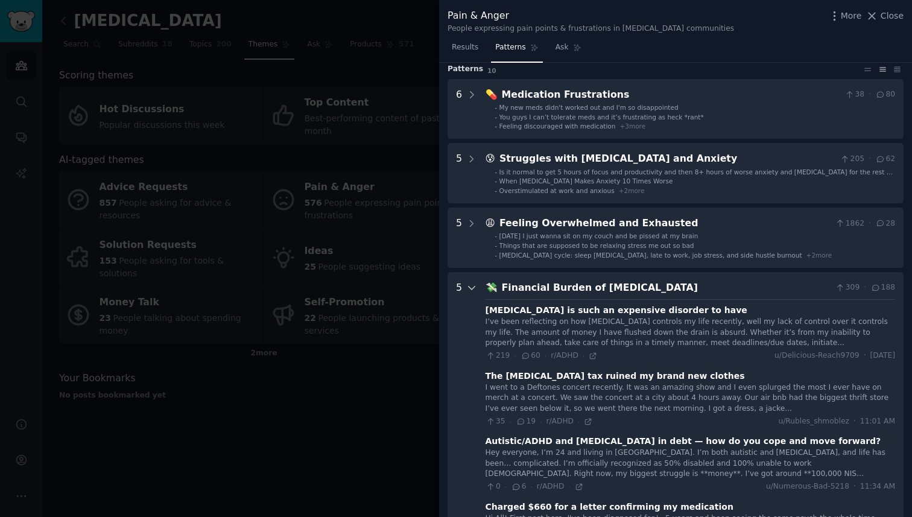
click at [469, 286] on icon at bounding box center [471, 287] width 11 height 11
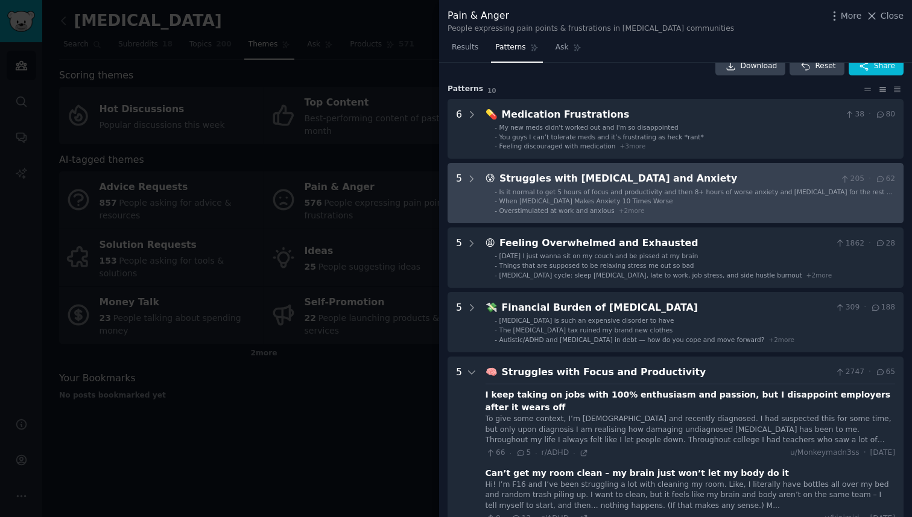
scroll to position [0, 0]
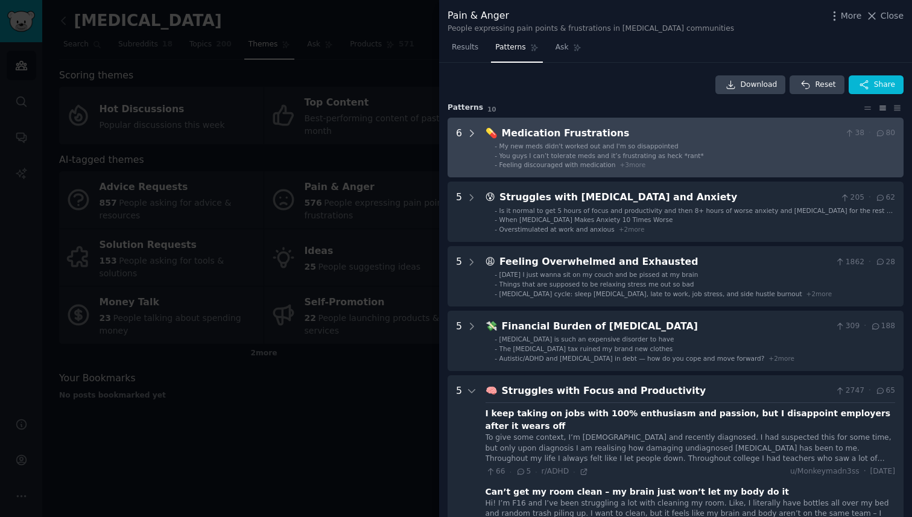
click at [468, 134] on icon at bounding box center [471, 133] width 11 height 11
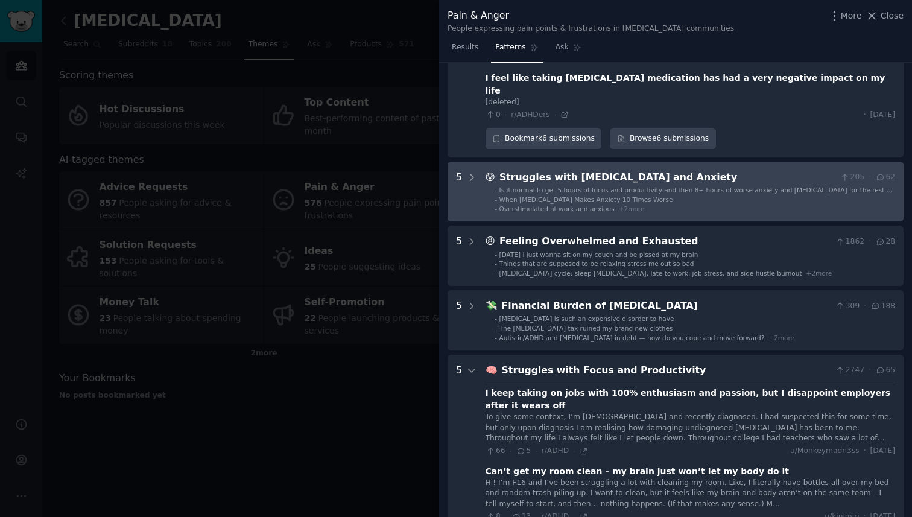
scroll to position [416, 0]
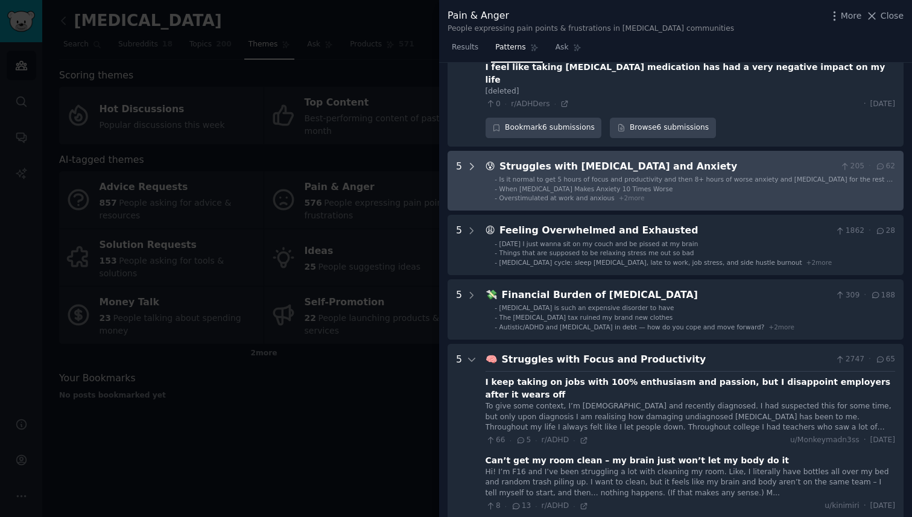
click at [470, 161] on icon at bounding box center [471, 166] width 11 height 11
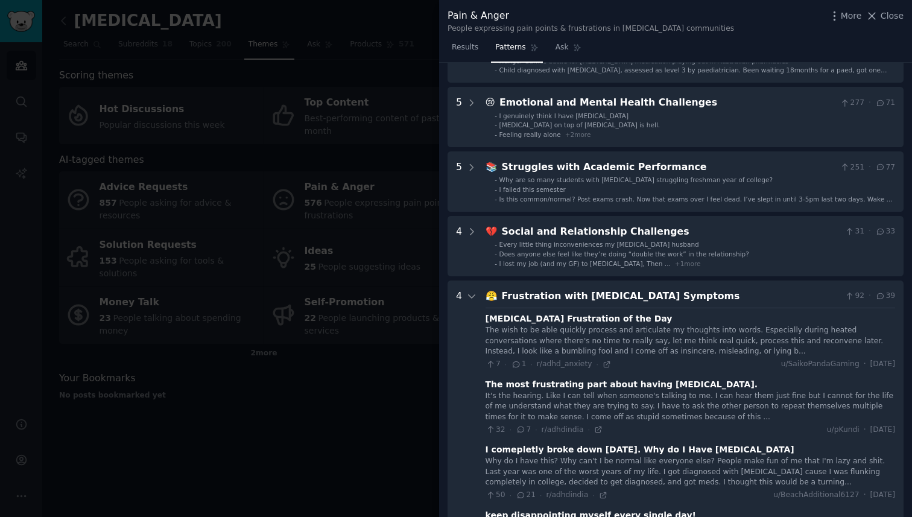
scroll to position [1550, 0]
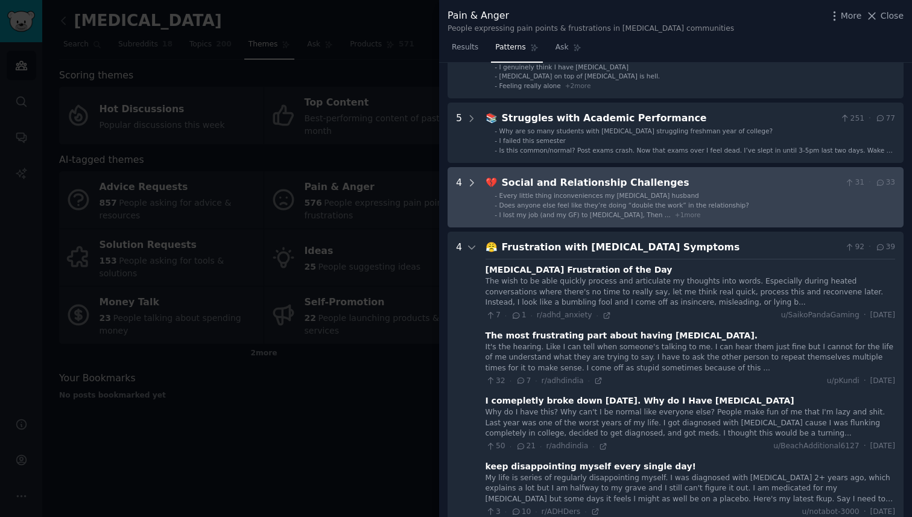
click at [471, 177] on icon at bounding box center [471, 182] width 11 height 11
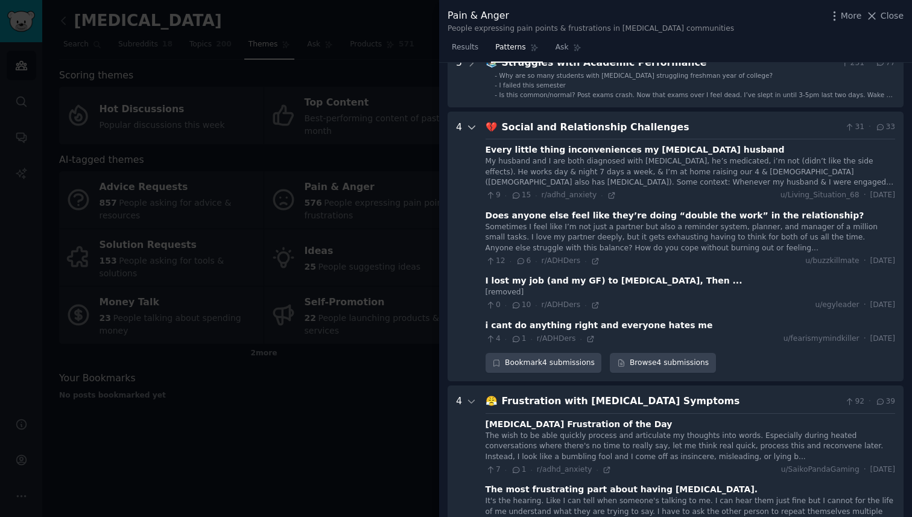
scroll to position [1619, 0]
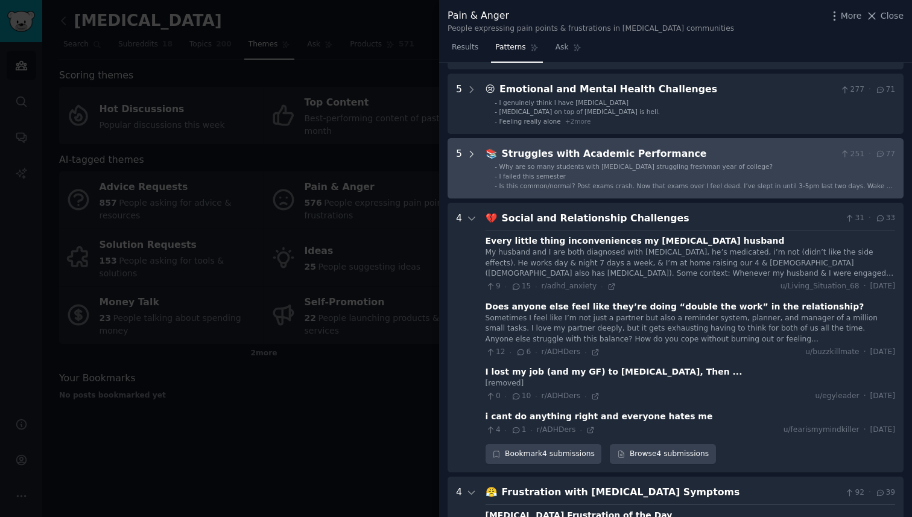
click at [472, 149] on icon at bounding box center [471, 154] width 11 height 11
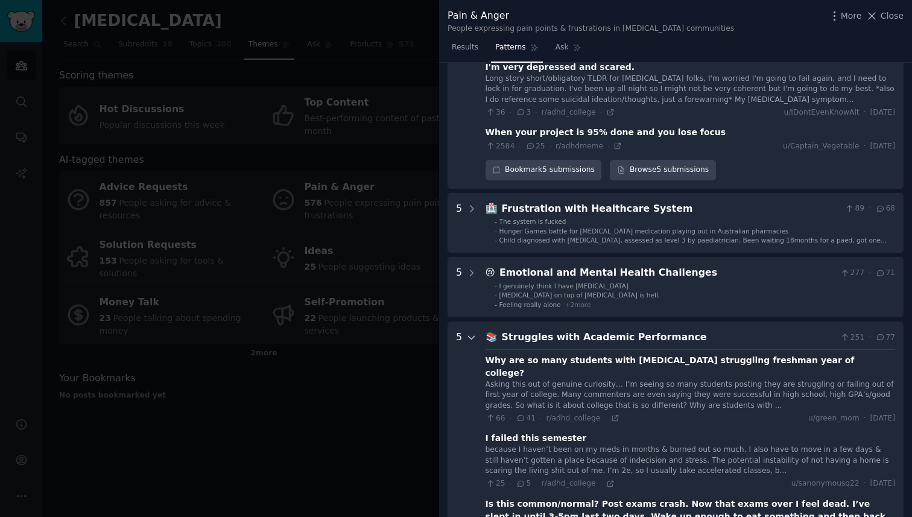
scroll to position [1250, 0]
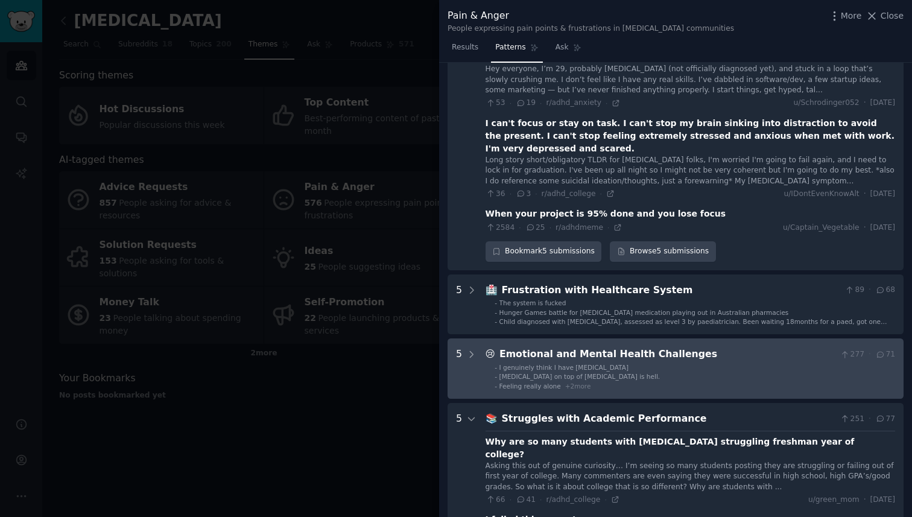
click at [465, 347] on div "5" at bounding box center [466, 368] width 21 height 43
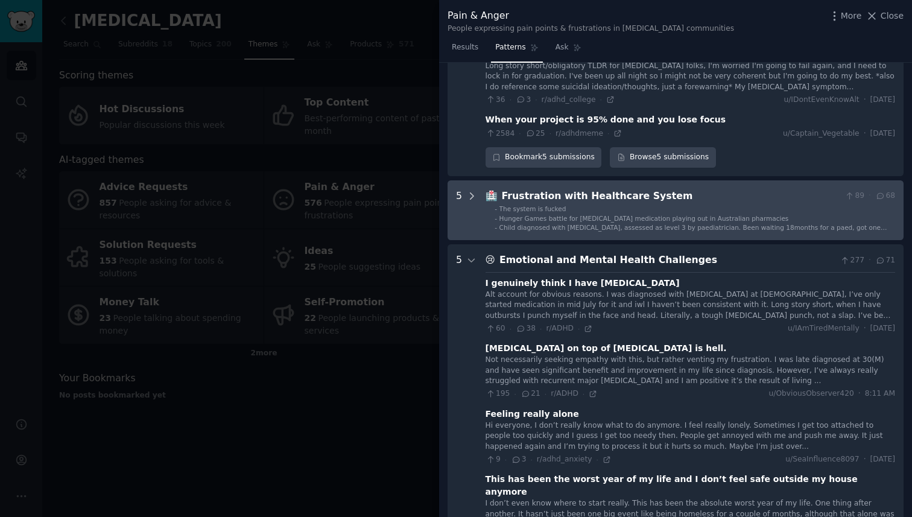
click at [471, 193] on icon at bounding box center [471, 196] width 3 height 6
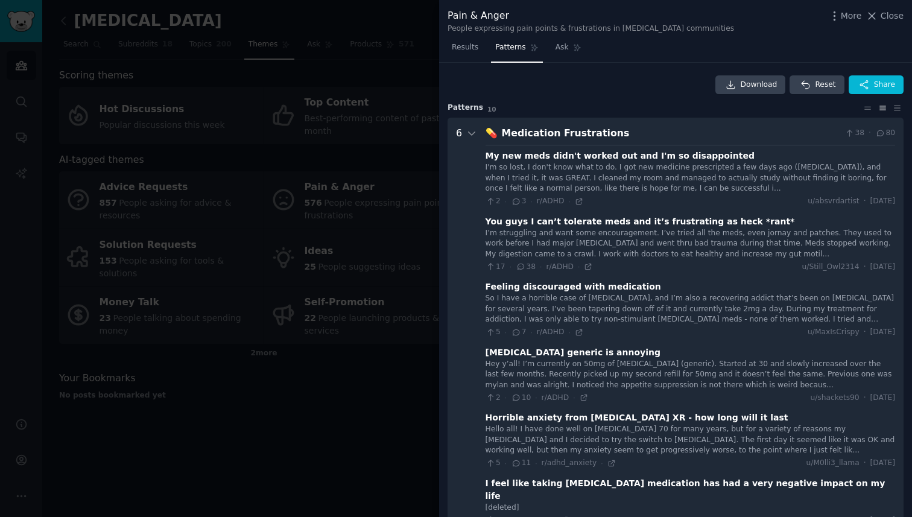
scroll to position [0, 0]
click at [752, 87] on span "Download" at bounding box center [758, 85] width 37 height 11
click at [385, 374] on div at bounding box center [456, 258] width 912 height 517
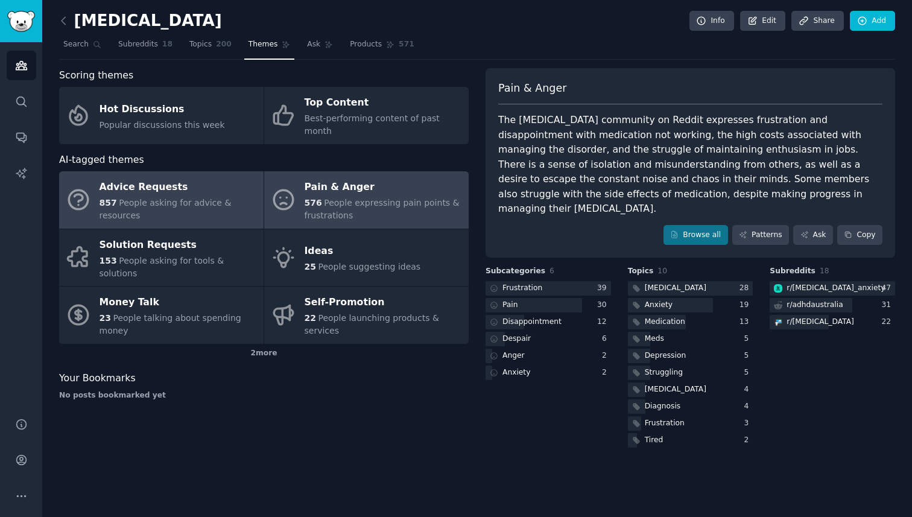
click at [140, 199] on div "857 People asking for advice & resources" at bounding box center [178, 209] width 158 height 25
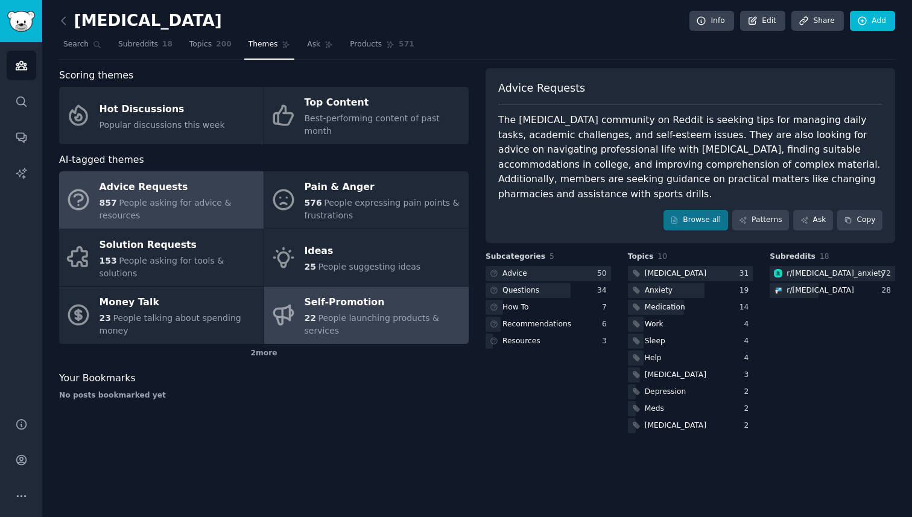
click at [379, 312] on div "22 People launching products & services" at bounding box center [383, 324] width 158 height 25
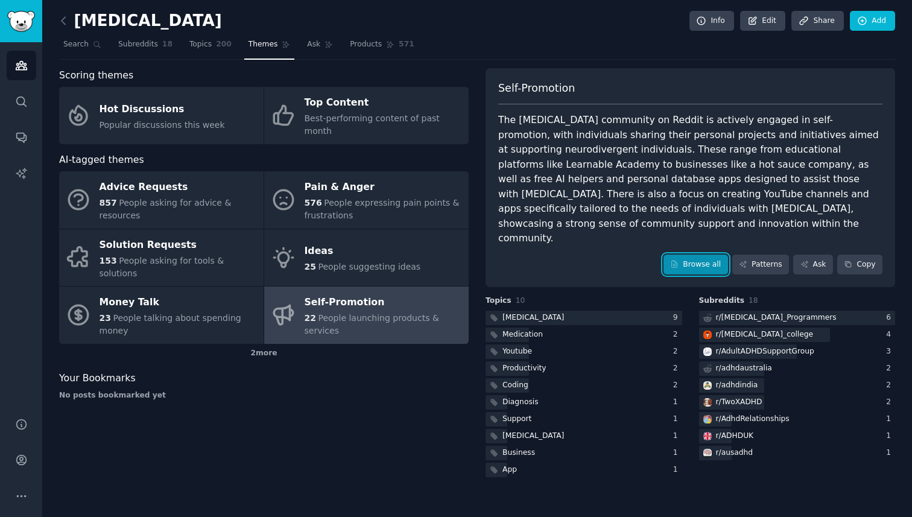
click at [696, 254] on link "Browse all" at bounding box center [695, 264] width 65 height 20
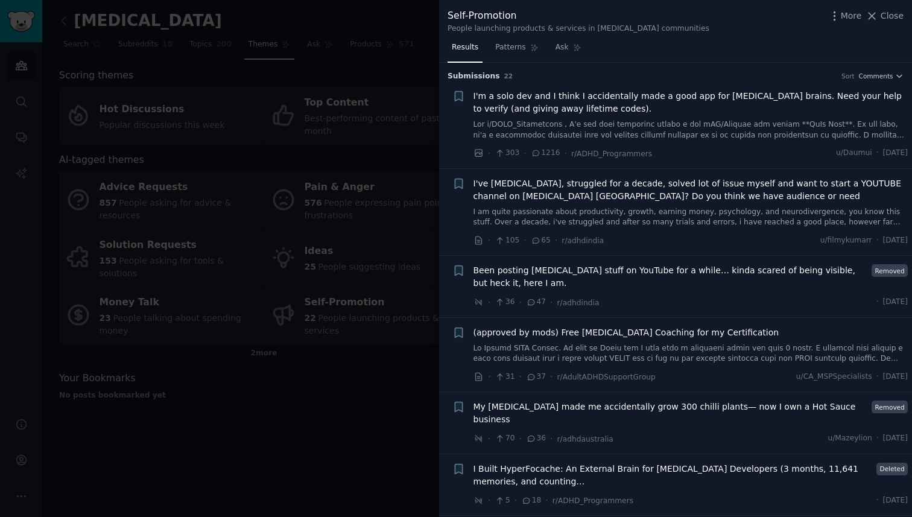
click at [363, 408] on div at bounding box center [456, 258] width 912 height 517
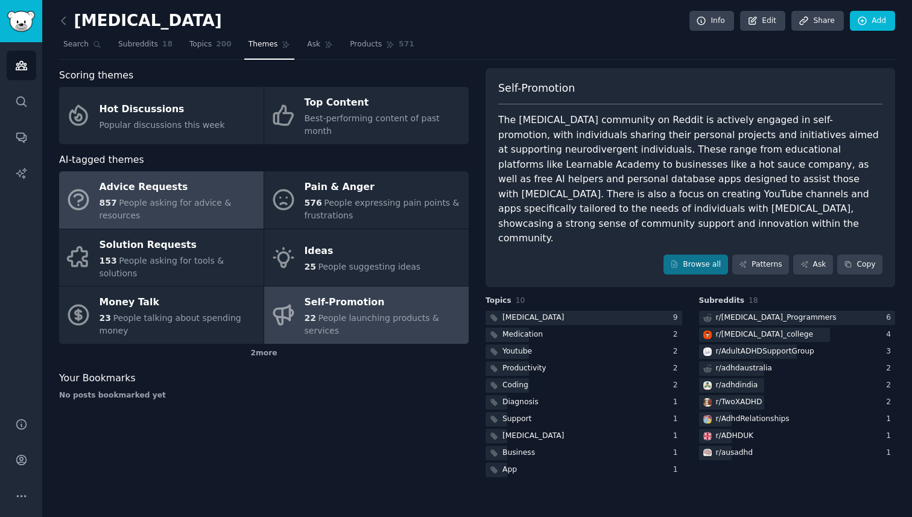
click at [159, 200] on div "857 People asking for advice & resources" at bounding box center [178, 209] width 158 height 25
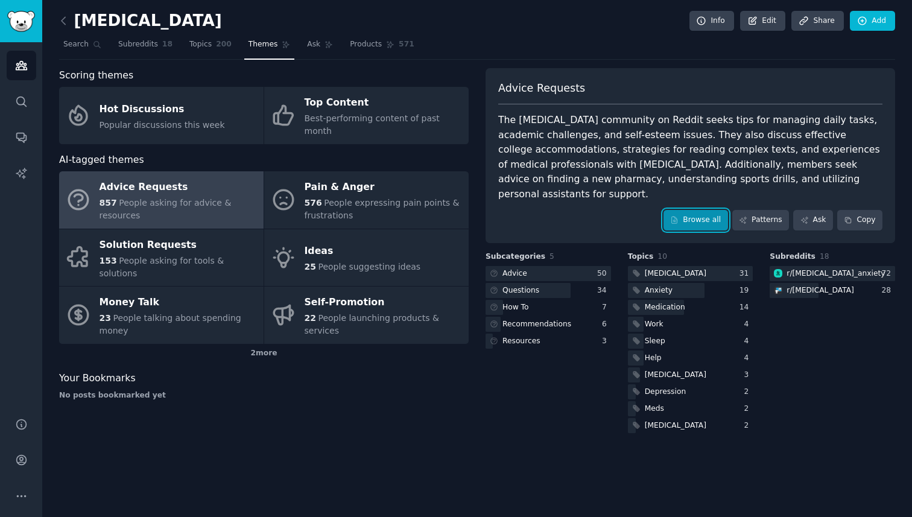
click at [705, 210] on link "Browse all" at bounding box center [695, 220] width 65 height 20
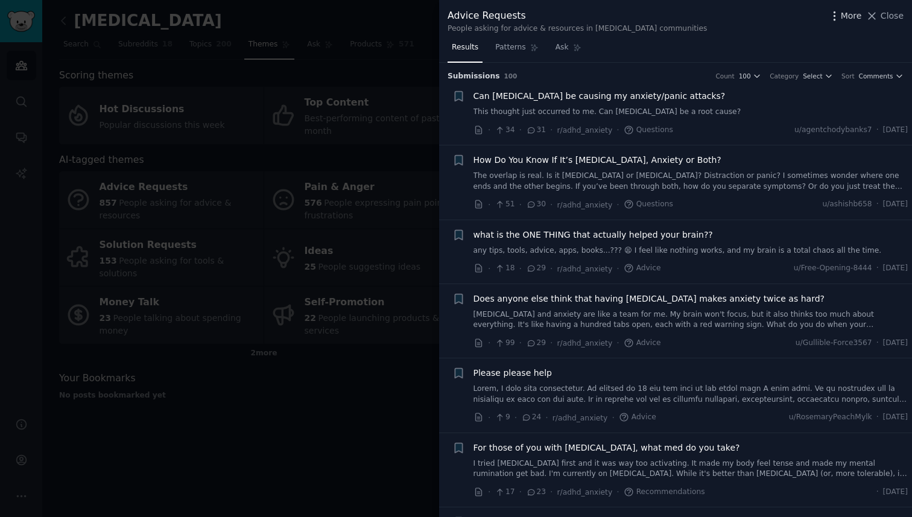
click at [840, 20] on icon "button" at bounding box center [834, 16] width 13 height 13
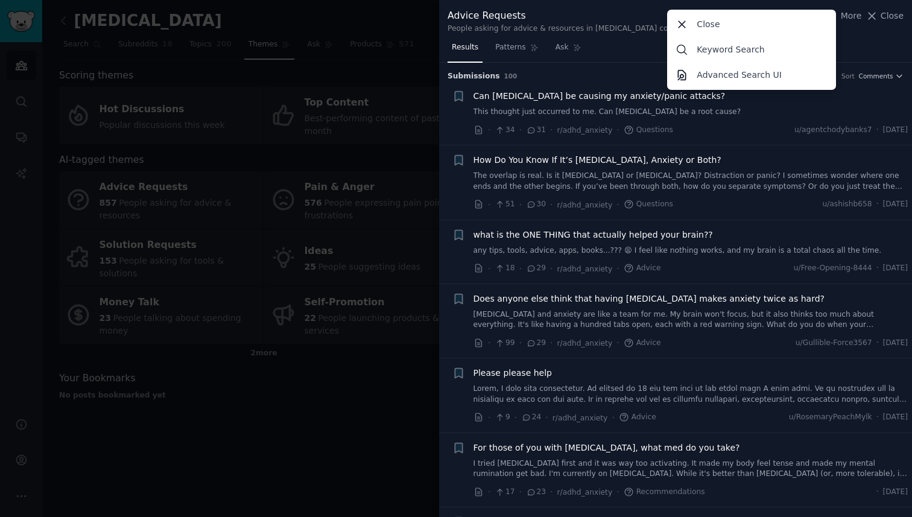
click at [859, 40] on div "Results Patterns Ask" at bounding box center [675, 50] width 473 height 25
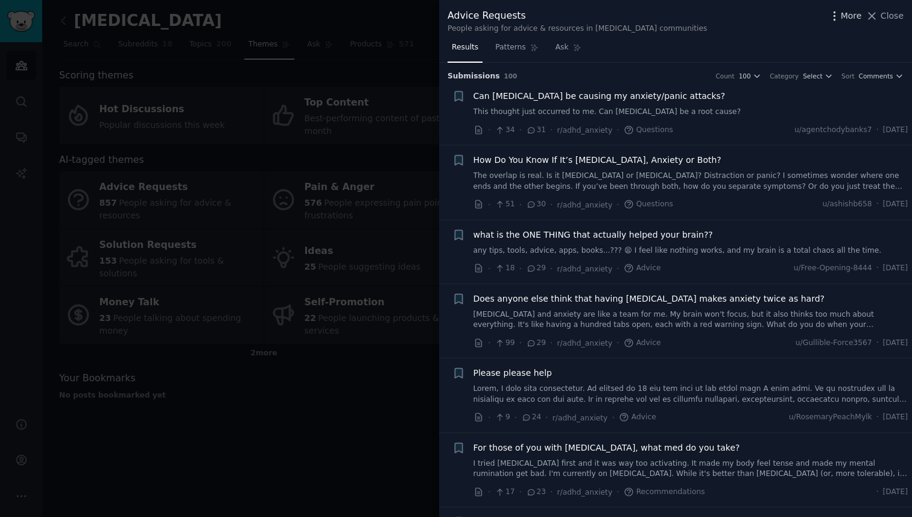
click at [856, 14] on span "More" at bounding box center [850, 16] width 21 height 13
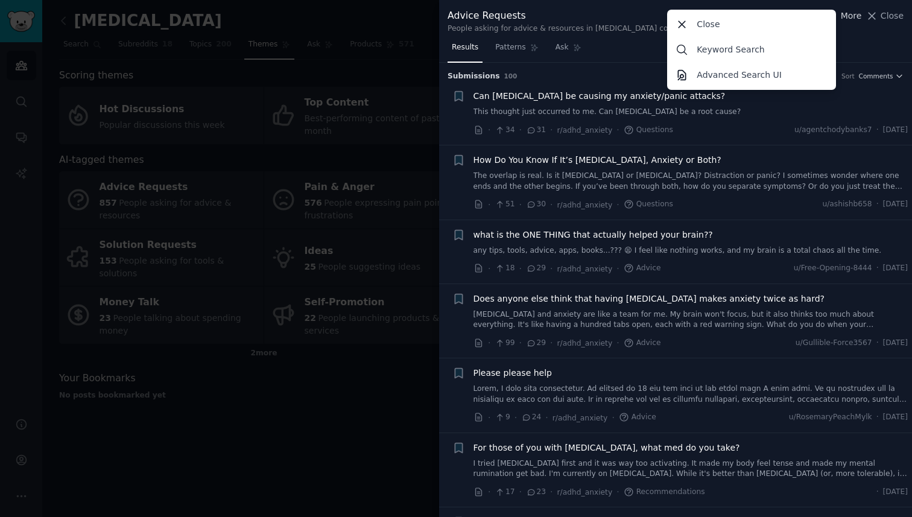
click at [856, 14] on span "More" at bounding box center [850, 16] width 21 height 13
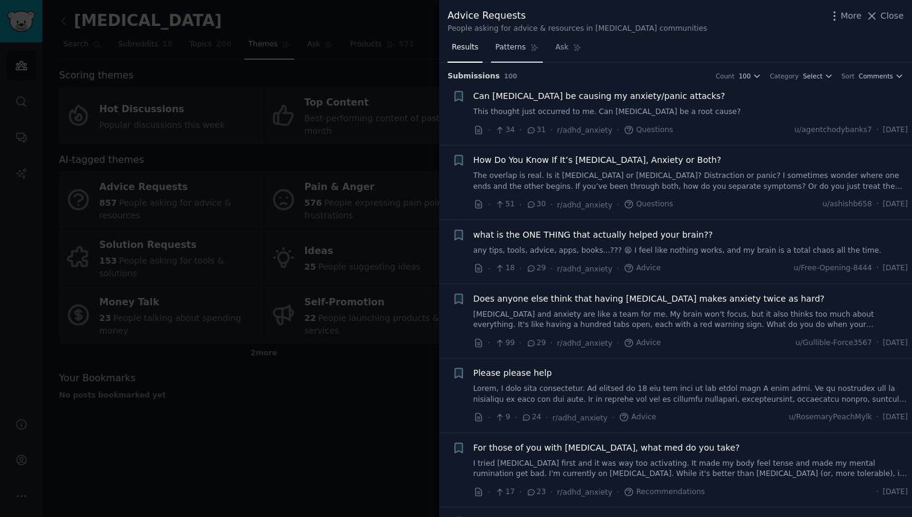
click at [502, 43] on span "Patterns" at bounding box center [510, 47] width 30 height 11
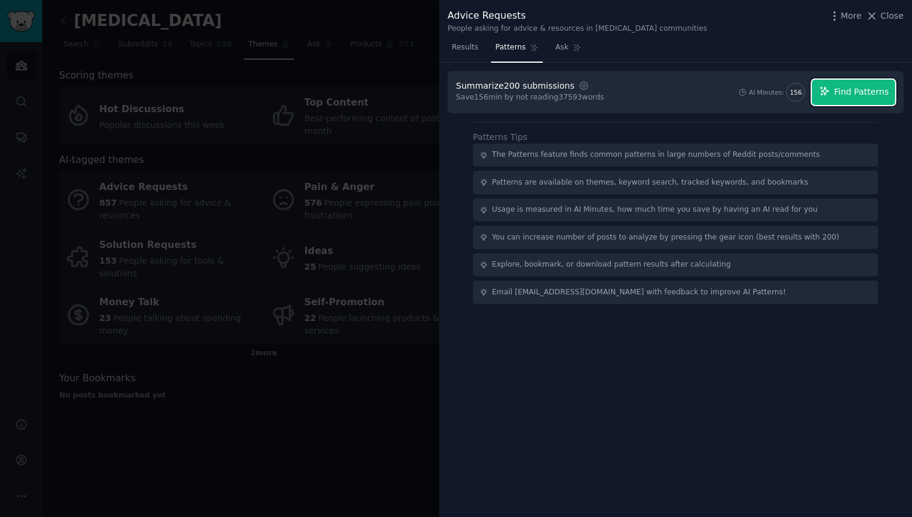
click at [869, 90] on span "Find Patterns" at bounding box center [861, 92] width 55 height 13
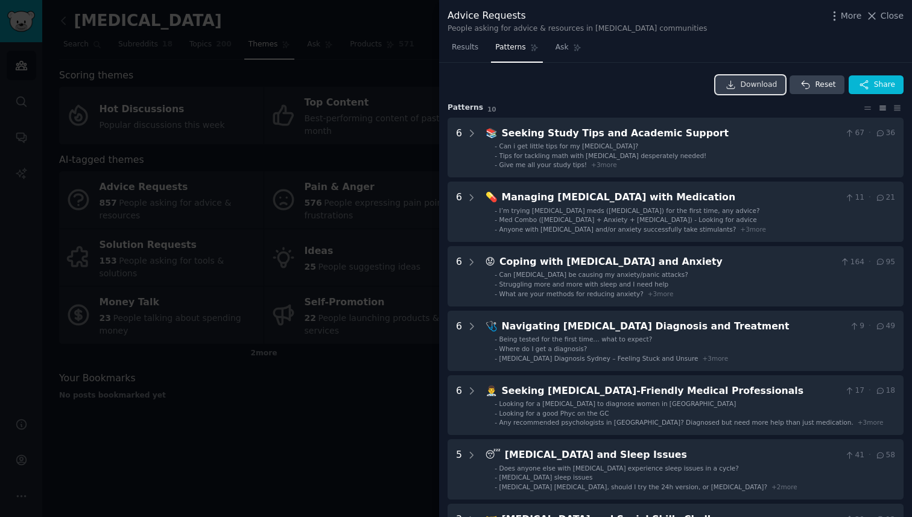
click at [730, 88] on icon at bounding box center [731, 85] width 8 height 8
click at [348, 153] on div at bounding box center [456, 258] width 912 height 517
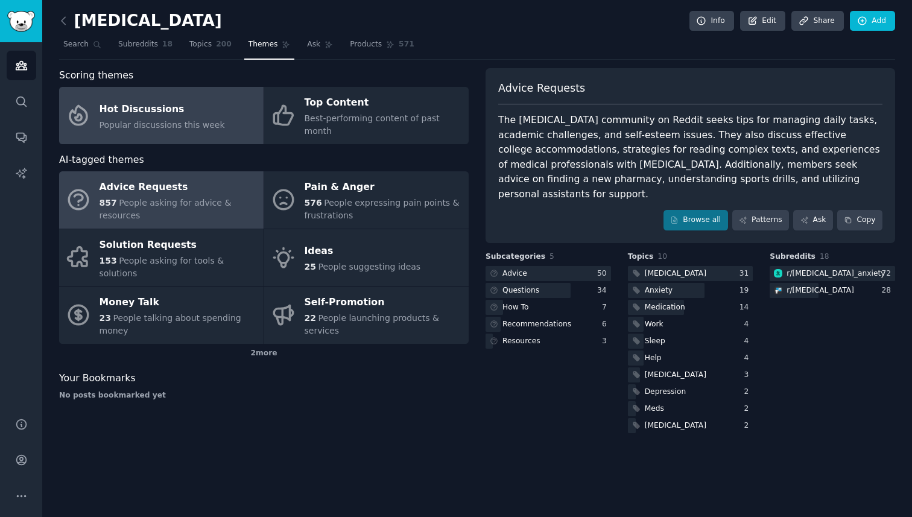
click at [220, 115] on link "Hot Discussions Popular discussions this week" at bounding box center [161, 115] width 204 height 57
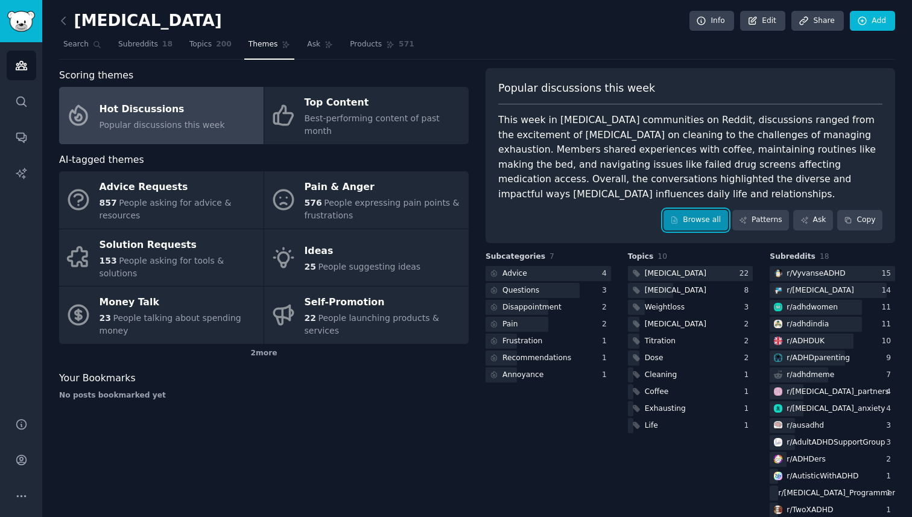
click at [692, 210] on link "Browse all" at bounding box center [695, 220] width 65 height 20
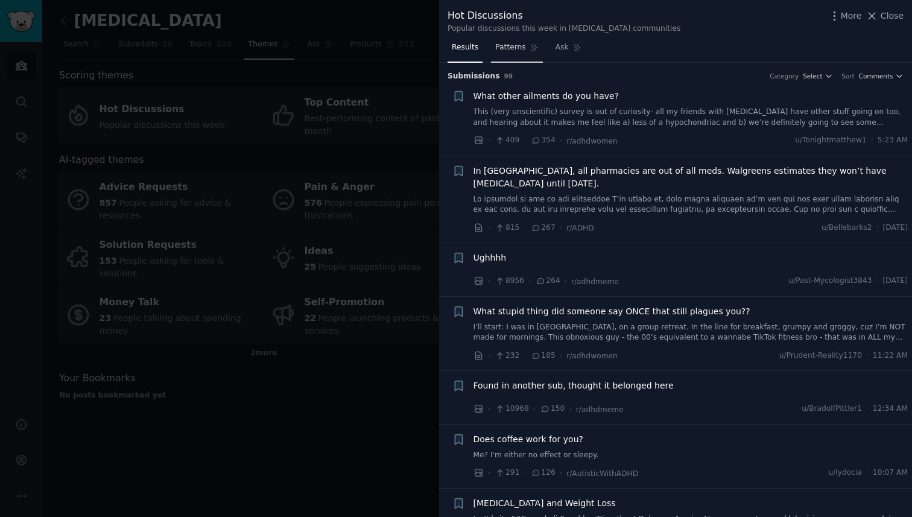
click at [520, 51] on span "Patterns" at bounding box center [510, 47] width 30 height 11
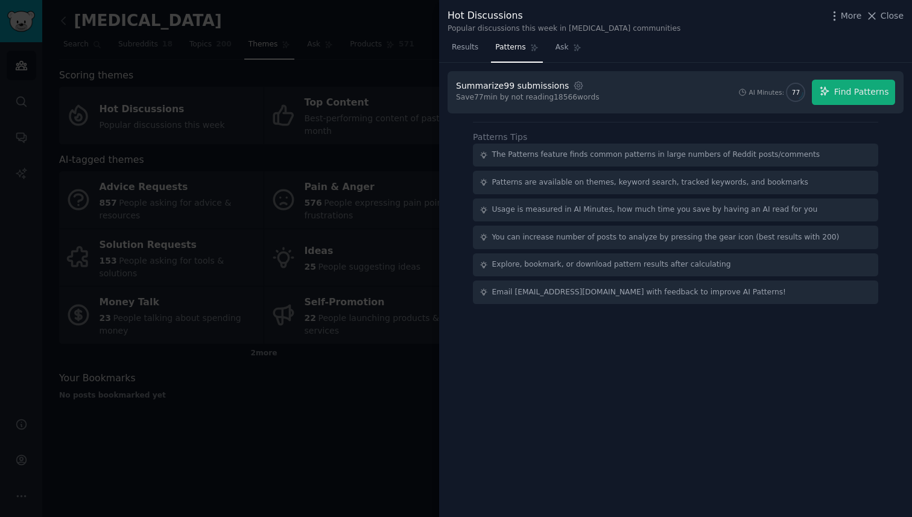
click at [335, 90] on div at bounding box center [456, 258] width 912 height 517
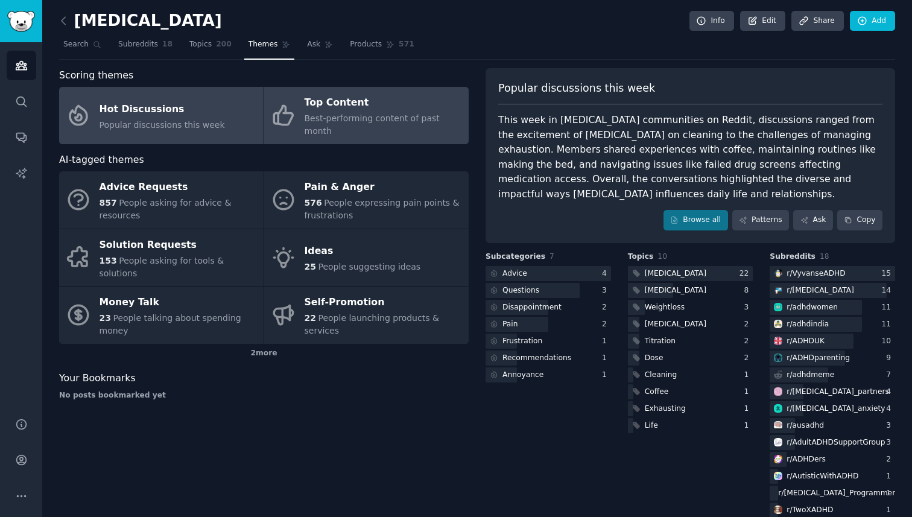
click at [351, 102] on div "Top Content" at bounding box center [383, 102] width 158 height 19
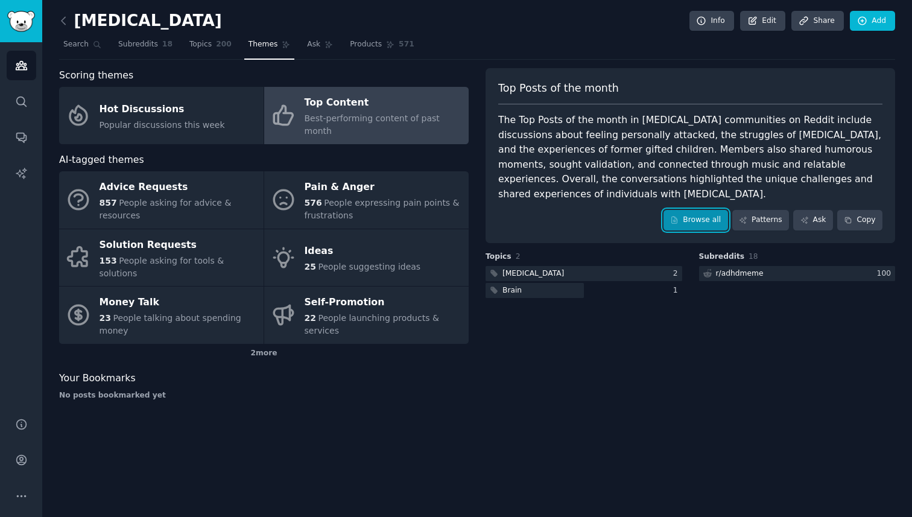
click at [699, 210] on link "Browse all" at bounding box center [695, 220] width 65 height 20
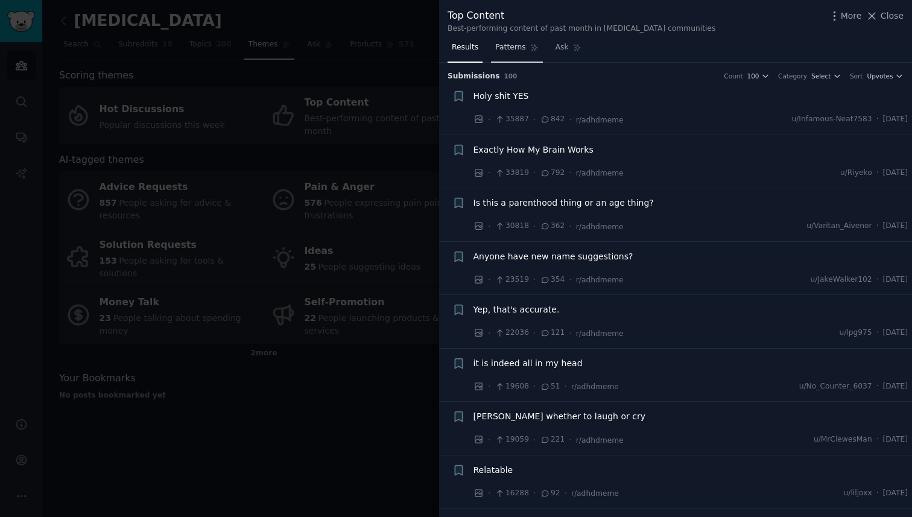
click at [512, 51] on span "Patterns" at bounding box center [510, 47] width 30 height 11
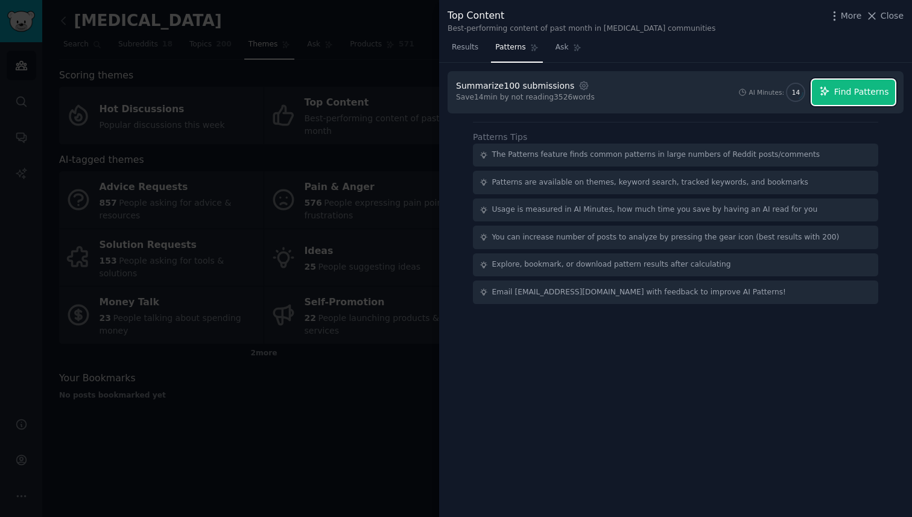
click at [857, 98] on span "Find Patterns" at bounding box center [861, 92] width 55 height 13
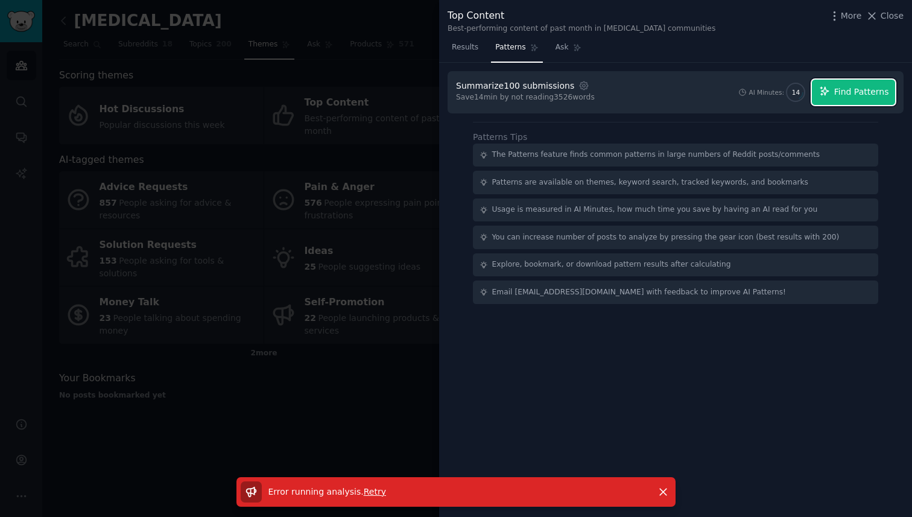
click at [866, 90] on span "Find Patterns" at bounding box center [861, 92] width 55 height 13
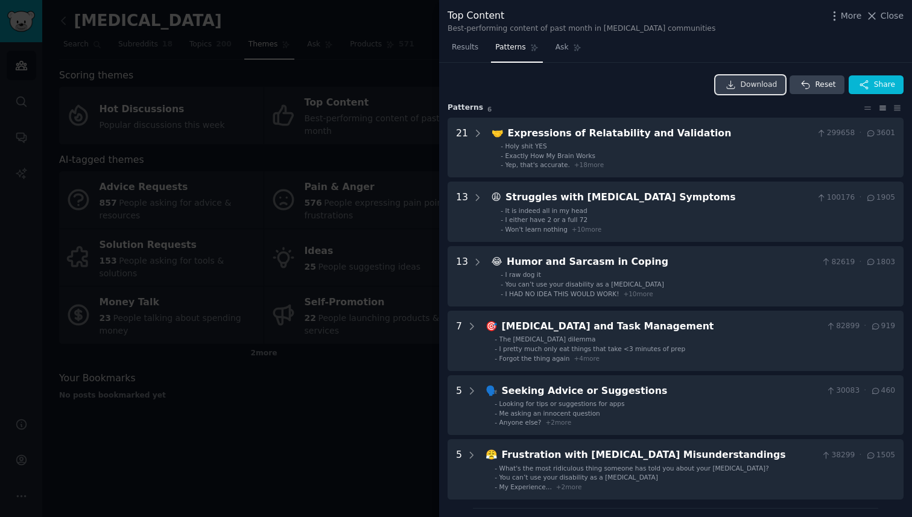
click at [740, 82] on span "Download" at bounding box center [758, 85] width 37 height 11
click at [311, 147] on div at bounding box center [456, 258] width 912 height 517
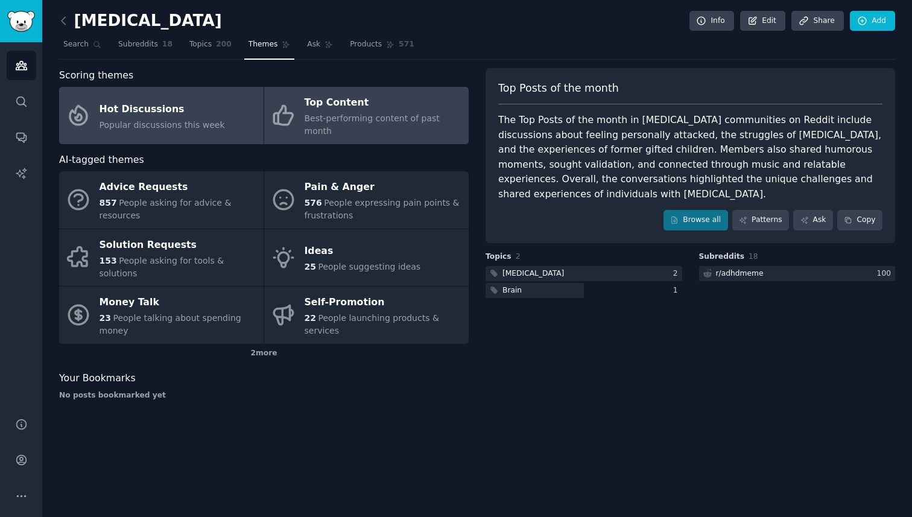
click at [194, 120] on span "Popular discussions this week" at bounding box center [161, 125] width 125 height 10
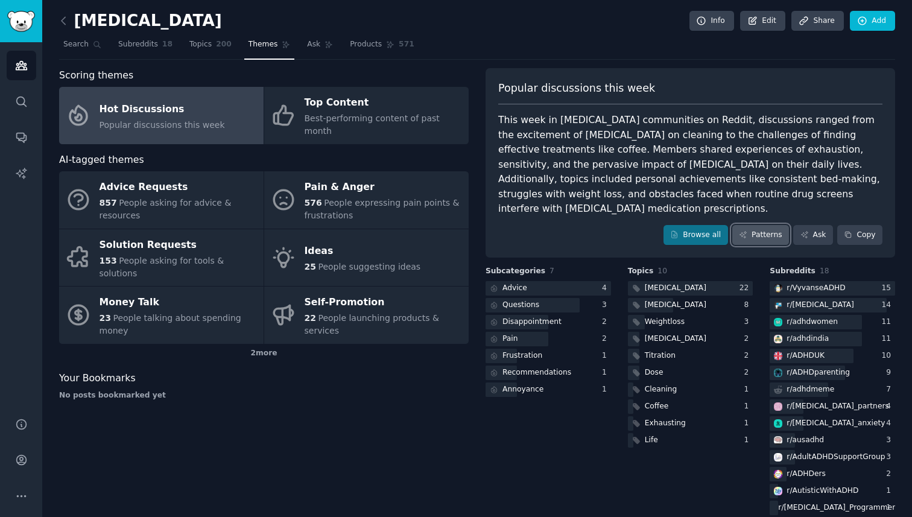
click at [765, 227] on link "Patterns" at bounding box center [760, 235] width 57 height 20
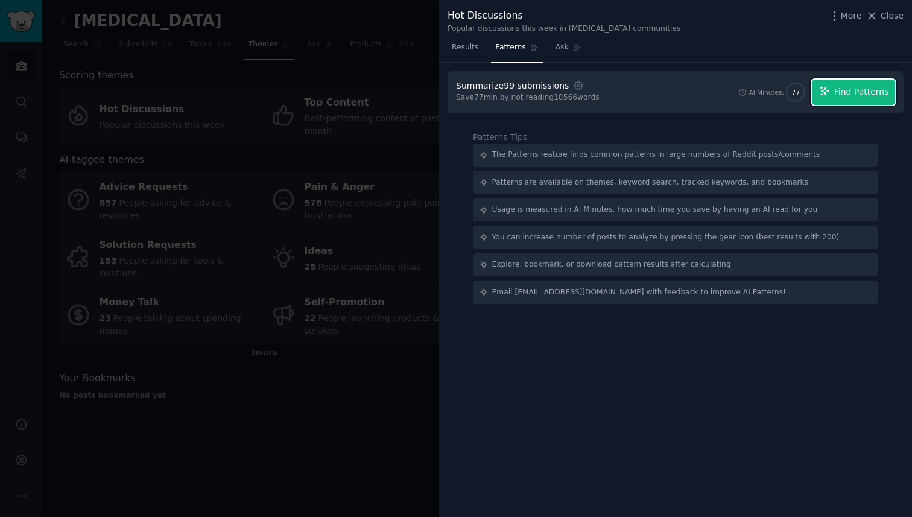
click at [847, 98] on button "Find Patterns" at bounding box center [853, 92] width 83 height 25
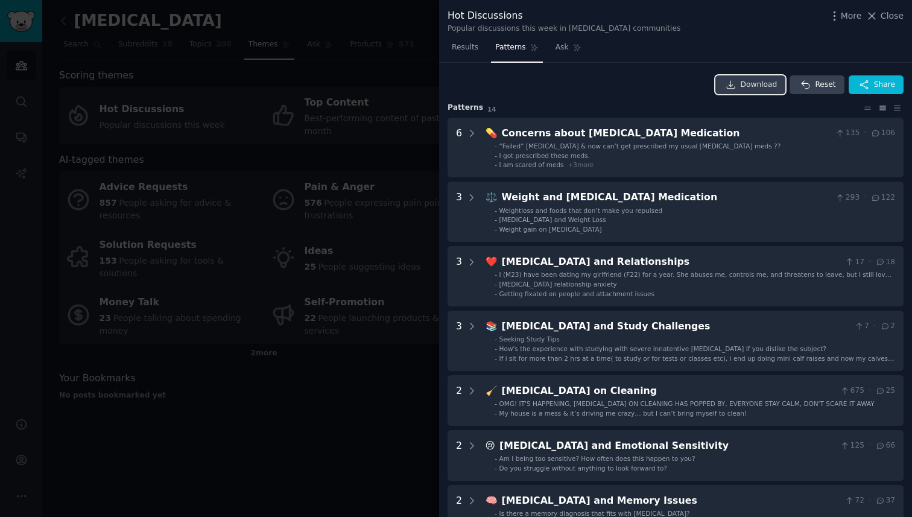
click at [774, 78] on link "Download" at bounding box center [750, 84] width 71 height 19
click at [358, 335] on div at bounding box center [456, 258] width 912 height 517
